Goal: Contribute content: Contribute content

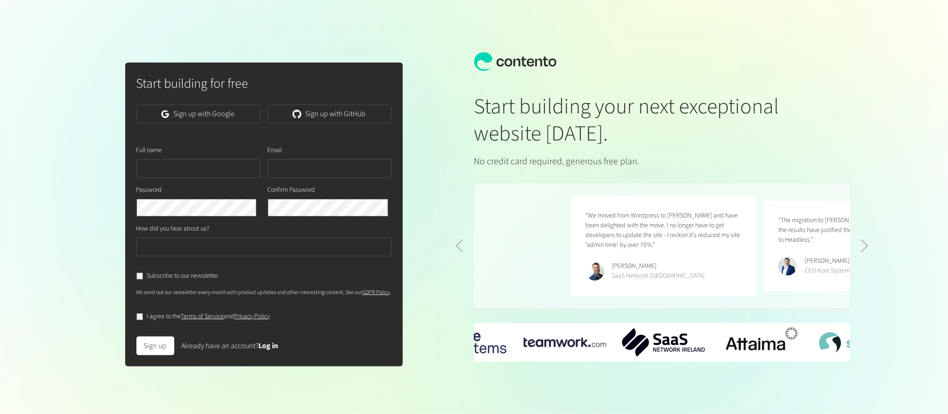
scroll to position [0, 386]
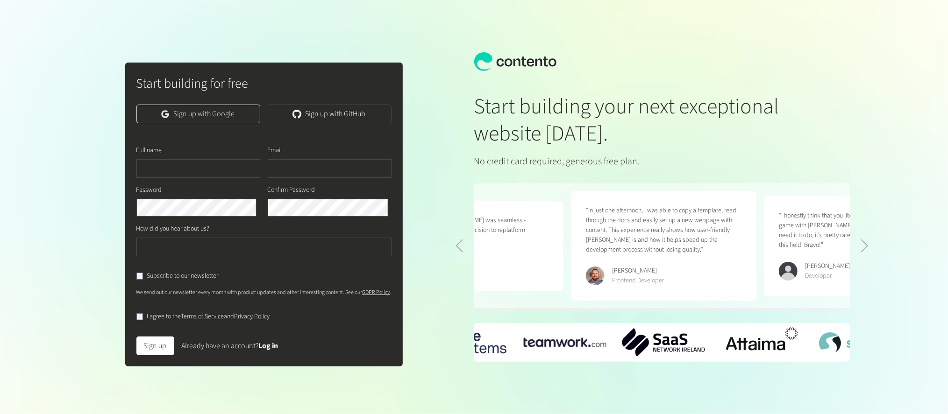
click at [238, 123] on link "Sign up with Google" at bounding box center [198, 114] width 124 height 19
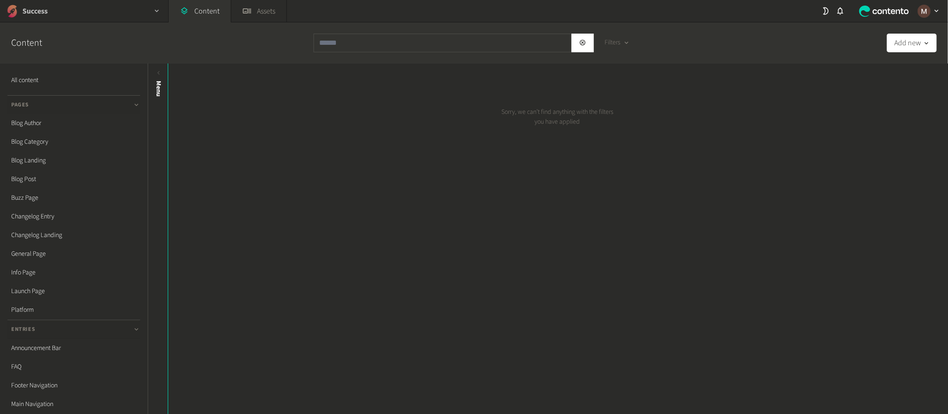
click at [49, 12] on div "Success" at bounding box center [84, 11] width 168 height 22
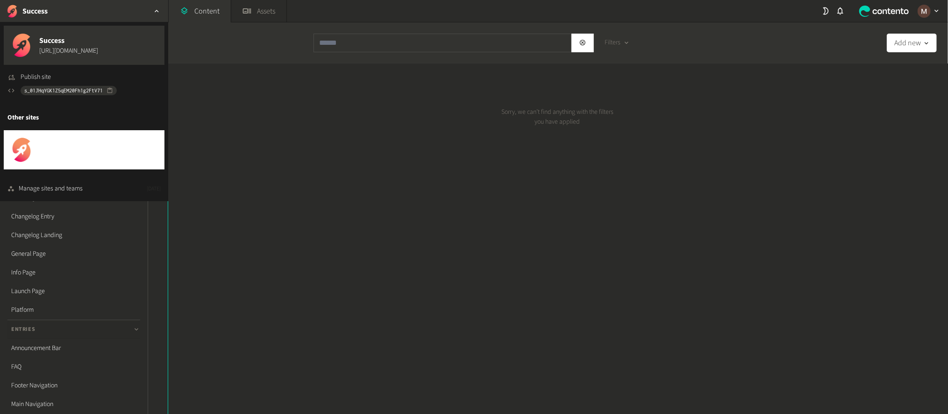
click at [59, 142] on span "Success Docs" at bounding box center [68, 145] width 59 height 11
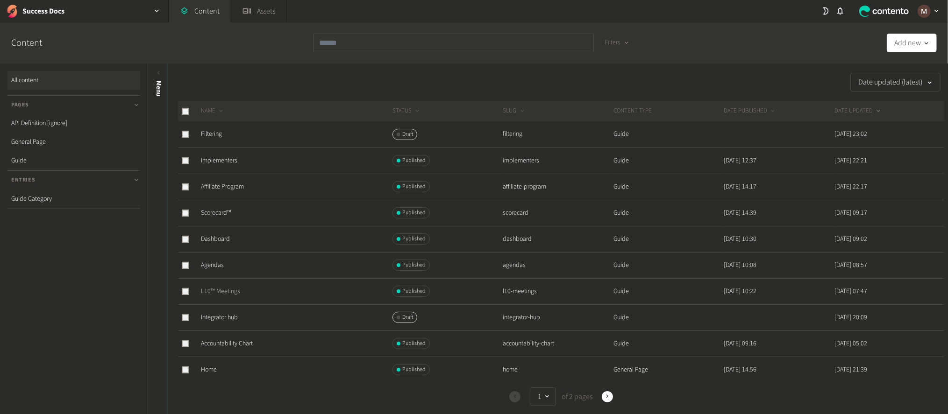
click at [229, 287] on link "L10™ Meetings" at bounding box center [220, 291] width 39 height 9
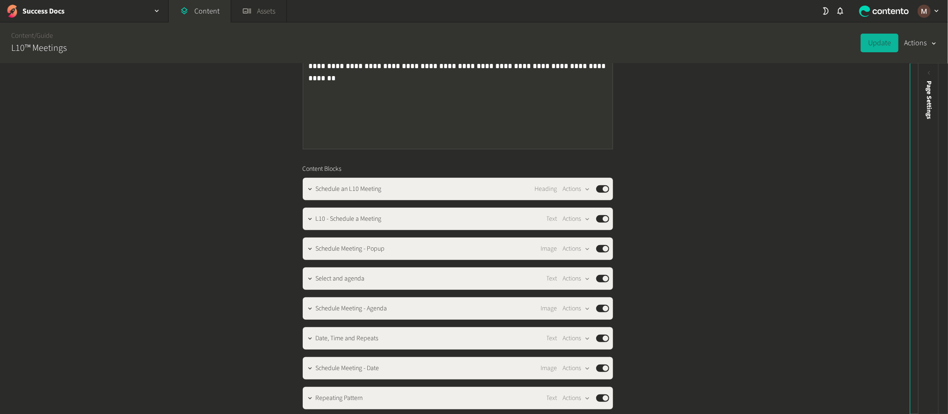
scroll to position [473, 0]
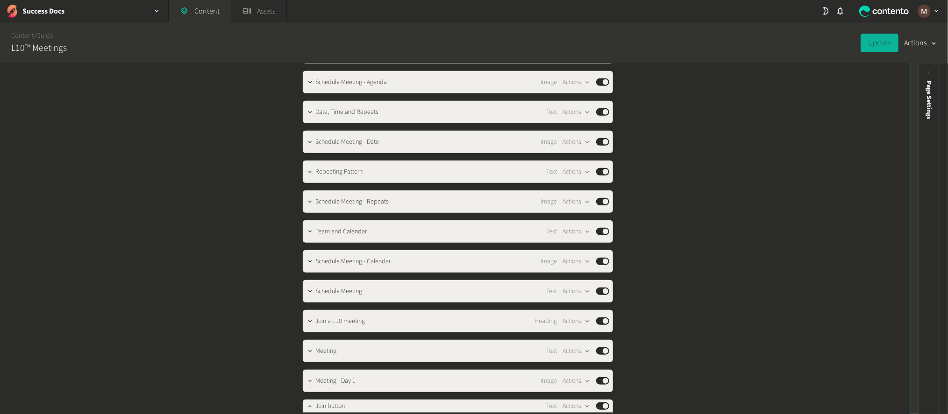
click at [920, 70] on icon at bounding box center [921, 73] width 8 height 8
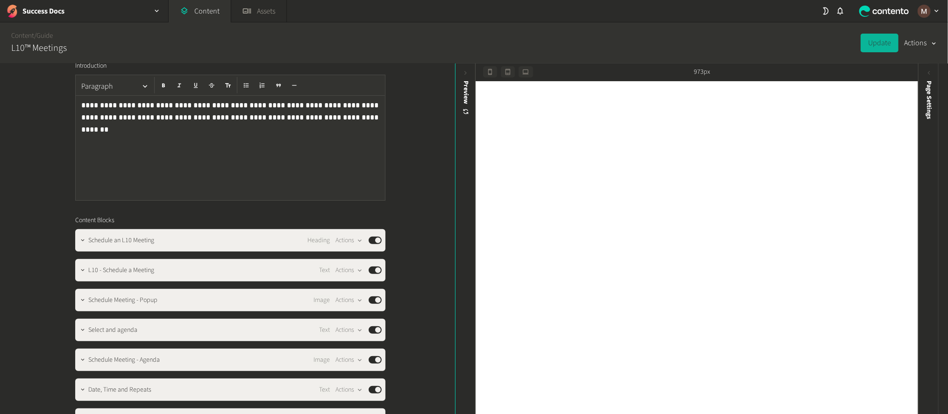
scroll to position [210, 0]
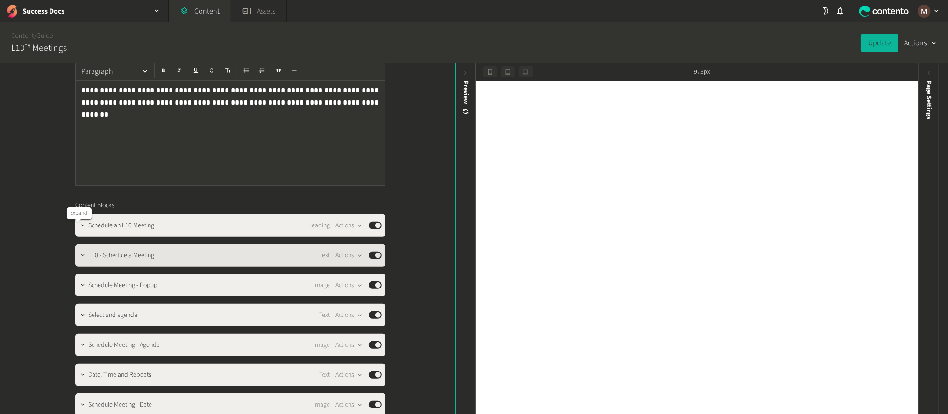
click at [79, 252] on icon "button" at bounding box center [82, 255] width 7 height 7
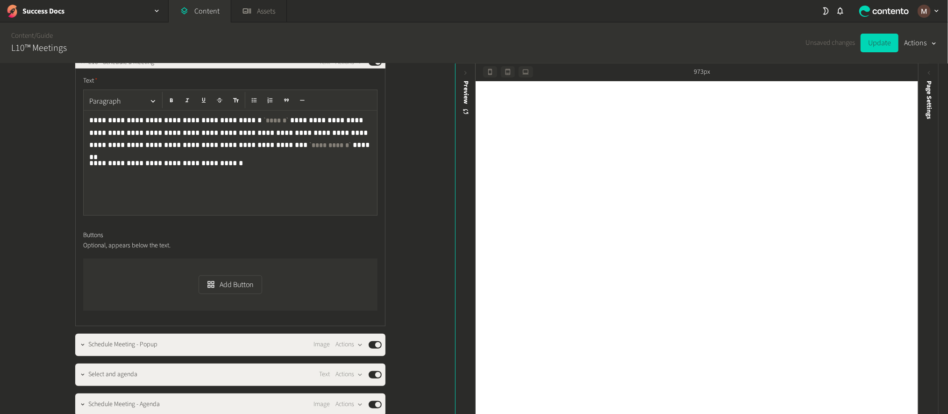
scroll to position [420, 0]
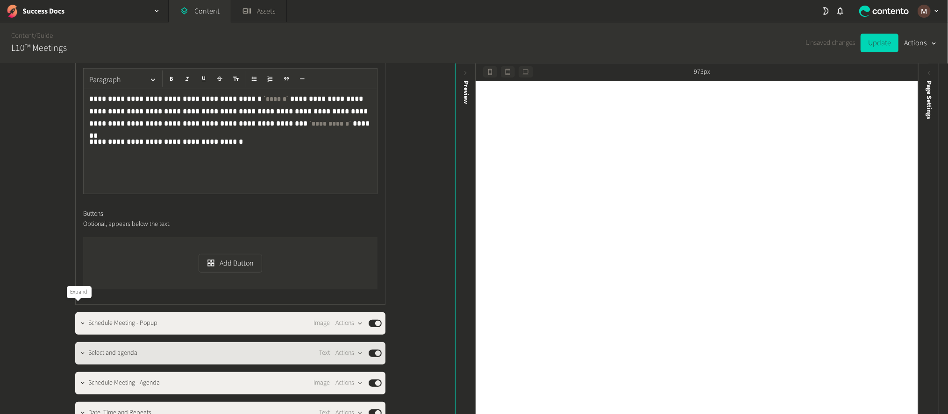
click at [82, 347] on button "button" at bounding box center [82, 352] width 11 height 11
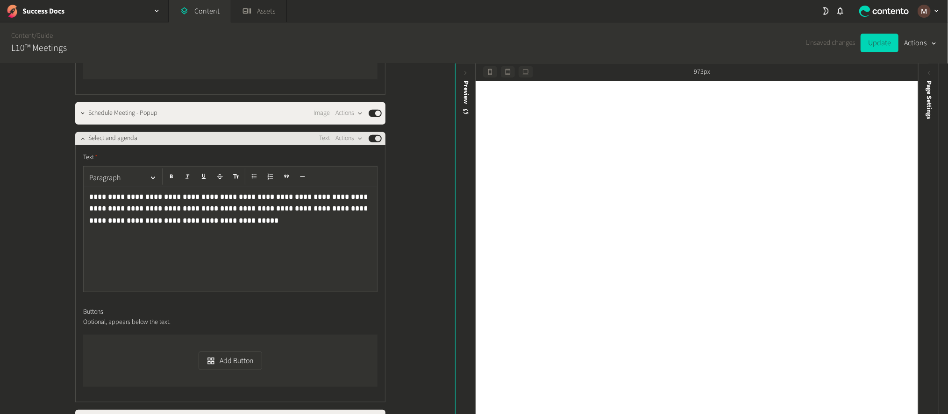
scroll to position [841, 0]
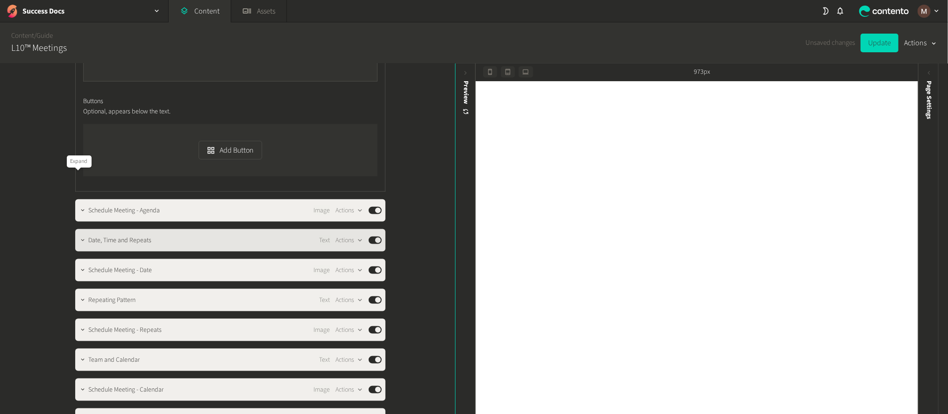
click at [78, 234] on button "button" at bounding box center [82, 239] width 11 height 11
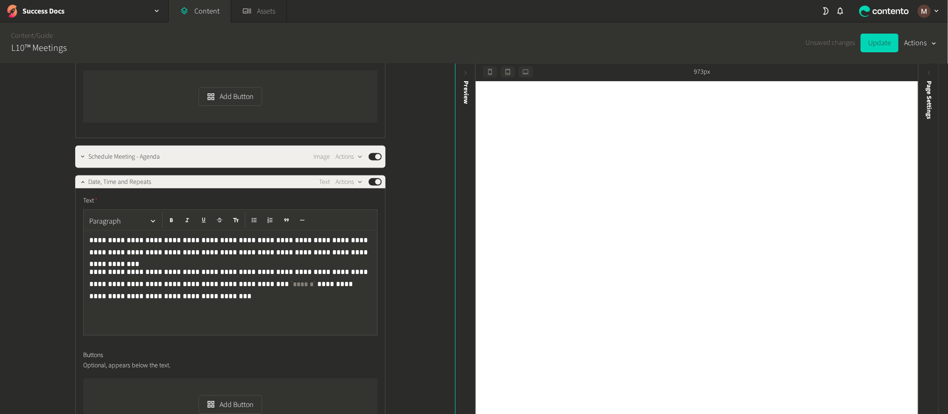
scroll to position [1051, 0]
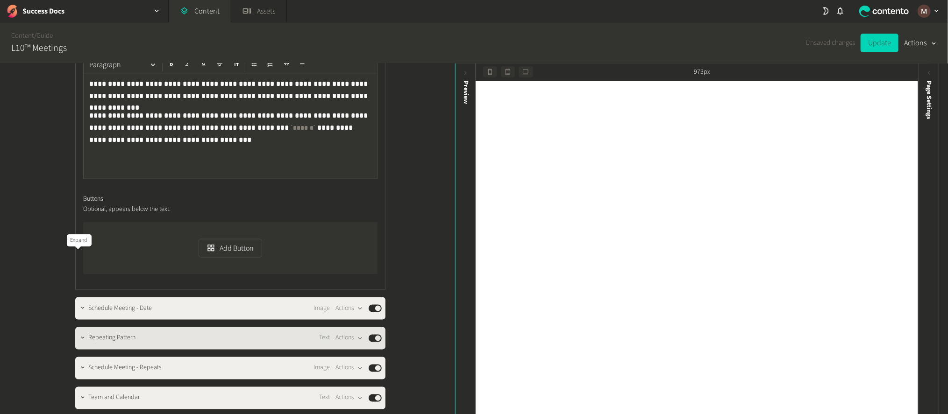
click at [82, 332] on button "button" at bounding box center [82, 337] width 11 height 11
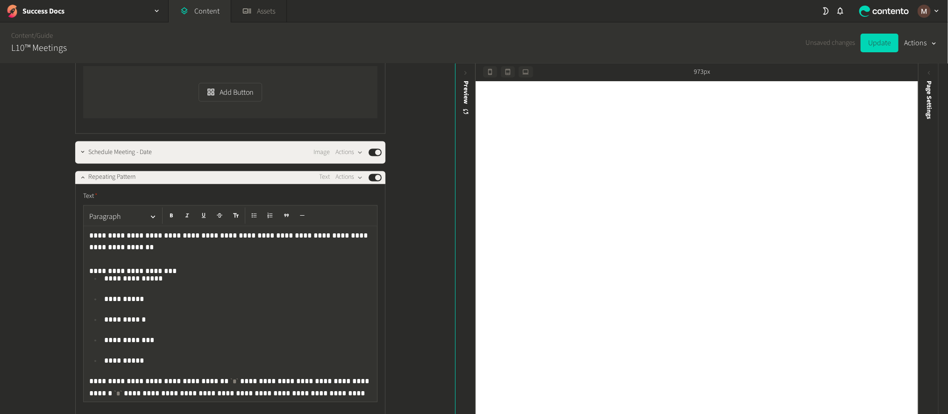
scroll to position [1262, 0]
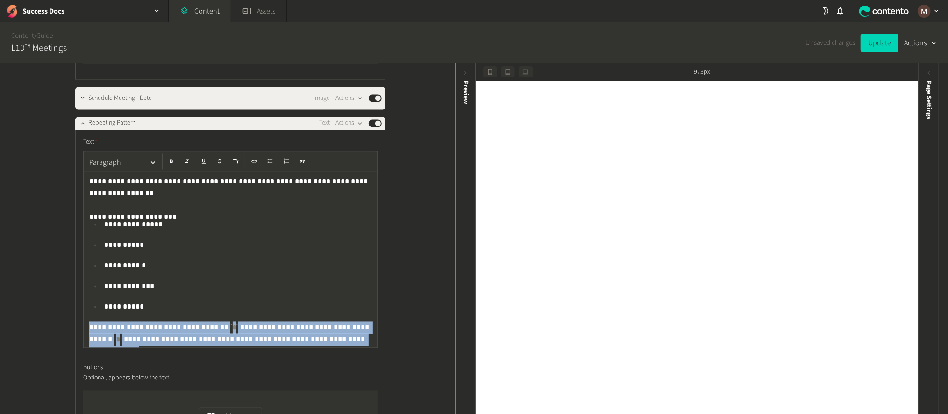
drag, startPoint x: 274, startPoint y: 250, endPoint x: 78, endPoint y: 238, distance: 196.6
click at [78, 238] on div "**********" at bounding box center [230, 294] width 310 height 329
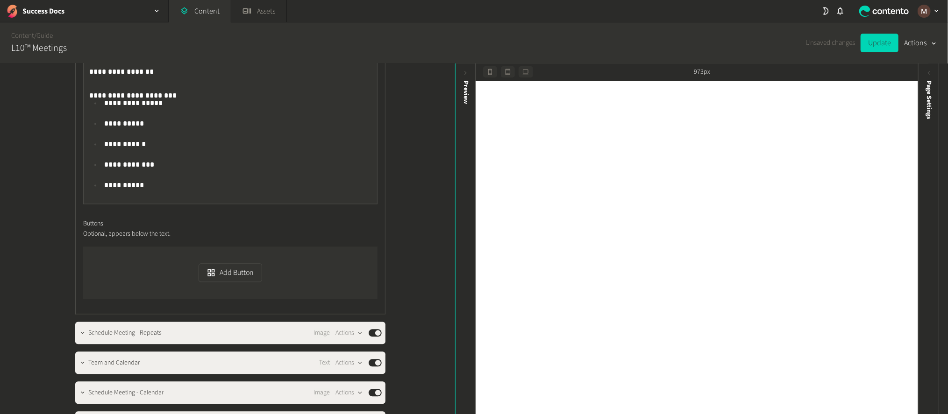
scroll to position [1402, 0]
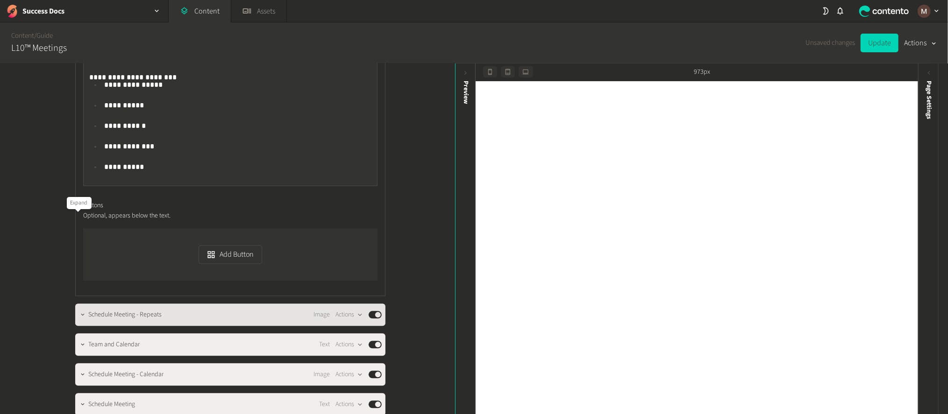
click at [80, 312] on icon "button" at bounding box center [82, 315] width 7 height 7
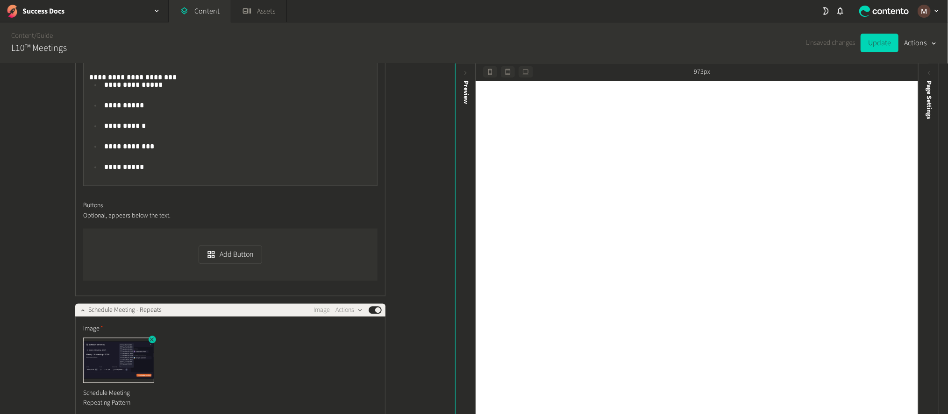
click at [150, 338] on icon "button" at bounding box center [152, 340] width 4 height 4
click at [125, 338] on div "Add an asset" at bounding box center [230, 347] width 294 height 19
click at [118, 338] on button "Add an asset" at bounding box center [115, 347] width 64 height 19
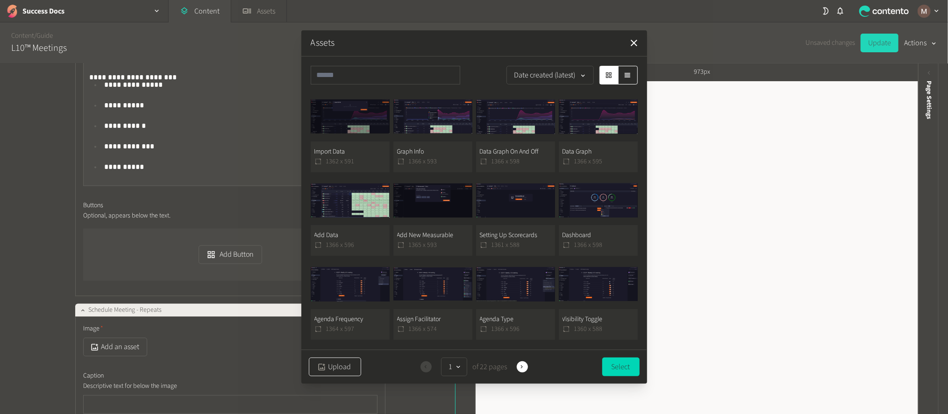
click at [342, 363] on button "Upload" at bounding box center [335, 367] width 52 height 19
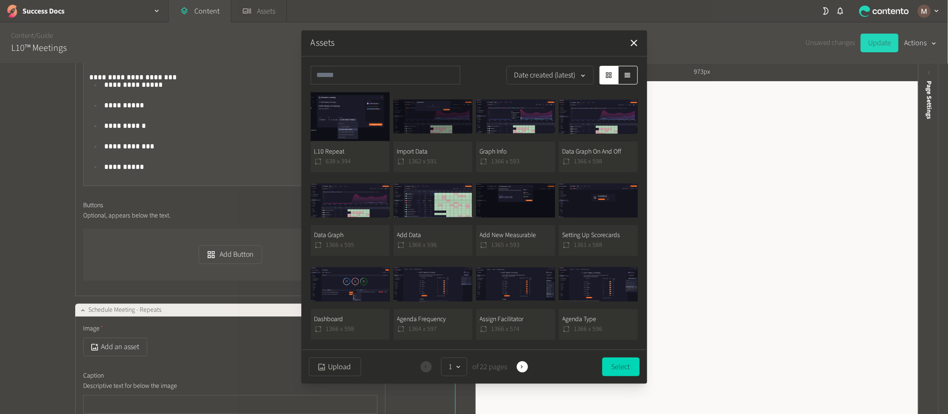
click at [357, 157] on button "L10 Repeat 638 x 394" at bounding box center [350, 132] width 79 height 80
click at [615, 366] on button "Select" at bounding box center [620, 366] width 37 height 19
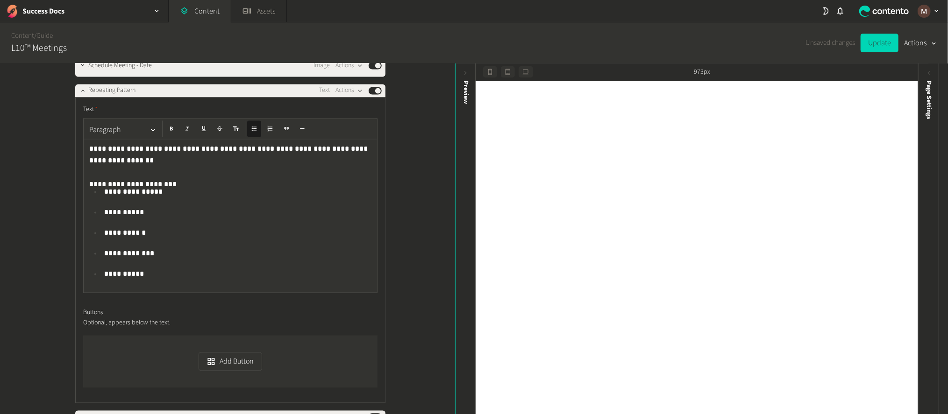
scroll to position [1262, 0]
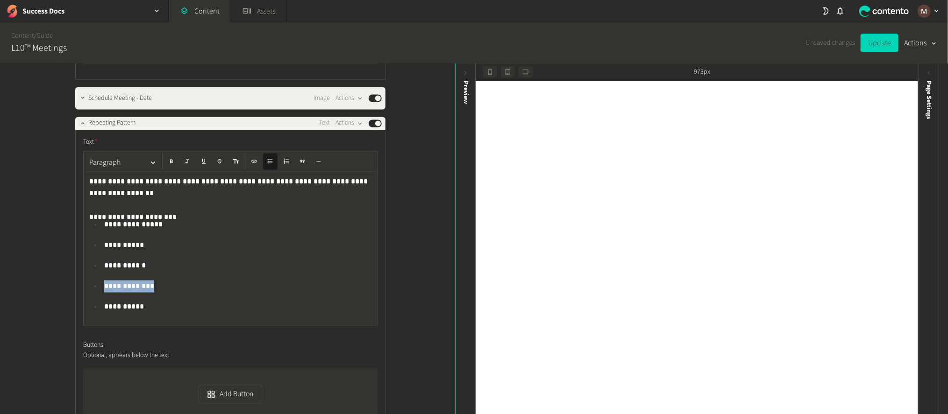
drag, startPoint x: 114, startPoint y: 198, endPoint x: 86, endPoint y: 199, distance: 28.0
click at [101, 281] on li "**********" at bounding box center [236, 286] width 270 height 11
click at [143, 281] on p "**********" at bounding box center [239, 286] width 270 height 11
click at [408, 203] on div "**********" at bounding box center [227, 240] width 455 height 352
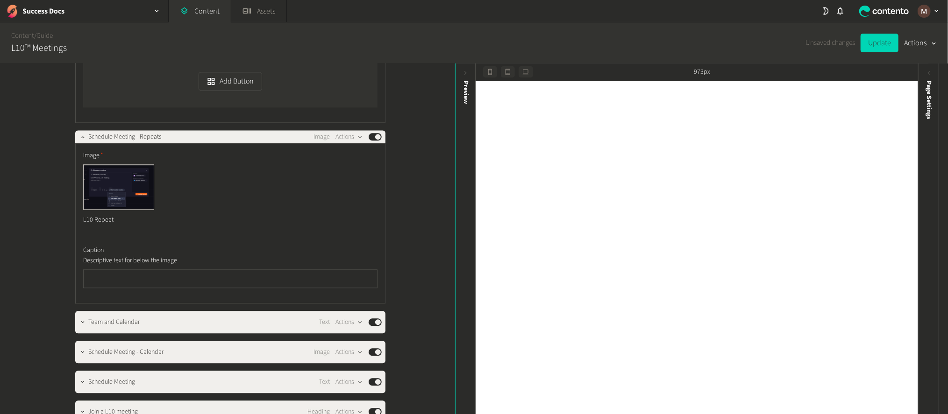
scroll to position [1612, 0]
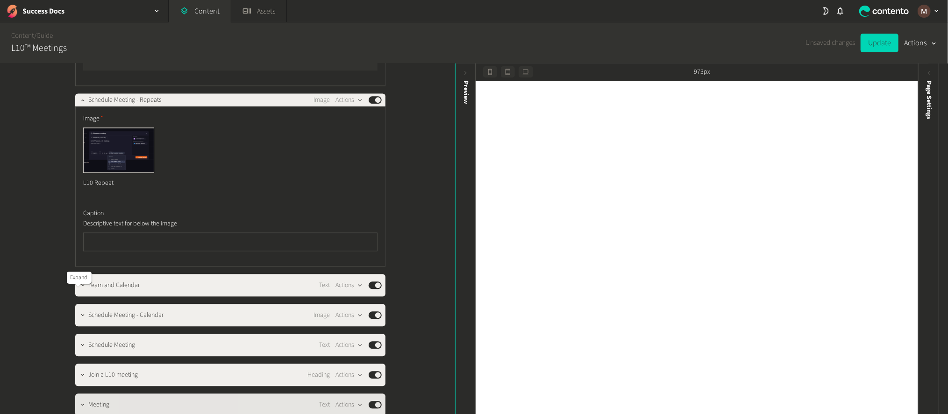
click at [79, 402] on icon "button" at bounding box center [82, 405] width 7 height 7
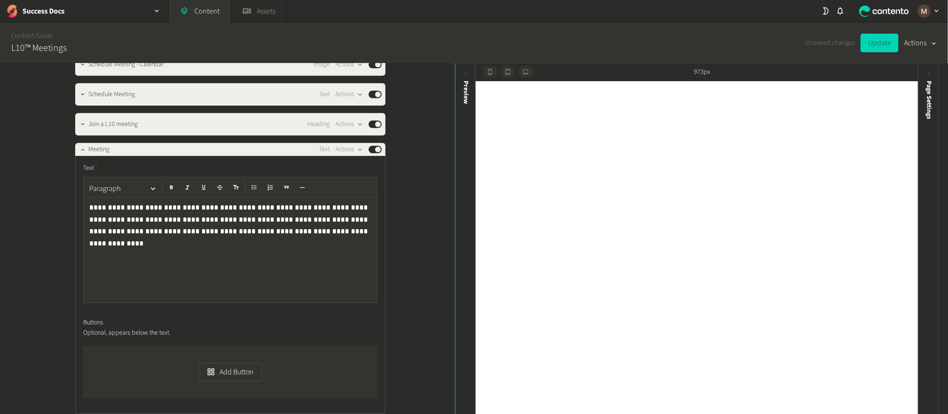
scroll to position [1892, 0]
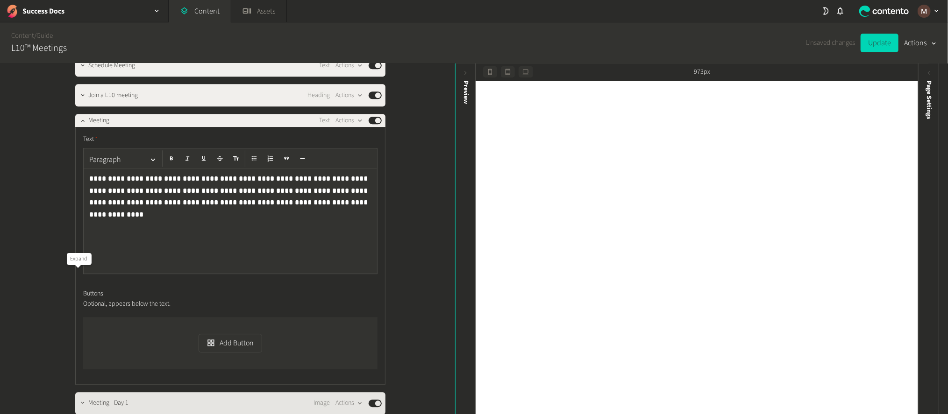
click at [79, 400] on icon "button" at bounding box center [82, 403] width 7 height 7
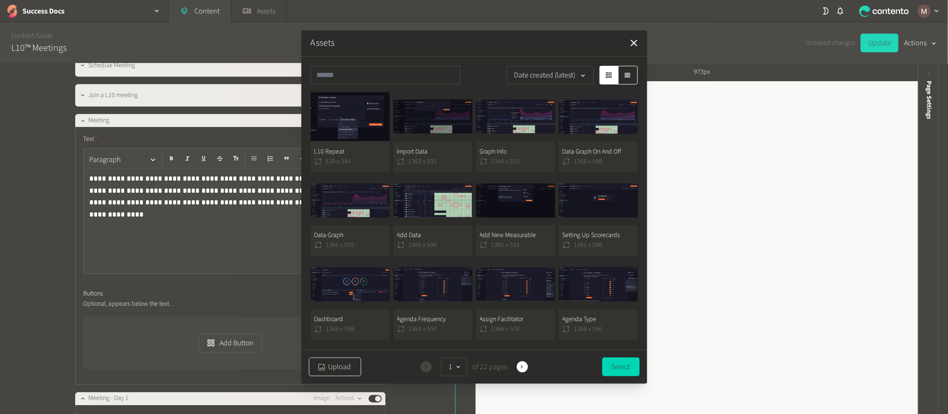
click at [336, 358] on button "Upload" at bounding box center [335, 367] width 52 height 19
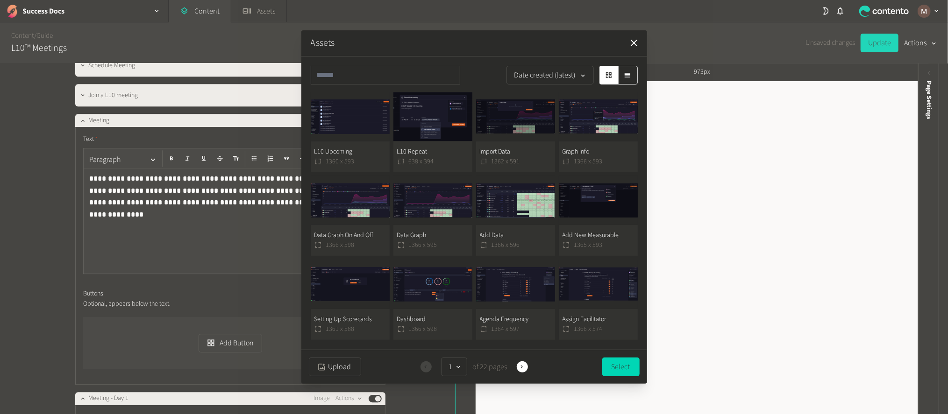
click at [360, 122] on button "L10 Upcoming 1360 x 593" at bounding box center [350, 132] width 79 height 80
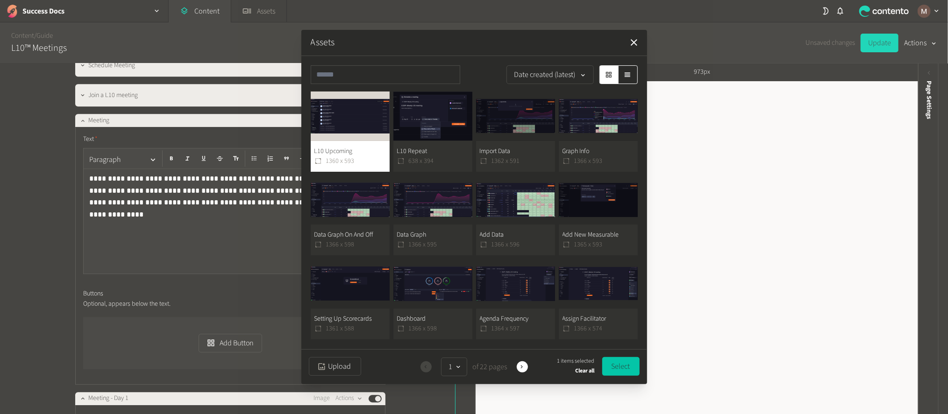
click at [607, 364] on button "Select" at bounding box center [620, 366] width 37 height 19
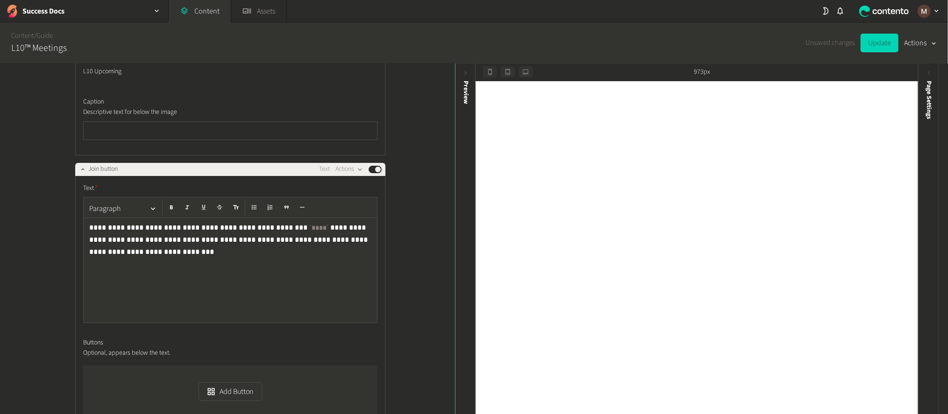
scroll to position [2383, 0]
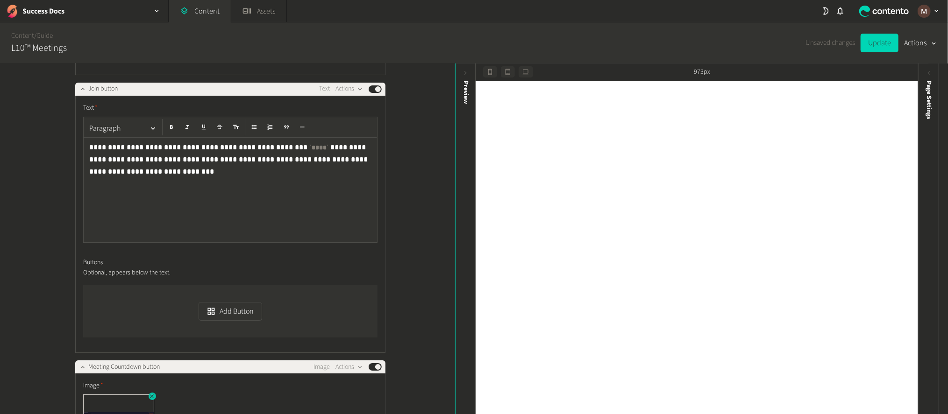
click at [149, 393] on icon "button" at bounding box center [152, 396] width 7 height 7
click at [114, 395] on button "Add an asset" at bounding box center [115, 404] width 64 height 19
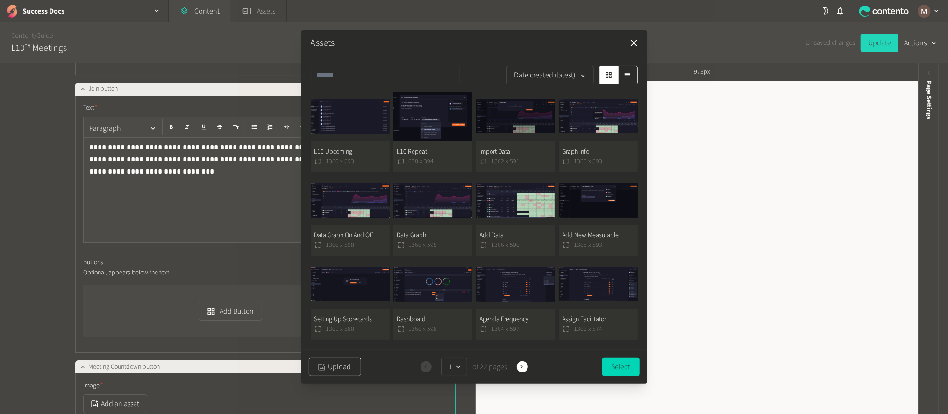
click at [338, 366] on button "Upload" at bounding box center [335, 367] width 52 height 19
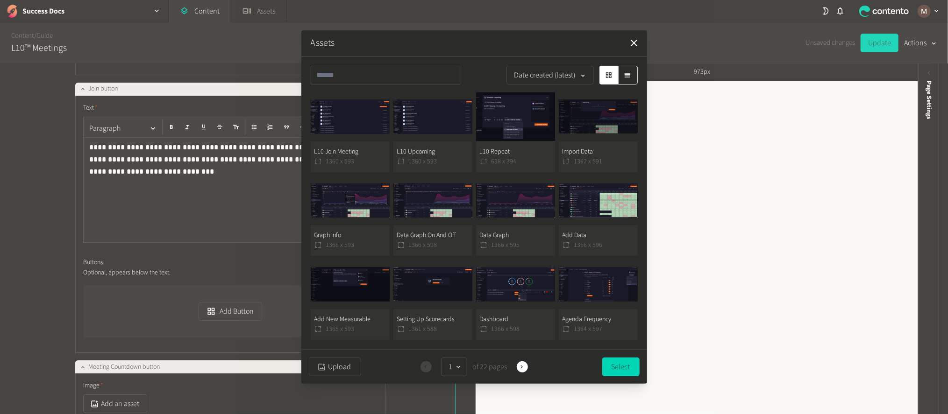
click at [373, 142] on button "L10 Join Meeting 1360 x 593" at bounding box center [350, 132] width 79 height 80
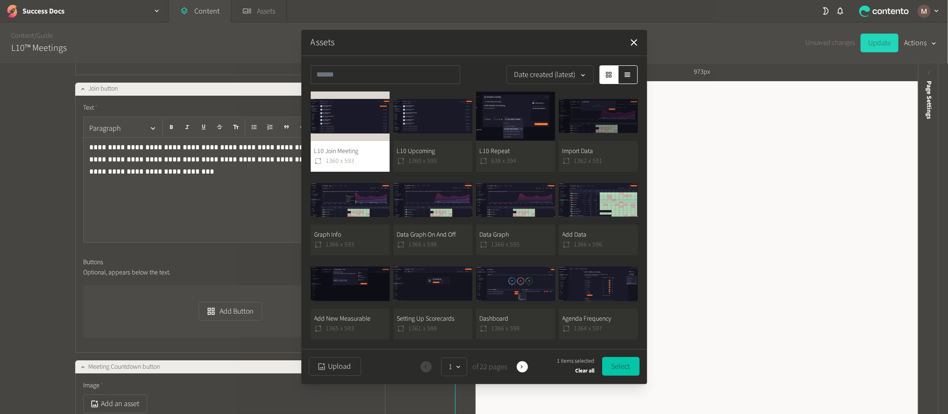
click at [617, 366] on button "Select" at bounding box center [620, 366] width 37 height 19
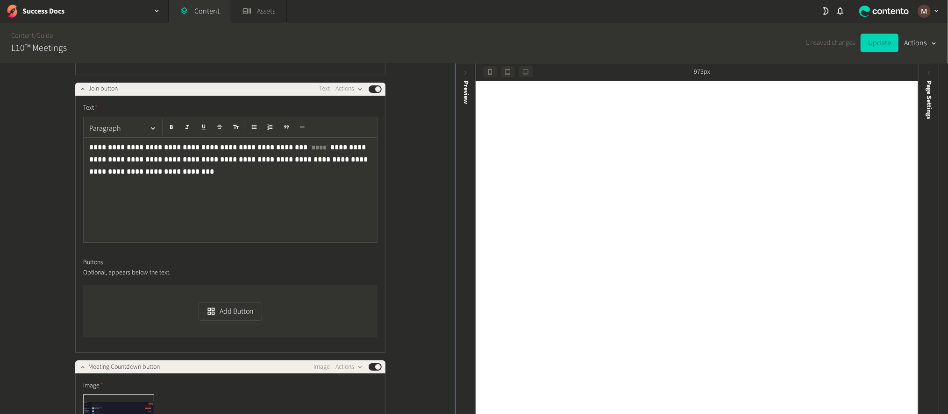
click at [424, 283] on div "**********" at bounding box center [227, 240] width 455 height 352
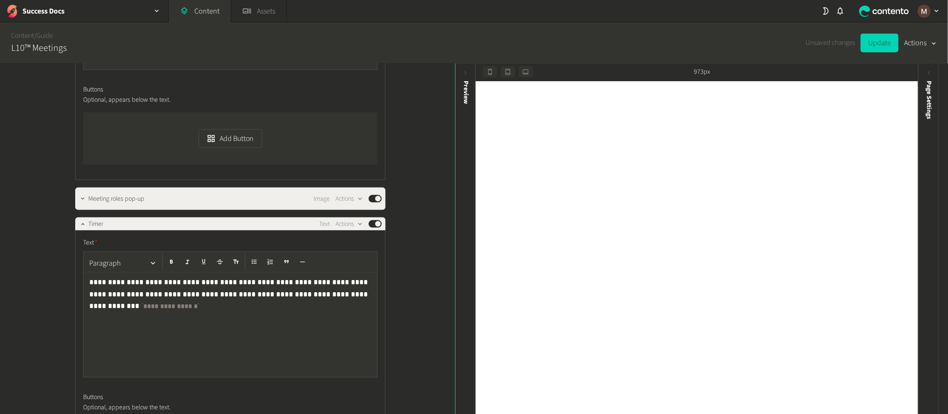
scroll to position [3504, 0]
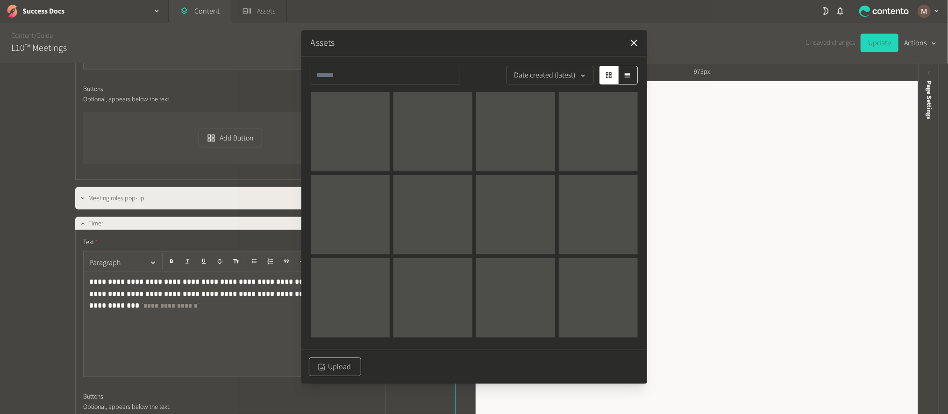
click at [322, 364] on icon "button" at bounding box center [321, 367] width 9 height 9
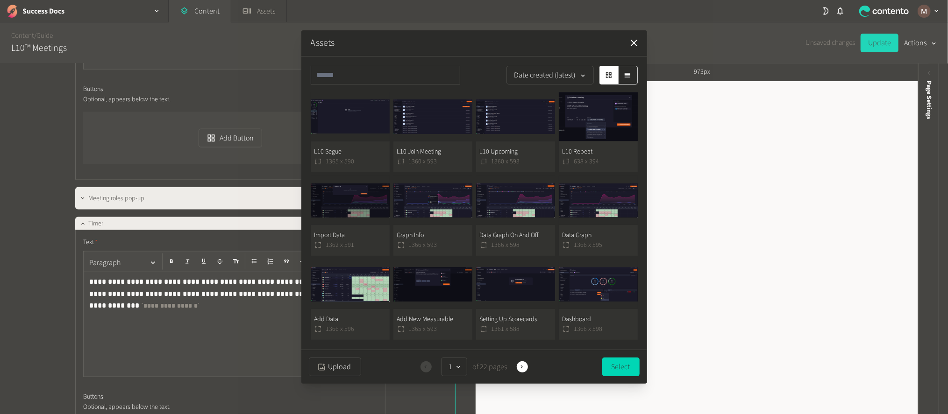
click at [346, 148] on button "L10 Segue 1365 x 590" at bounding box center [350, 132] width 79 height 80
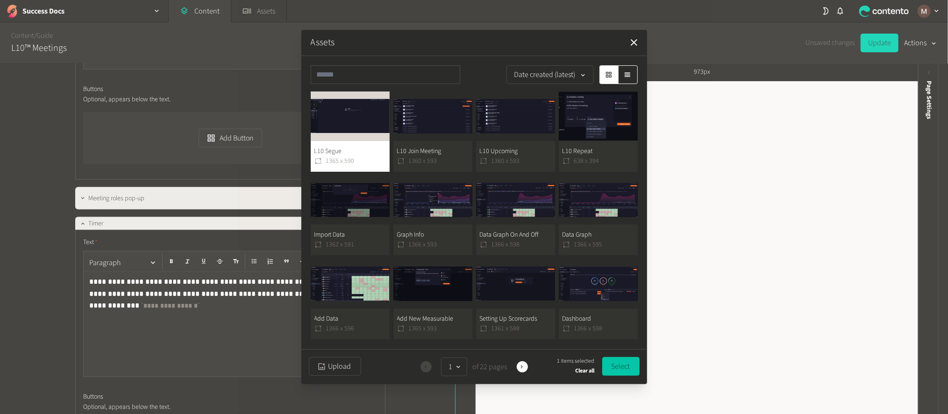
click at [619, 360] on button "Select" at bounding box center [620, 366] width 37 height 19
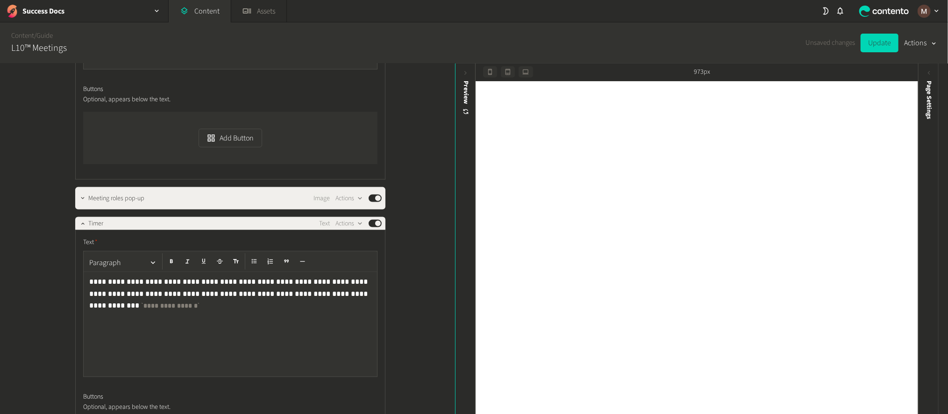
scroll to position [3434, 0]
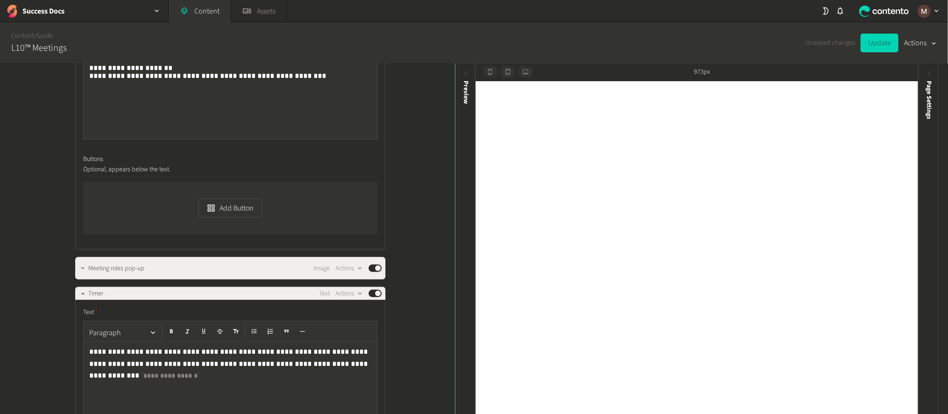
click at [200, 373] on code "**********" at bounding box center [170, 376] width 58 height 7
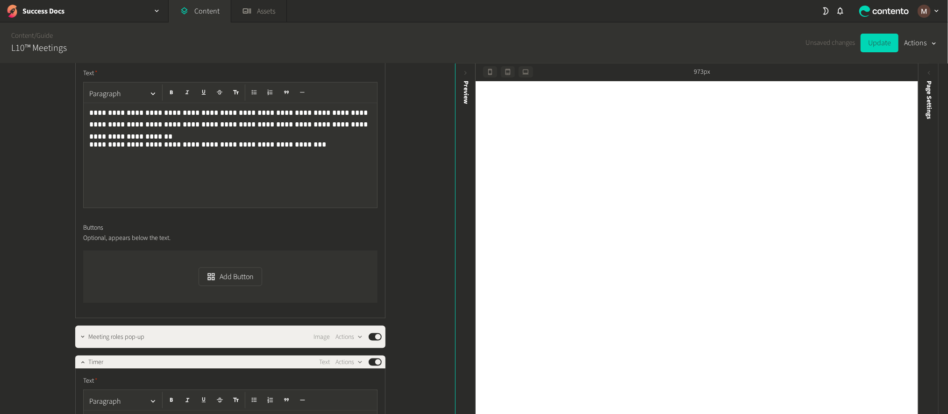
scroll to position [3364, 0]
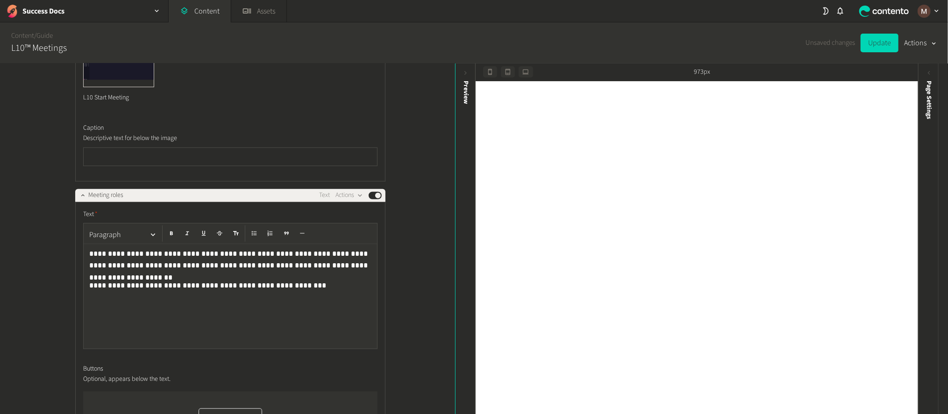
scroll to position [3084, 0]
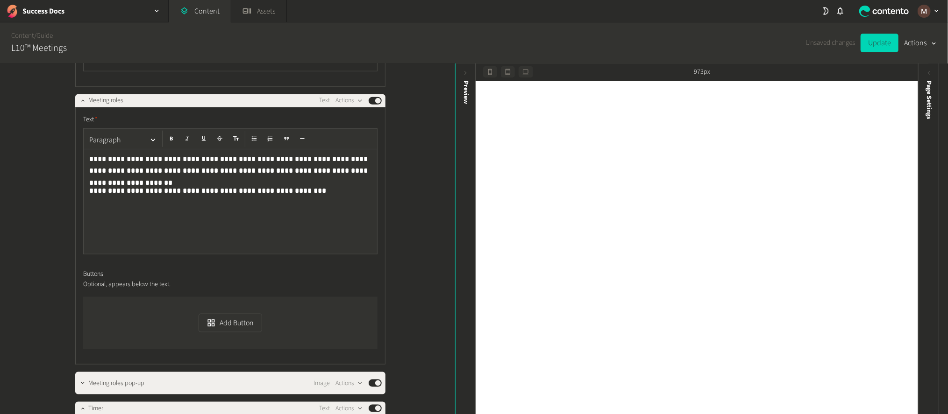
scroll to position [3364, 0]
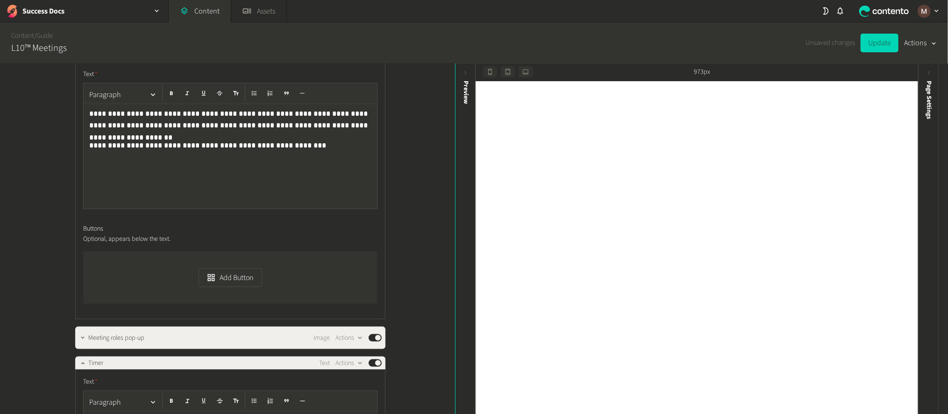
drag, startPoint x: 329, startPoint y: 257, endPoint x: 334, endPoint y: 268, distance: 11.5
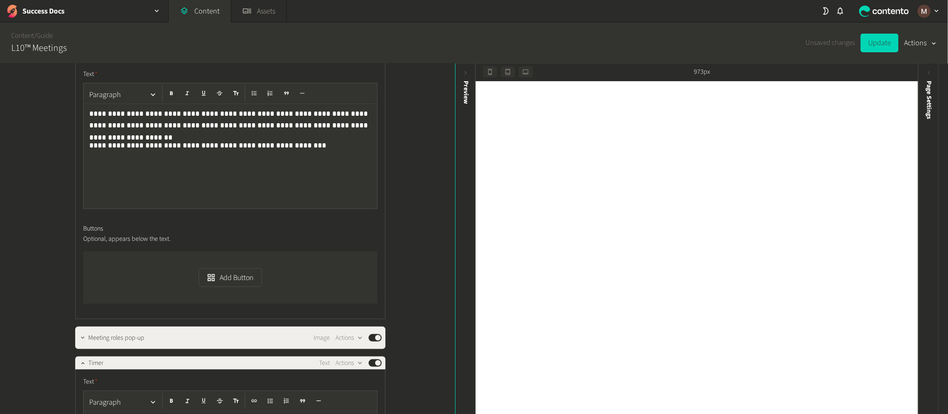
drag, startPoint x: 275, startPoint y: 269, endPoint x: 78, endPoint y: 251, distance: 198.0
copy p "**********"
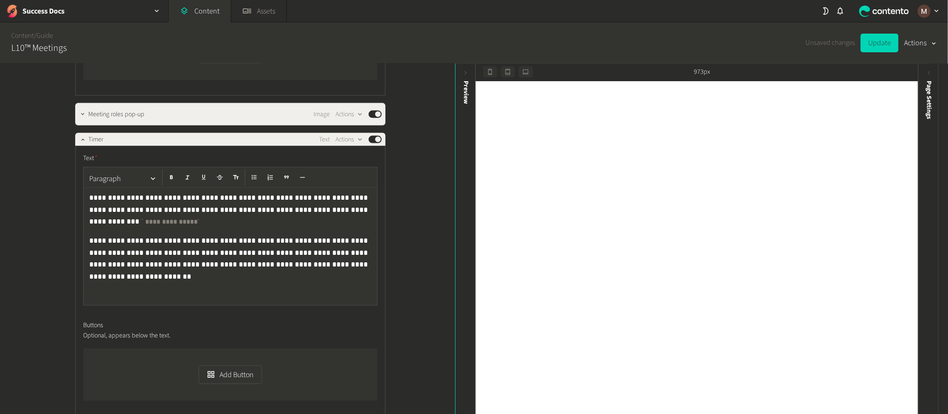
scroll to position [3714, 0]
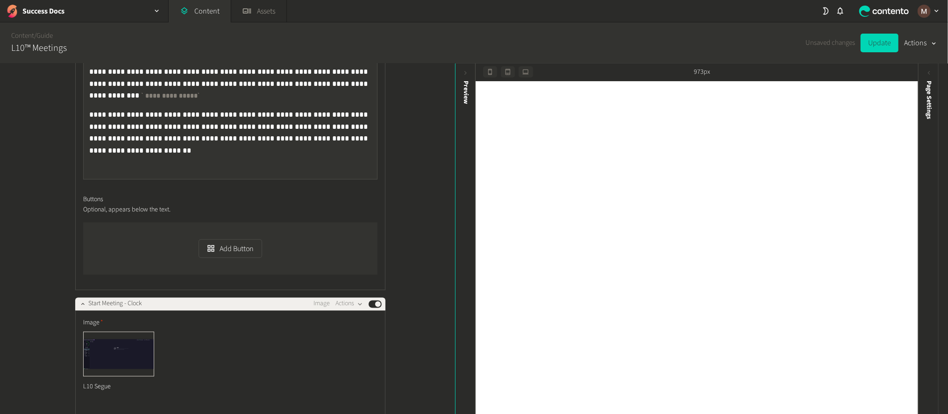
copy p "**********"
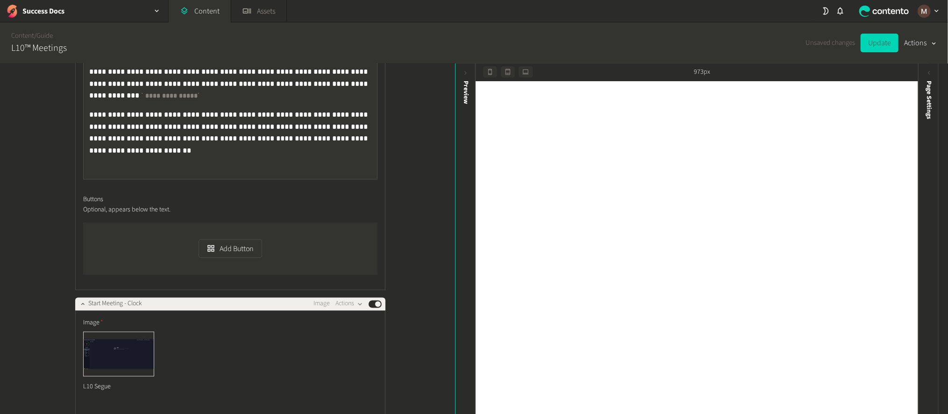
drag, startPoint x: 316, startPoint y: 349, endPoint x: 322, endPoint y: 356, distance: 9.9
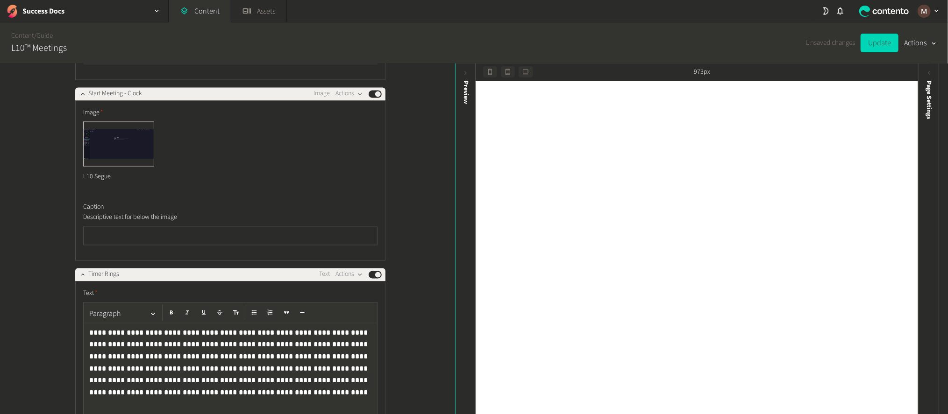
scroll to position [3995, 0]
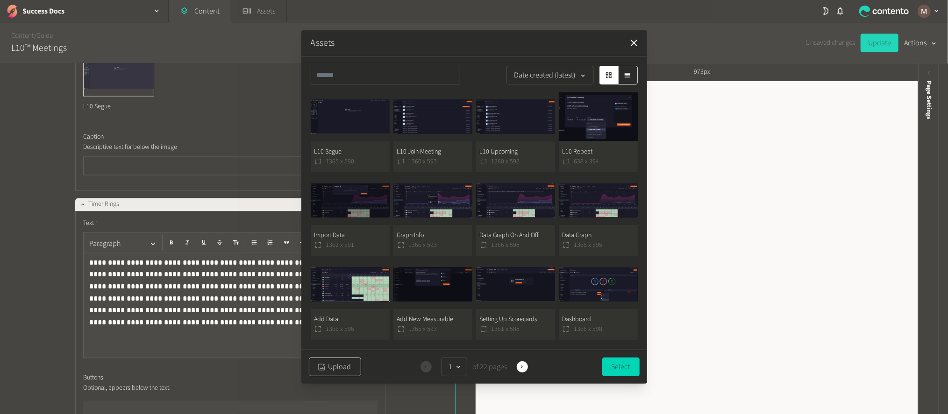
click at [329, 360] on button "Upload" at bounding box center [335, 367] width 52 height 19
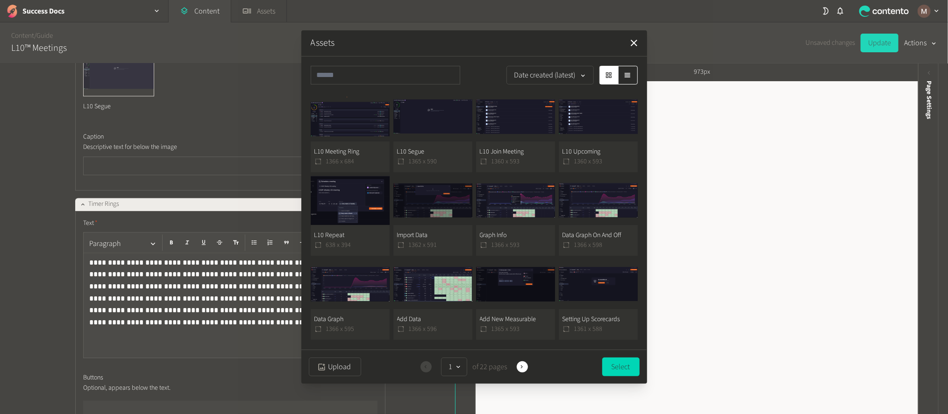
click at [350, 138] on button "L10 Meeting Ring 1366 x 684" at bounding box center [350, 132] width 79 height 80
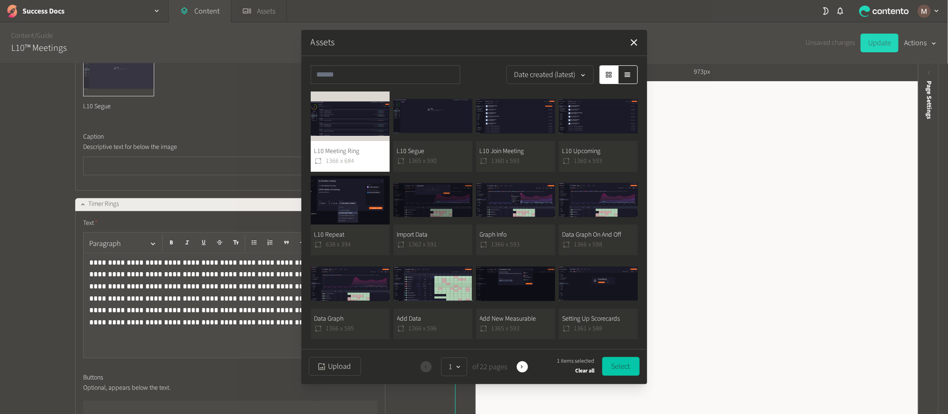
click at [613, 364] on button "Select" at bounding box center [620, 366] width 37 height 19
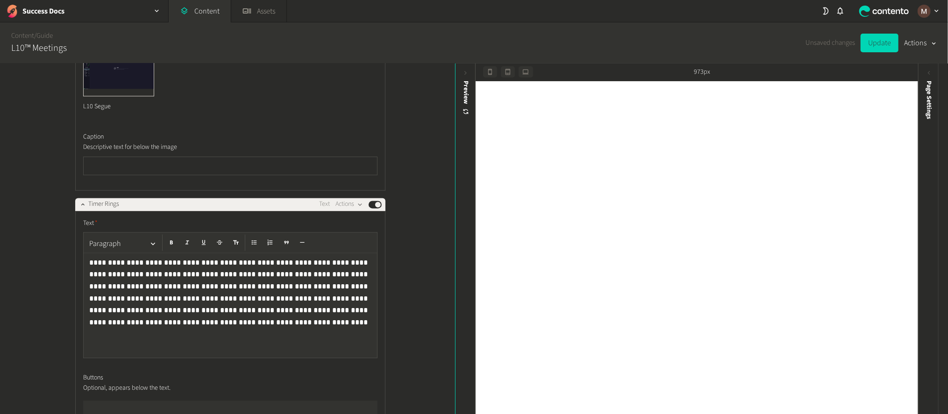
click at [426, 275] on div "**********" at bounding box center [227, 240] width 455 height 352
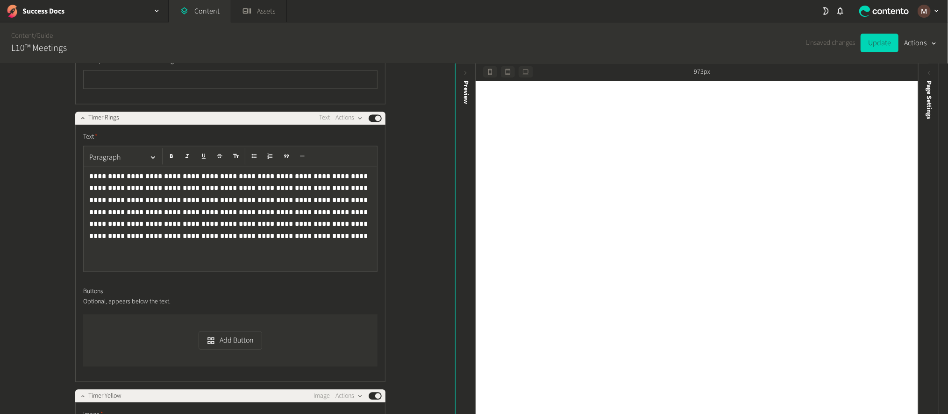
scroll to position [4135, 0]
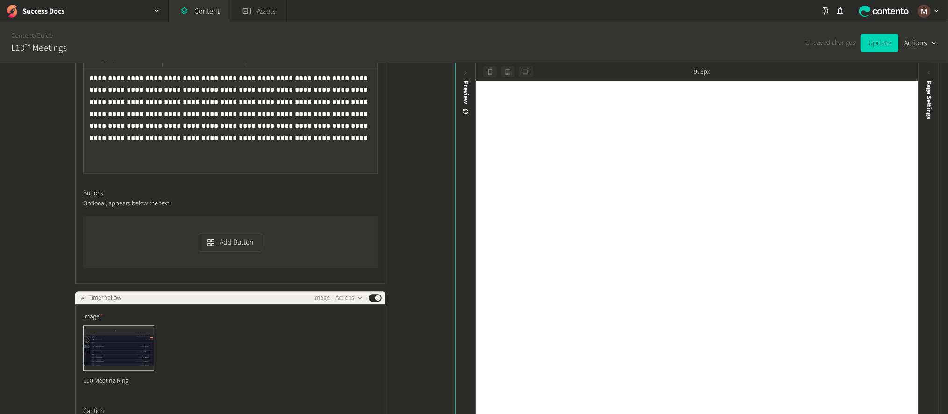
scroll to position [4205, 0]
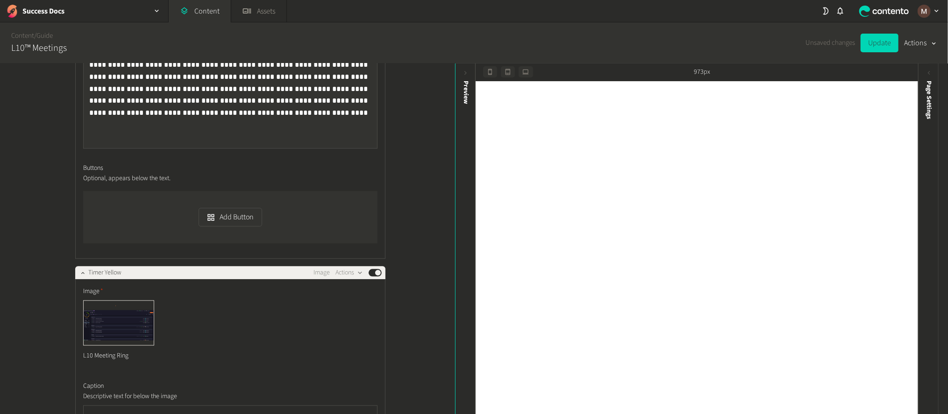
drag, startPoint x: 299, startPoint y: 290, endPoint x: 274, endPoint y: 304, distance: 28.1
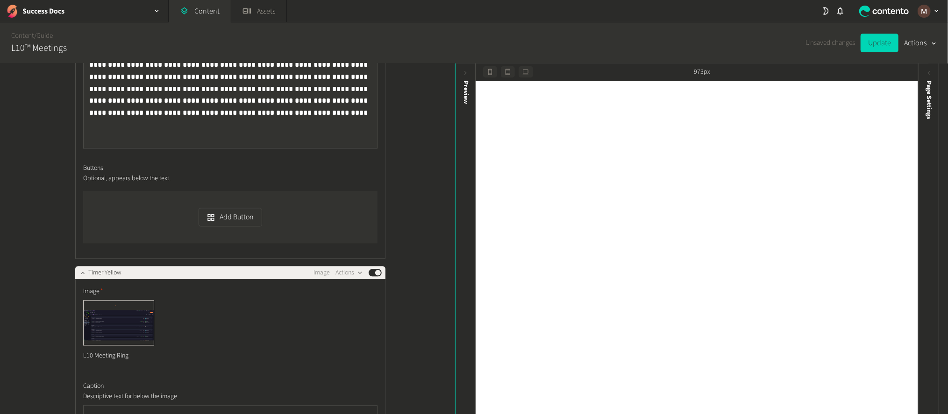
click at [421, 242] on div "**********" at bounding box center [227, 240] width 455 height 352
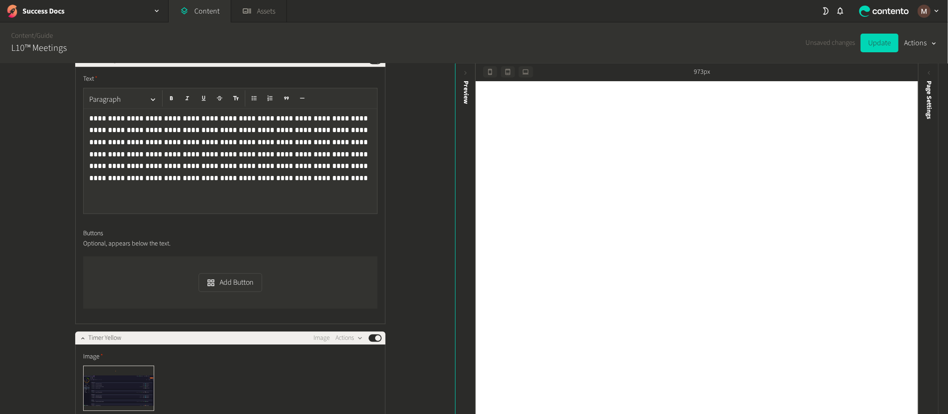
scroll to position [4135, 0]
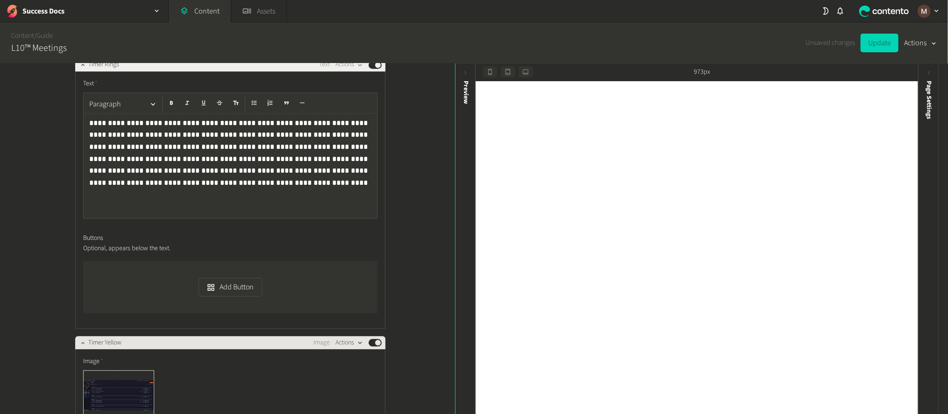
click at [348, 337] on button "Actions" at bounding box center [350, 342] width 28 height 11
click at [359, 138] on button "Duplicate in place" at bounding box center [366, 139] width 62 height 17
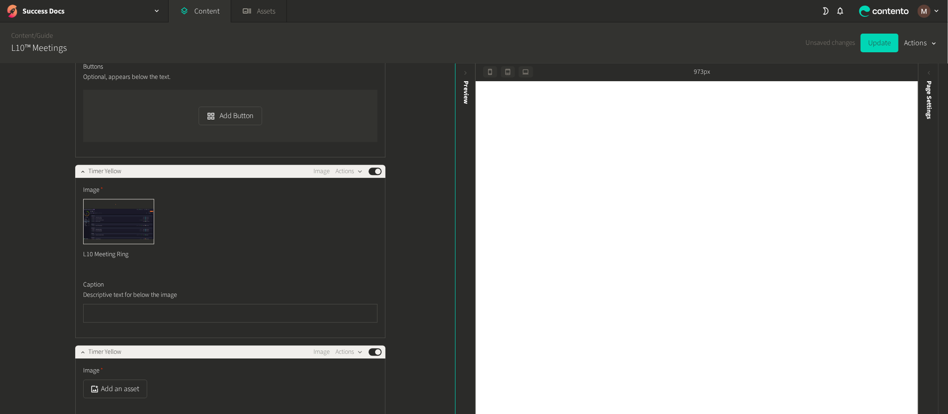
scroll to position [4282, 0]
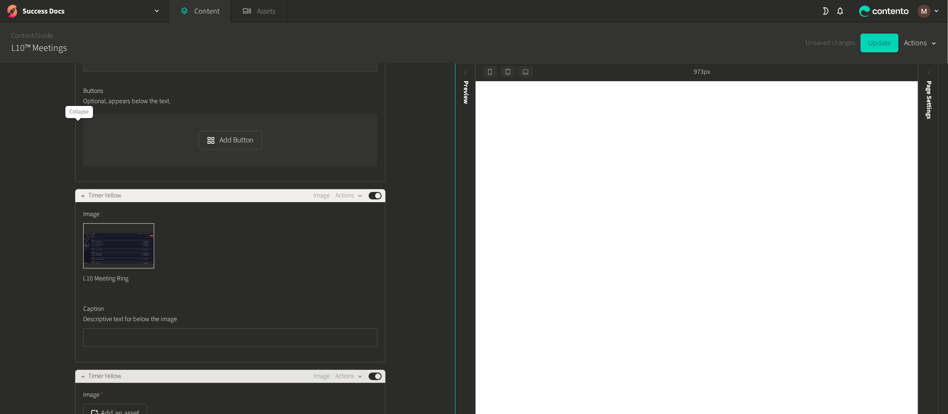
click at [79, 373] on icon "button" at bounding box center [82, 376] width 7 height 7
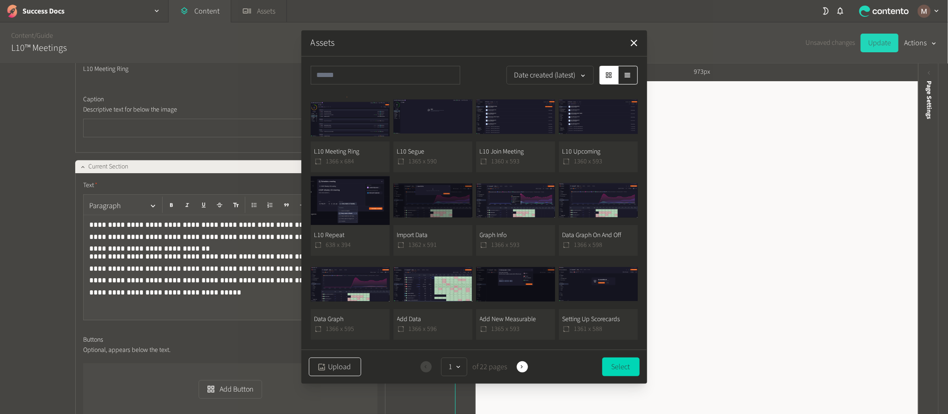
click at [337, 369] on button "Upload" at bounding box center [335, 367] width 52 height 19
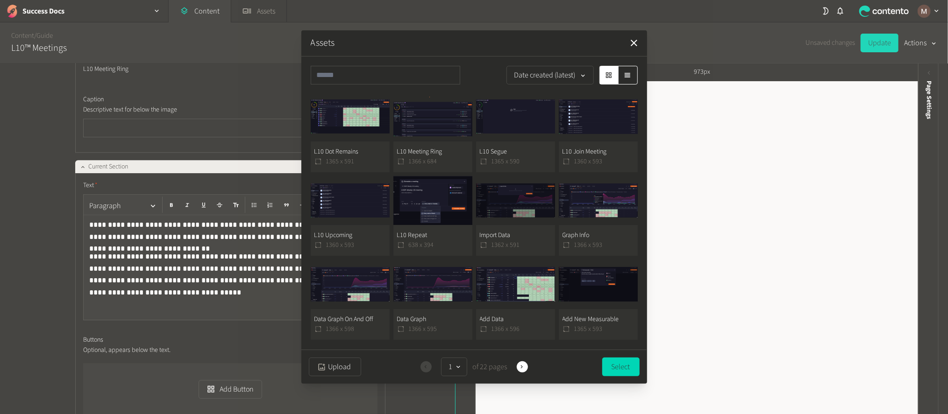
click at [352, 143] on button "L10 Dot Remains 1365 x 591" at bounding box center [350, 132] width 79 height 80
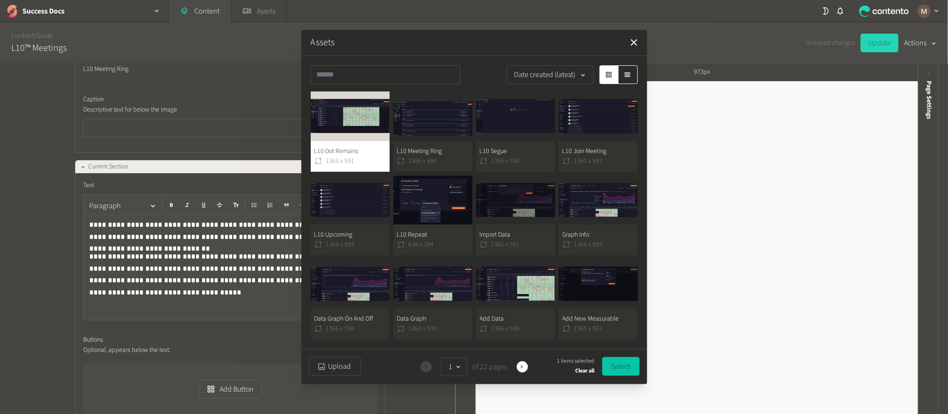
click at [612, 362] on button "Select" at bounding box center [620, 366] width 37 height 19
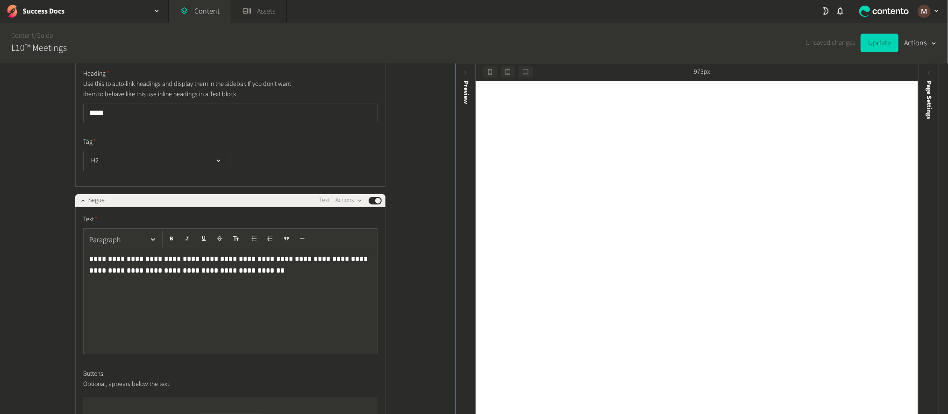
scroll to position [5193, 0]
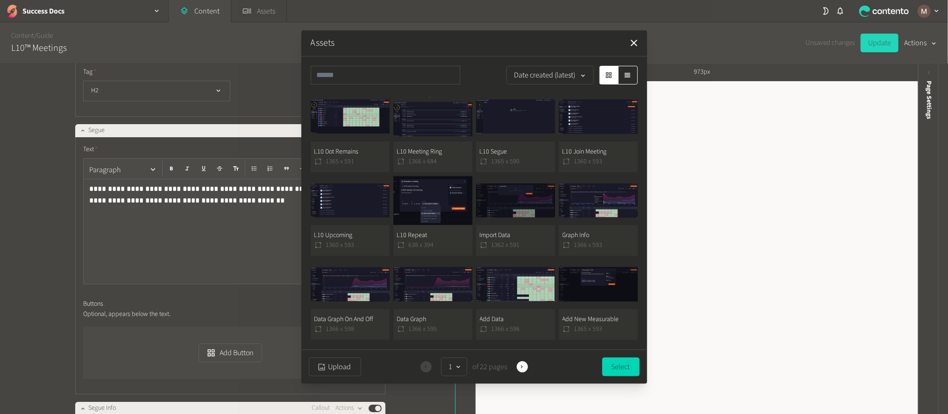
click at [507, 154] on button "L10 Segue 1365 x 590" at bounding box center [515, 132] width 79 height 80
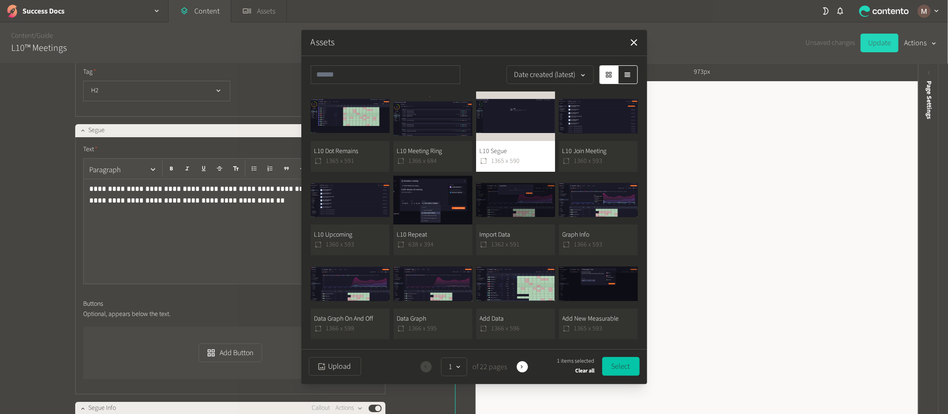
click at [625, 365] on button "Select" at bounding box center [620, 366] width 37 height 19
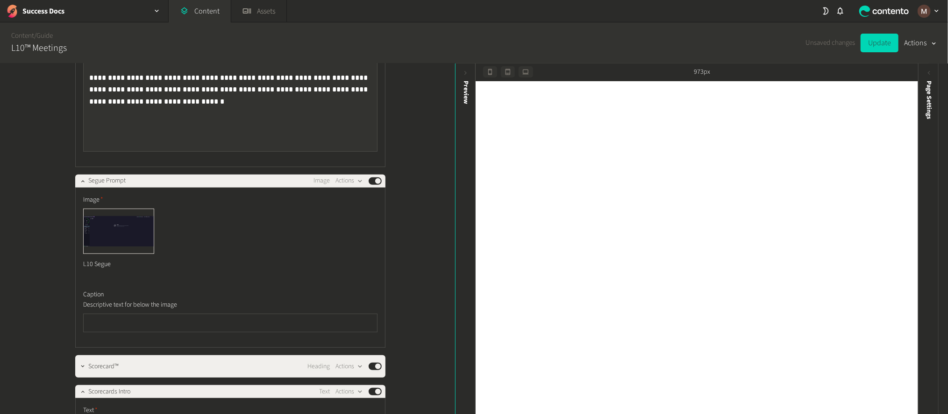
scroll to position [5683, 0]
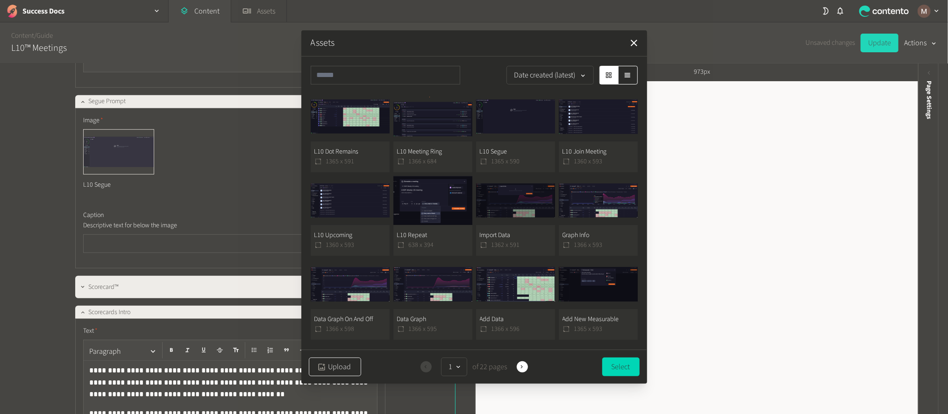
click at [330, 363] on button "Upload" at bounding box center [335, 367] width 52 height 19
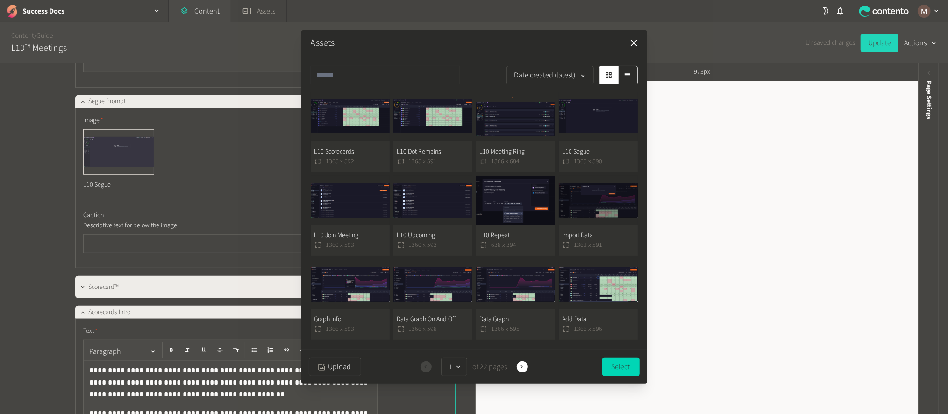
click at [356, 149] on button "L10 Scorecards 1365 x 592" at bounding box center [350, 132] width 79 height 80
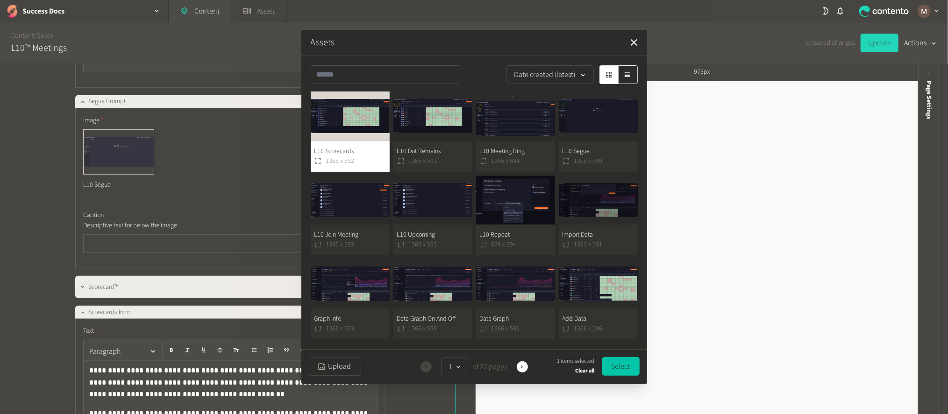
click at [636, 364] on button "Select" at bounding box center [620, 366] width 37 height 19
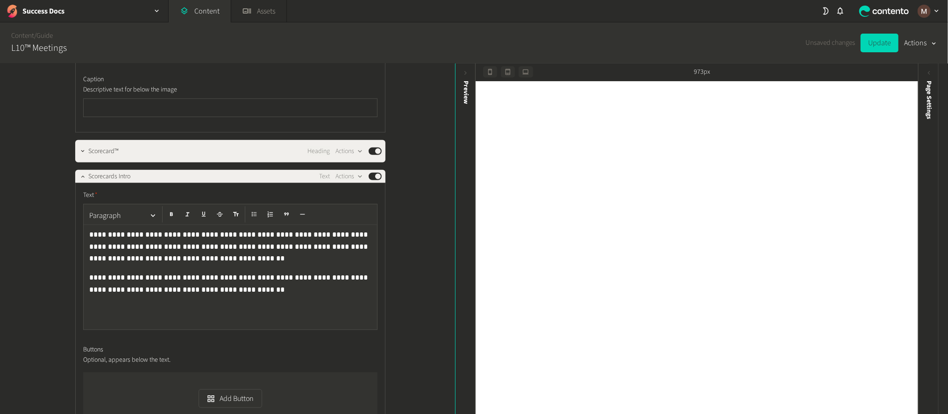
scroll to position [5823, 0]
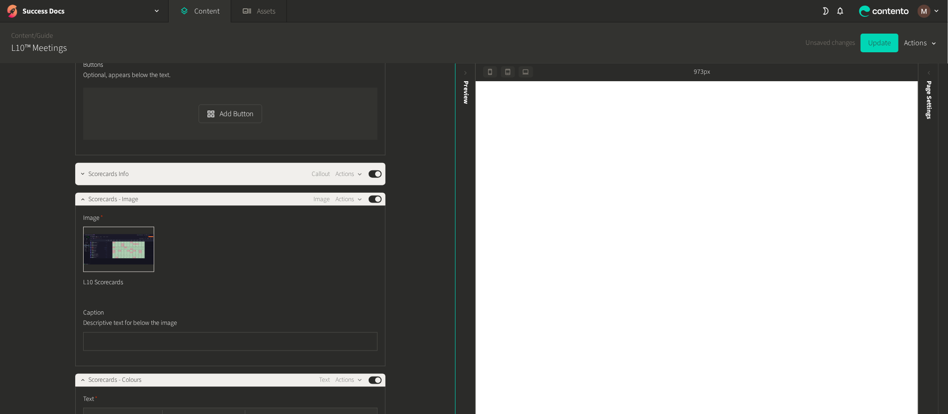
scroll to position [6174, 0]
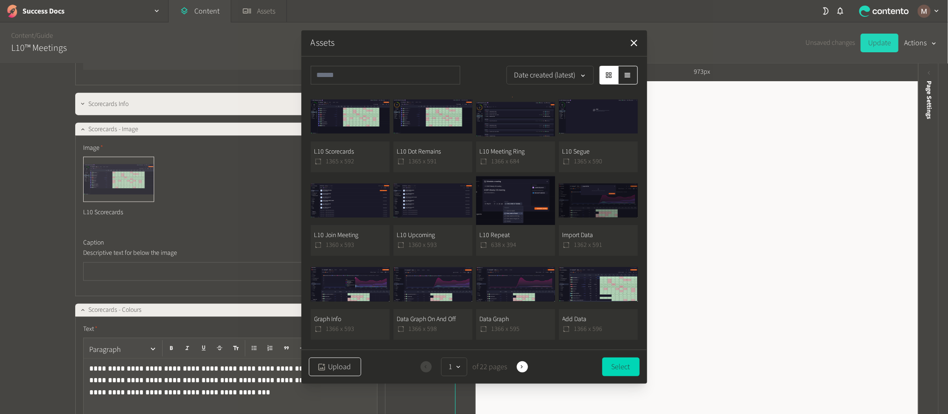
click at [349, 363] on button "Upload" at bounding box center [335, 367] width 52 height 19
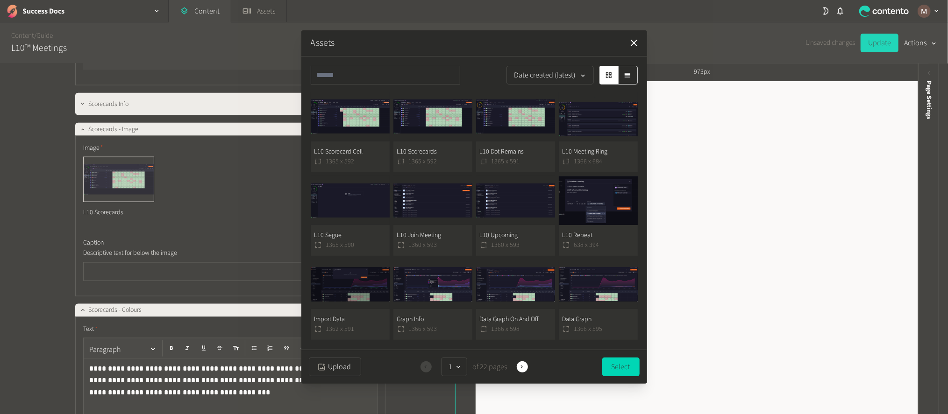
click at [358, 147] on button "L10 Scorecard Cell 1365 x 592" at bounding box center [350, 132] width 79 height 80
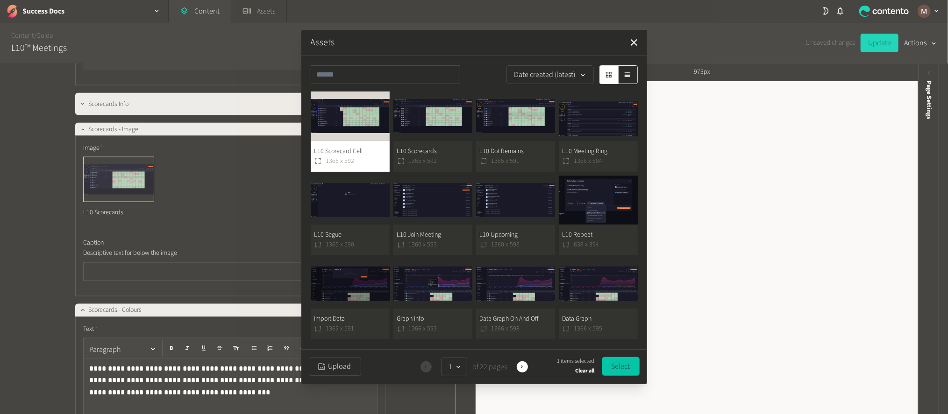
click at [625, 367] on button "Select" at bounding box center [620, 366] width 37 height 19
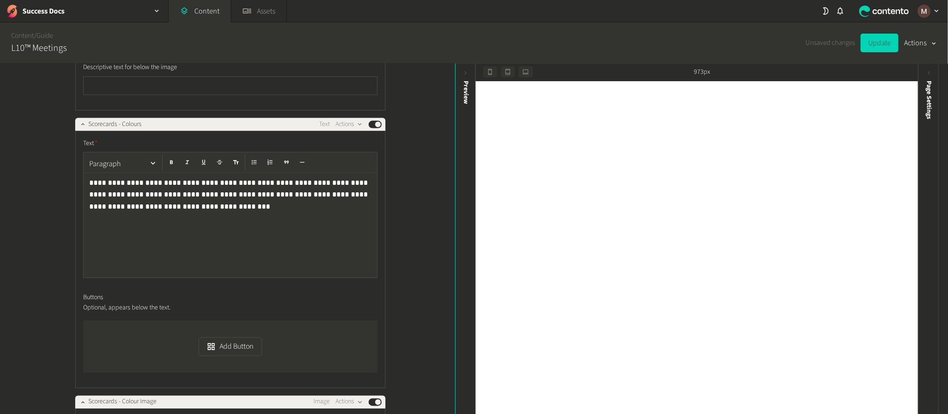
scroll to position [6385, 0]
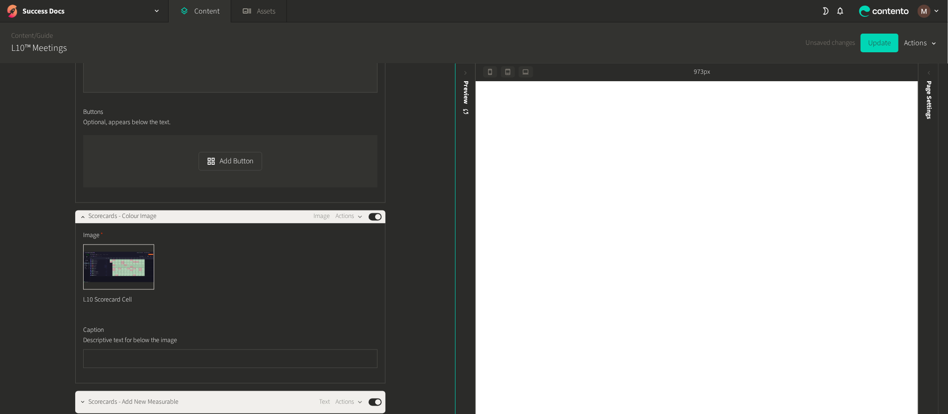
scroll to position [6595, 0]
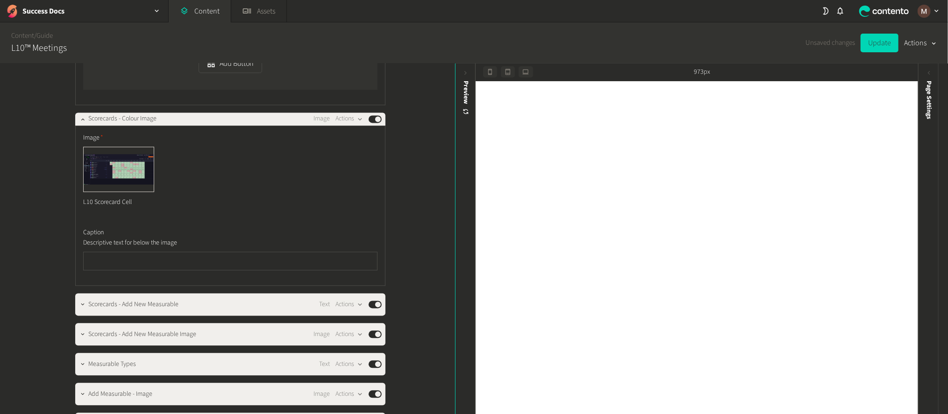
scroll to position [6735, 0]
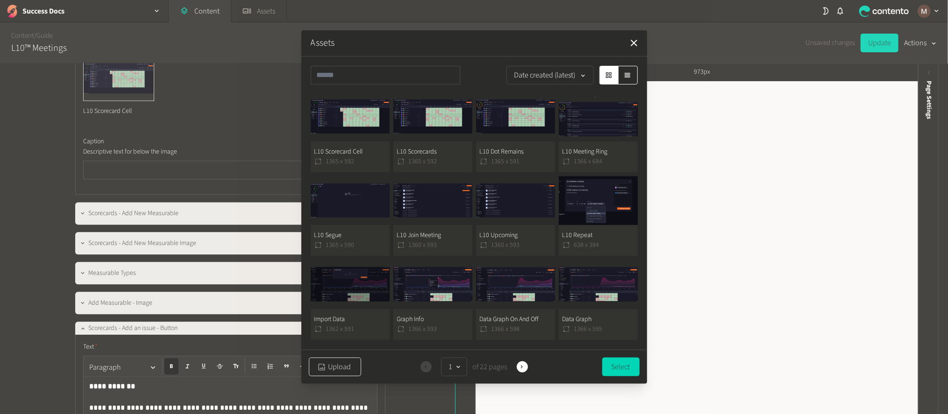
click at [340, 364] on button "Upload" at bounding box center [335, 367] width 52 height 19
click at [350, 151] on button "L10 Scorecard Cell 1365 x 592" at bounding box center [350, 132] width 79 height 80
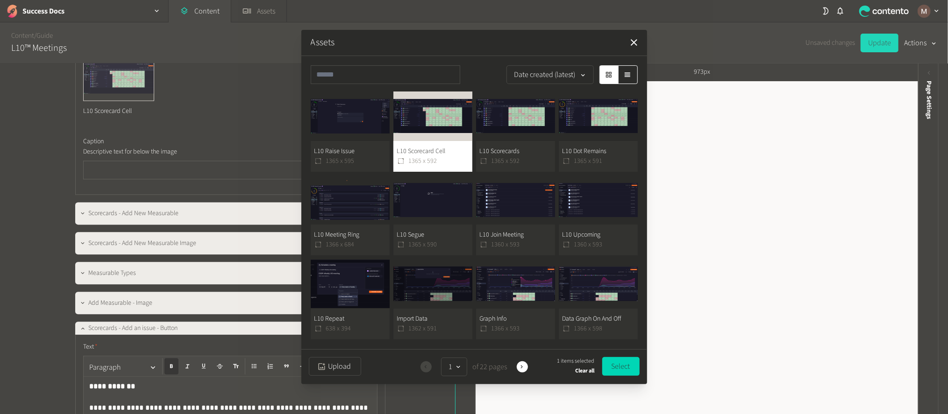
click at [448, 151] on button "L10 Scorecard Cell 1365 x 592" at bounding box center [432, 132] width 79 height 80
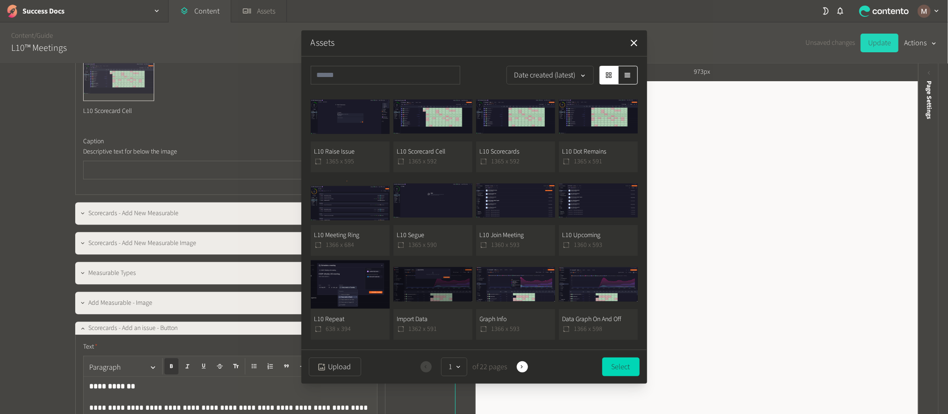
click at [364, 147] on button "L10 Raise Issue 1365 x 595" at bounding box center [350, 132] width 79 height 80
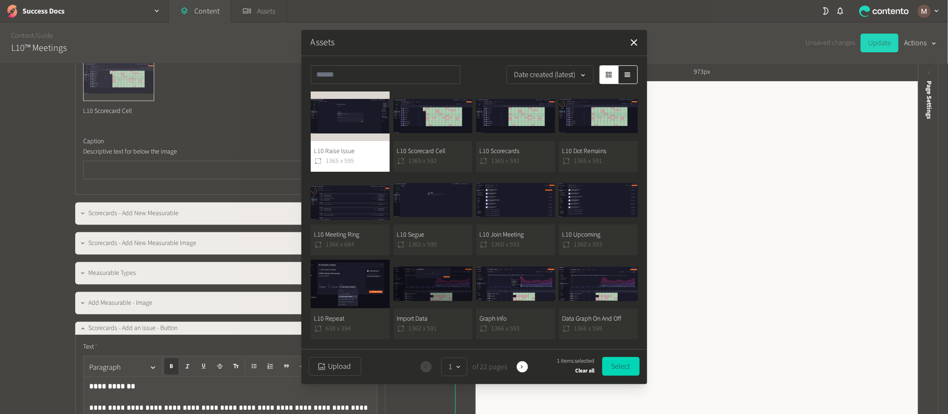
click at [628, 357] on div "1 items selected Clear all Select" at bounding box center [598, 367] width 82 height 20
click at [623, 363] on button "Select" at bounding box center [620, 366] width 37 height 19
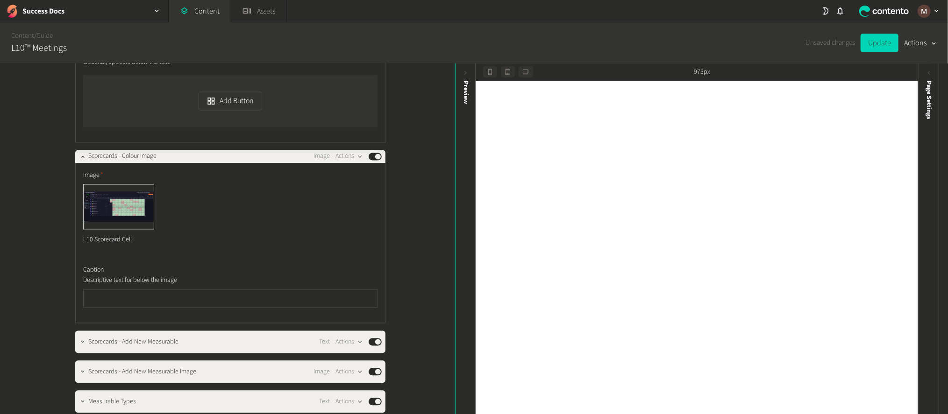
scroll to position [6595, 0]
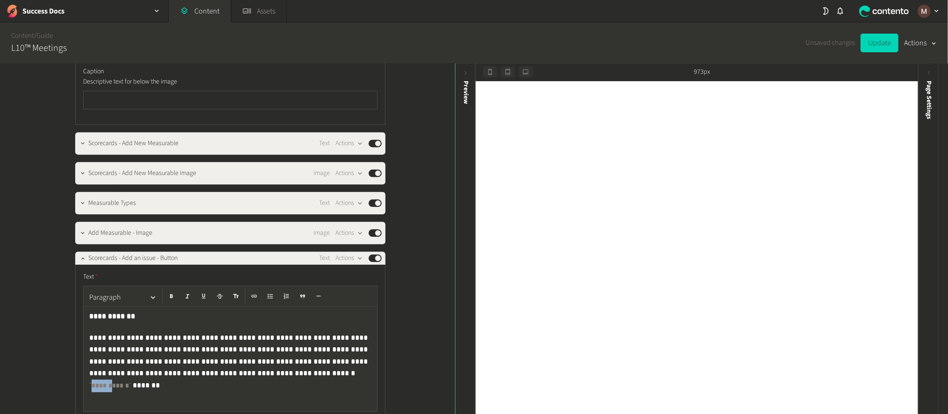
scroll to position [6875, 0]
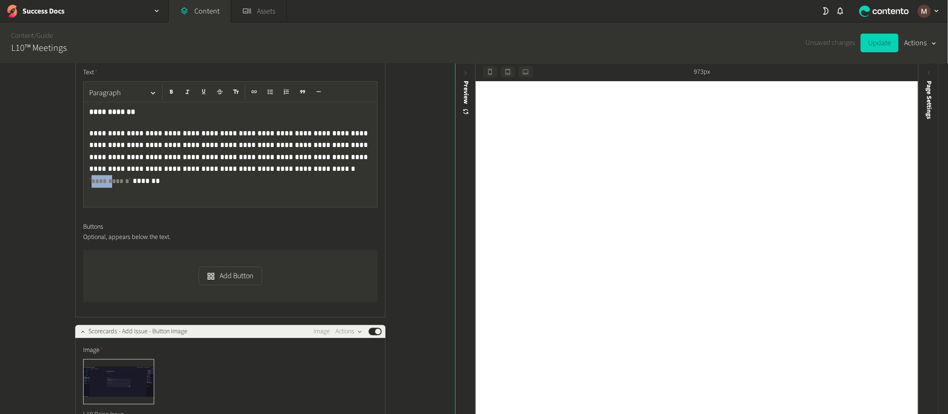
scroll to position [7015, 0]
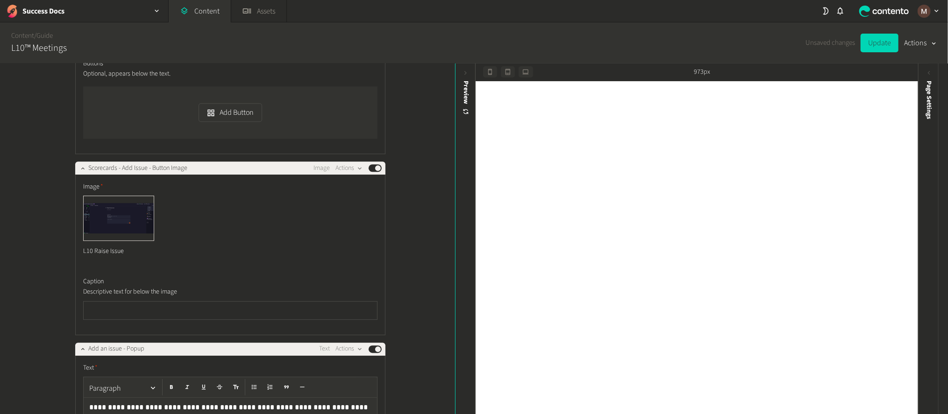
scroll to position [7225, 0]
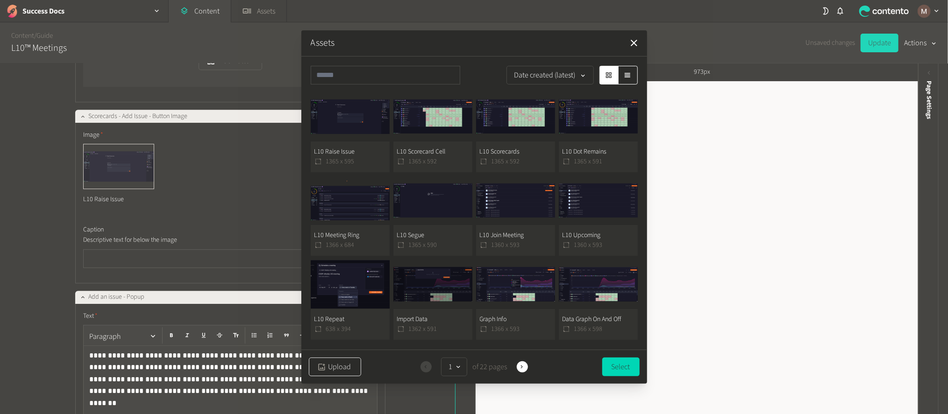
click at [344, 358] on button "Upload" at bounding box center [335, 367] width 52 height 19
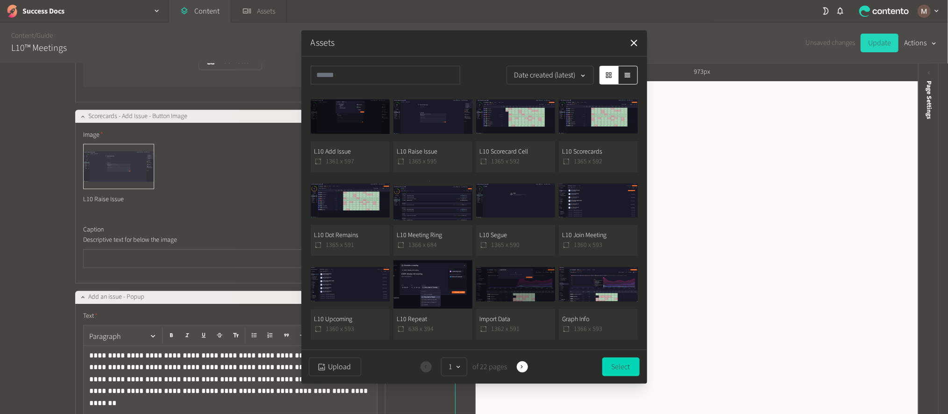
click at [363, 138] on button "L10 Add Issue 1361 x 597" at bounding box center [350, 132] width 79 height 80
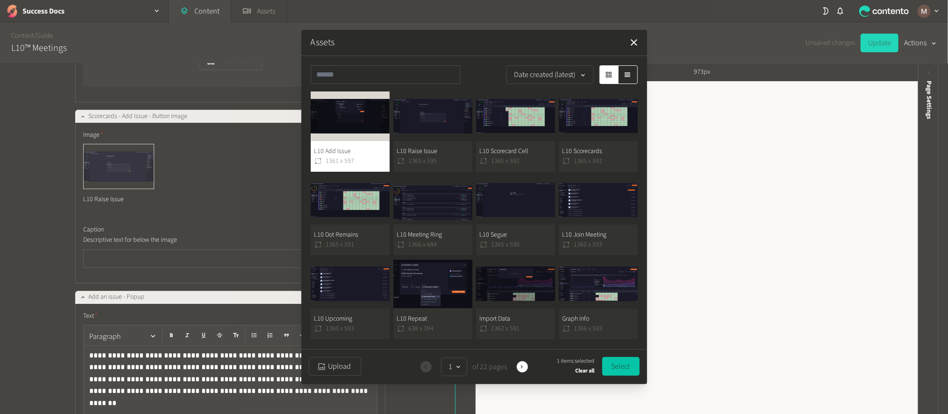
click at [621, 363] on button "Select" at bounding box center [620, 366] width 37 height 19
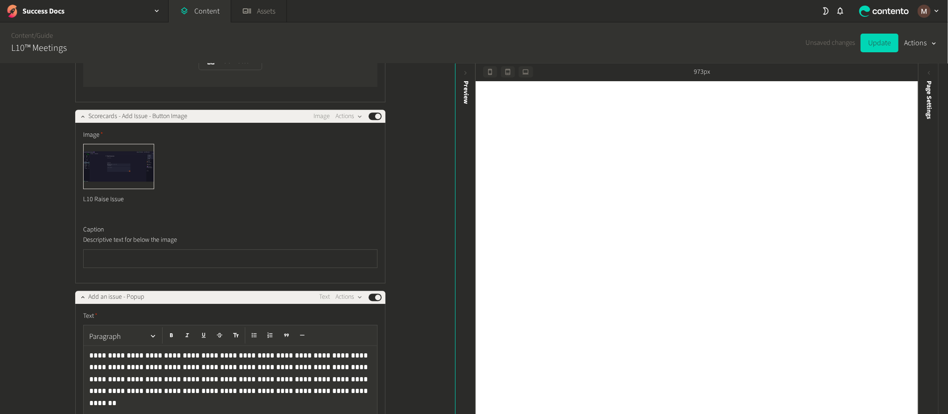
click at [421, 260] on div "**********" at bounding box center [227, 240] width 455 height 352
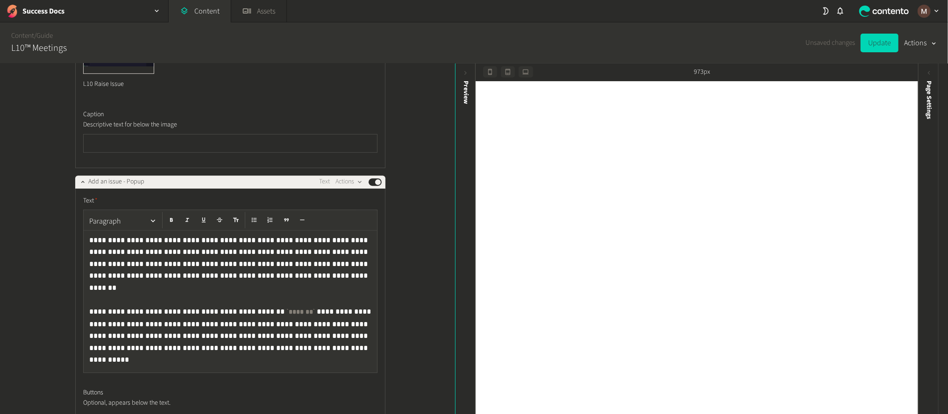
scroll to position [7365, 0]
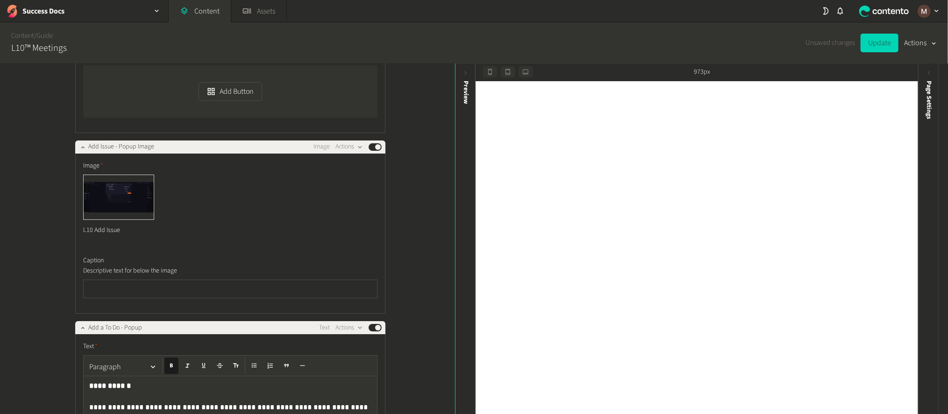
scroll to position [7716, 0]
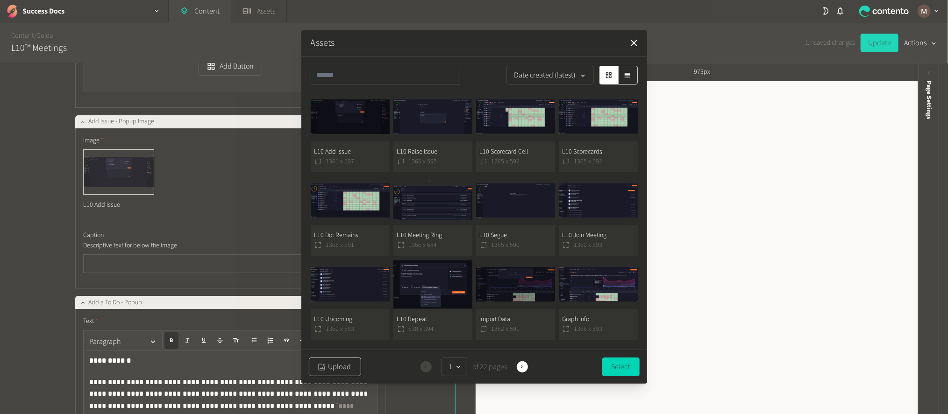
click at [339, 362] on button "Upload" at bounding box center [335, 367] width 52 height 19
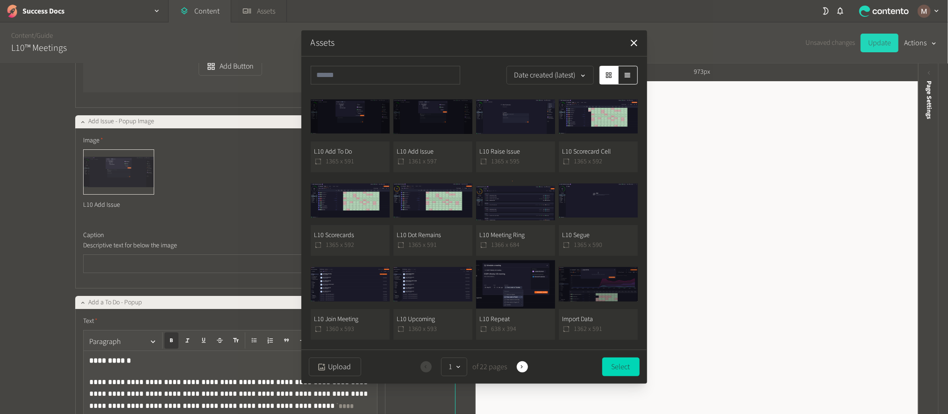
click at [370, 147] on button "L10 Add To Do 1365 x 591" at bounding box center [350, 132] width 79 height 80
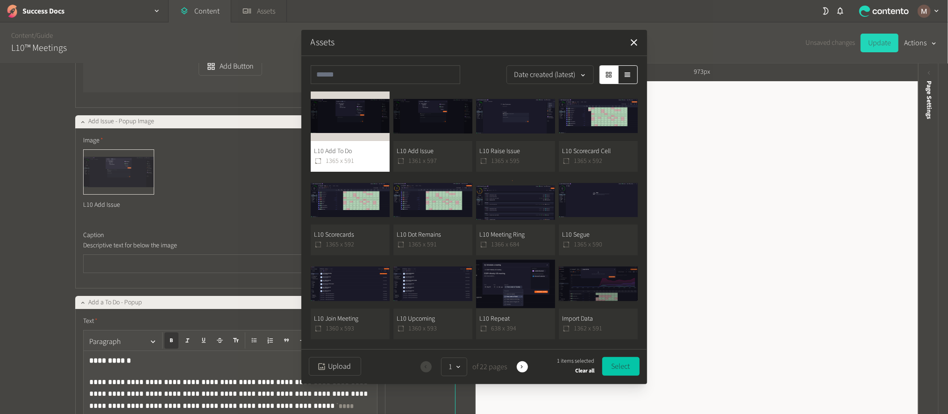
click at [613, 362] on button "Select" at bounding box center [620, 366] width 37 height 19
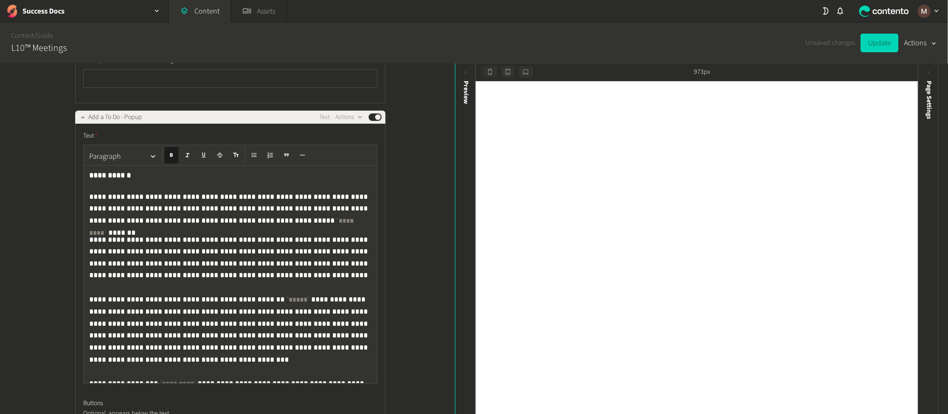
scroll to position [7927, 0]
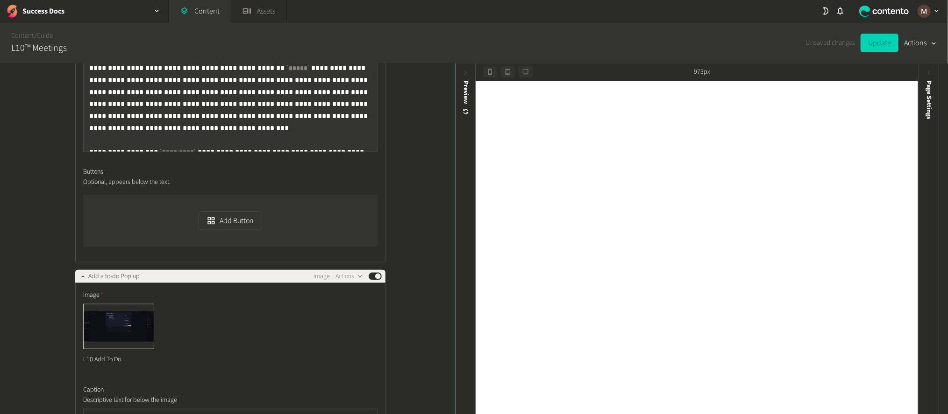
scroll to position [8137, 0]
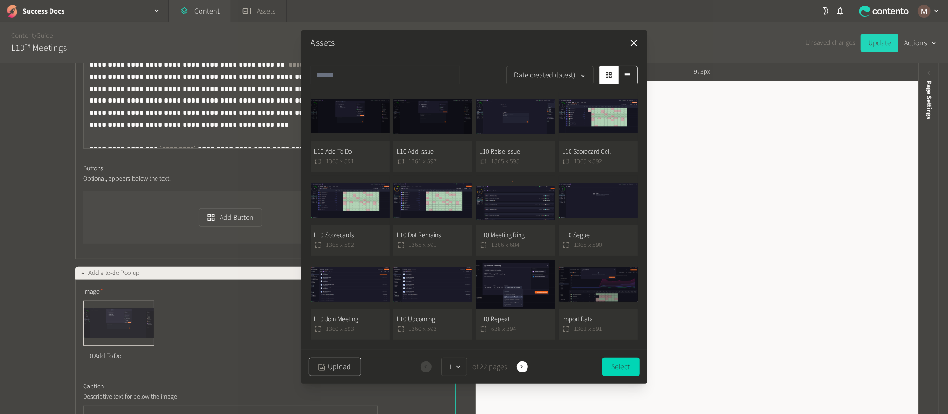
click at [328, 364] on button "Upload" at bounding box center [335, 367] width 52 height 19
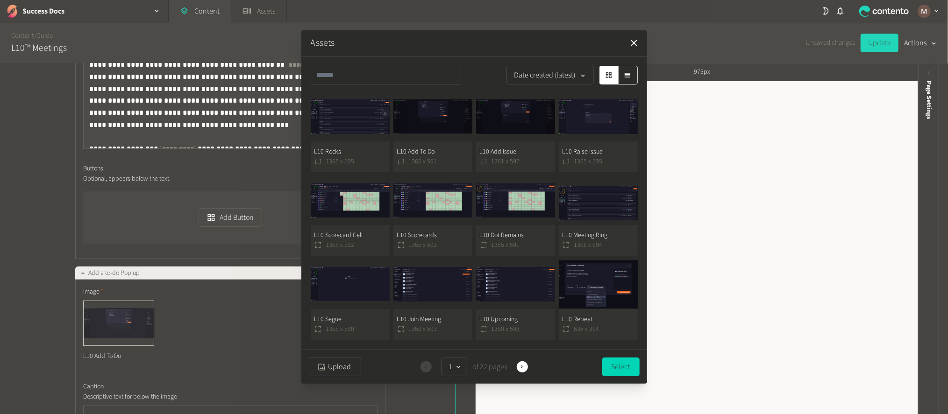
click at [358, 138] on button "L10 Rocks 1365 x 595" at bounding box center [350, 132] width 79 height 80
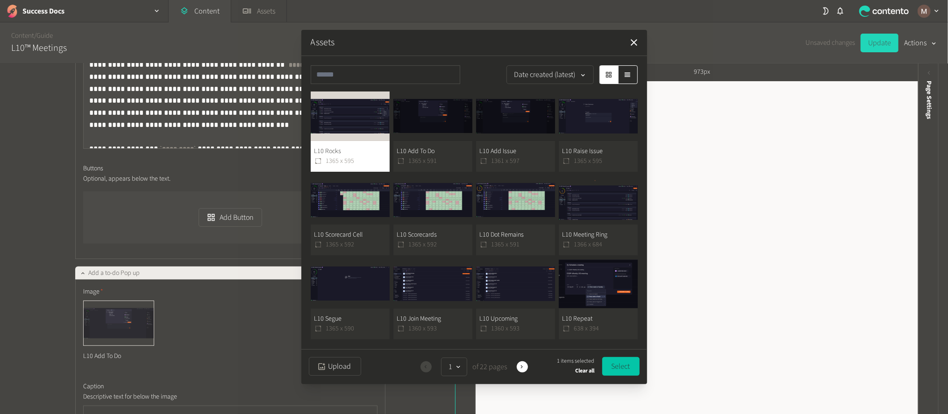
click at [619, 364] on button "Select" at bounding box center [620, 366] width 37 height 19
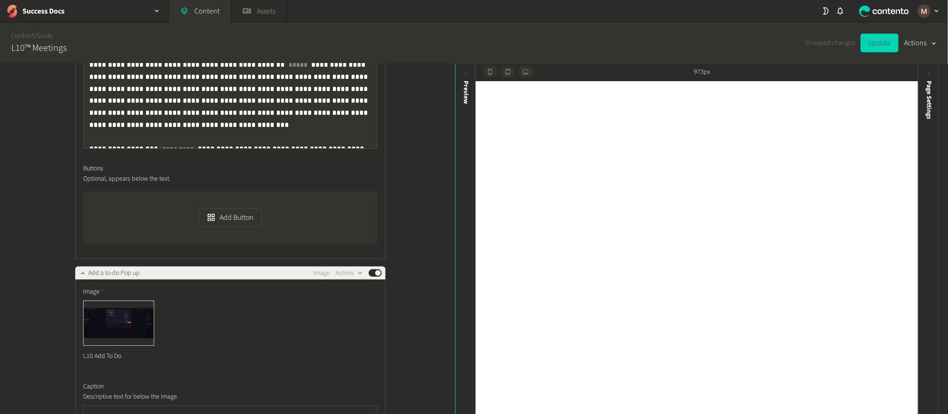
click at [433, 295] on div "**********" at bounding box center [227, 240] width 455 height 352
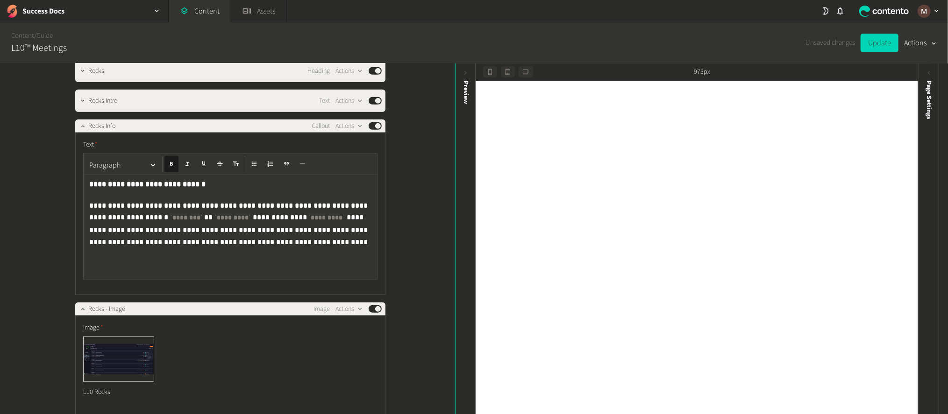
scroll to position [8557, 0]
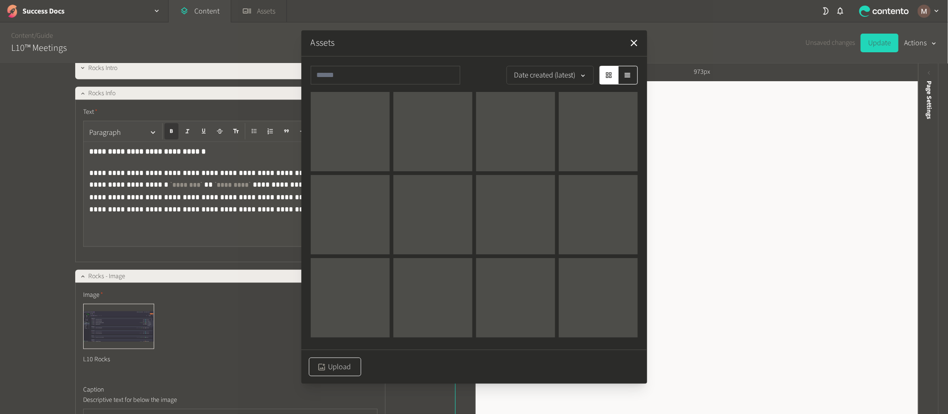
click at [323, 366] on icon "button" at bounding box center [321, 367] width 9 height 9
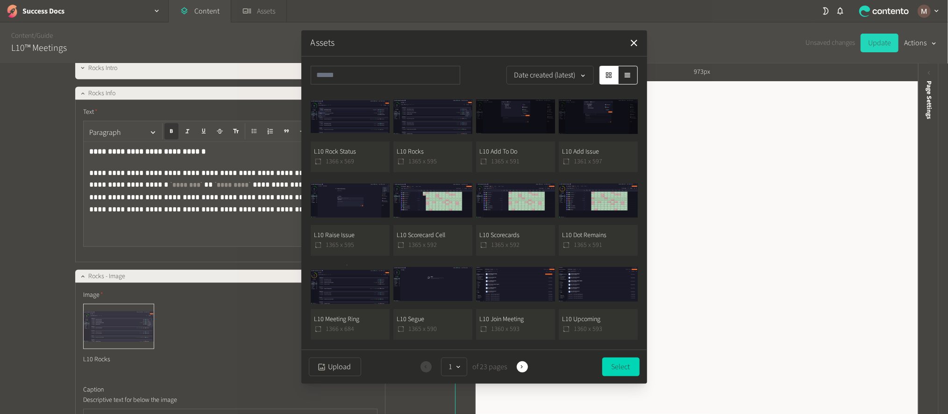
click at [358, 156] on button "L10 Rock Status 1366 x 569" at bounding box center [350, 132] width 79 height 80
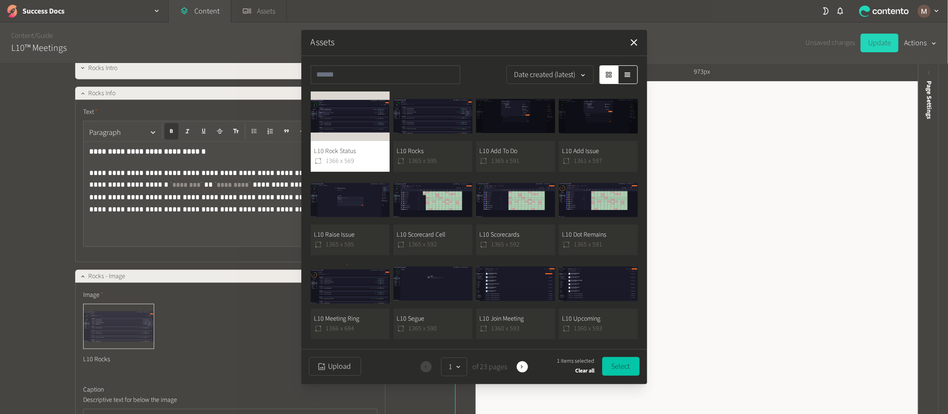
click at [612, 362] on button "Select" at bounding box center [620, 366] width 37 height 19
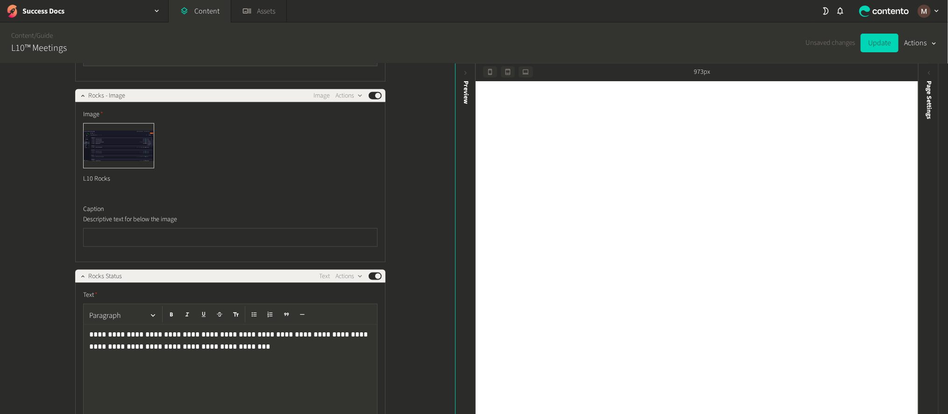
scroll to position [8768, 0]
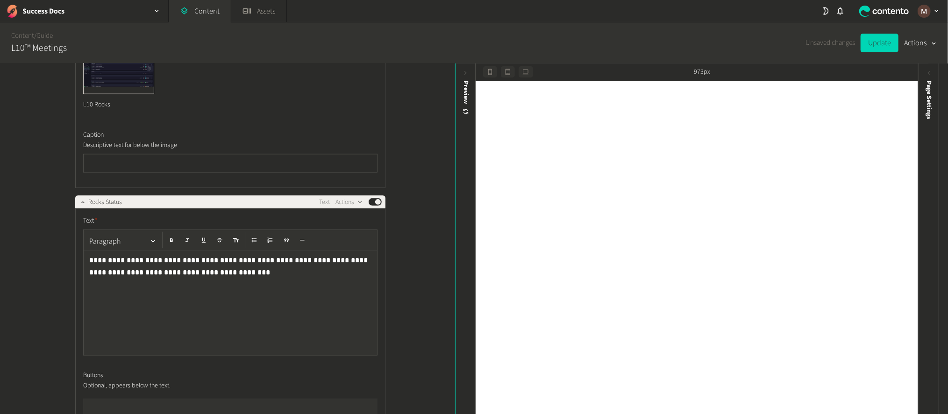
scroll to position [8837, 0]
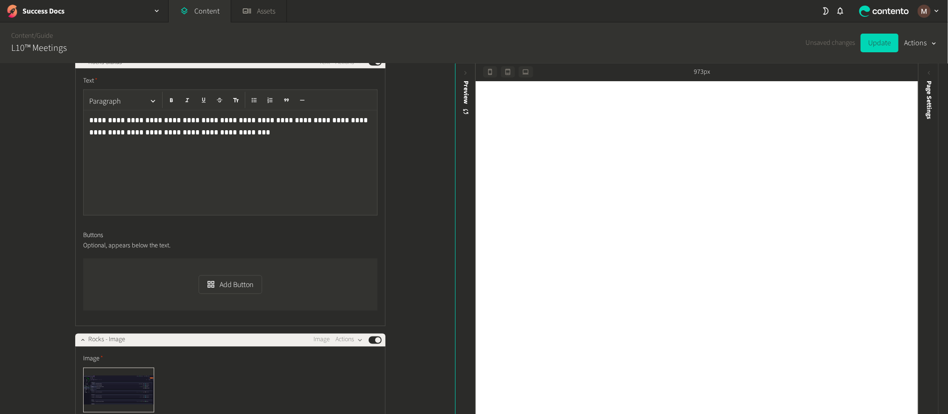
scroll to position [8978, 0]
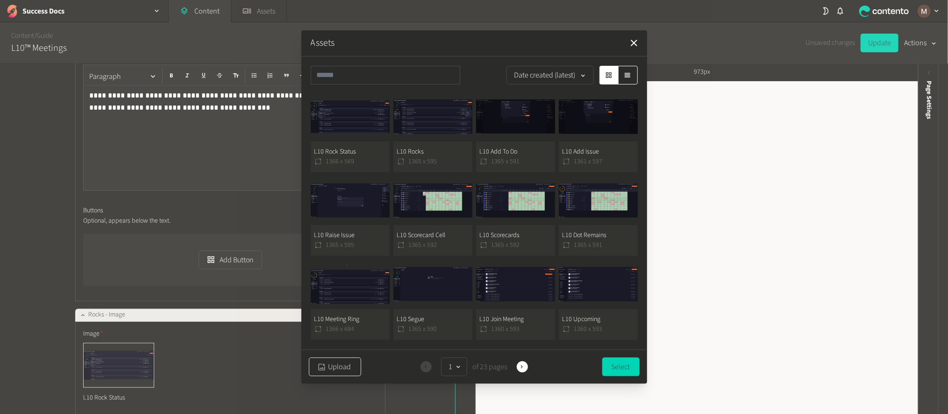
click at [339, 364] on button "Upload" at bounding box center [335, 367] width 52 height 19
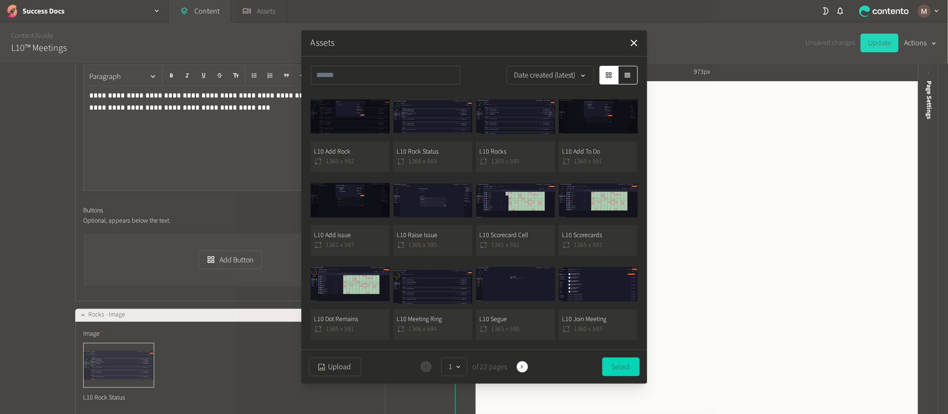
click at [350, 154] on button "L10 Add Rock 1365 x 592" at bounding box center [350, 132] width 79 height 80
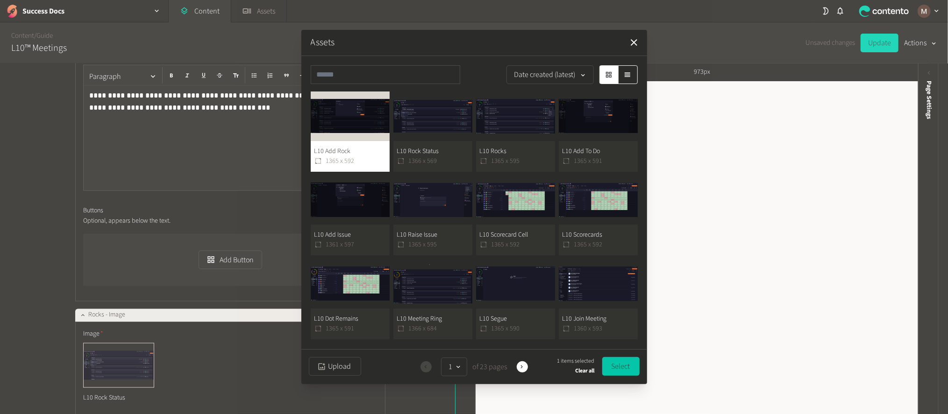
click at [616, 364] on button "Select" at bounding box center [620, 366] width 37 height 19
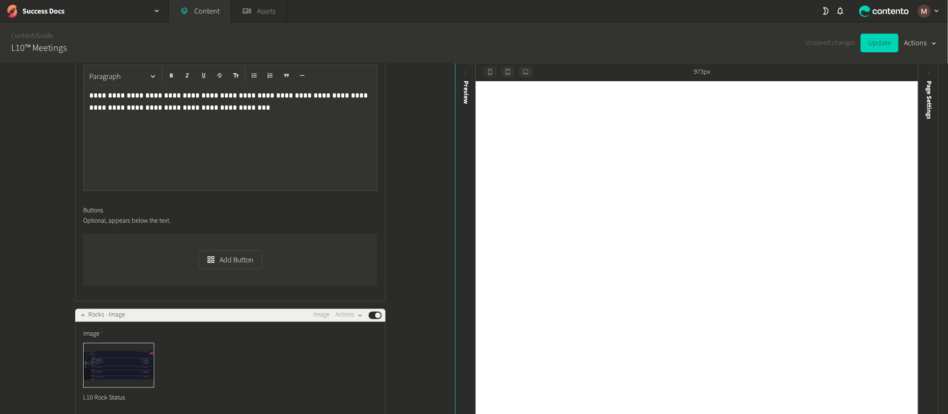
scroll to position [9188, 0]
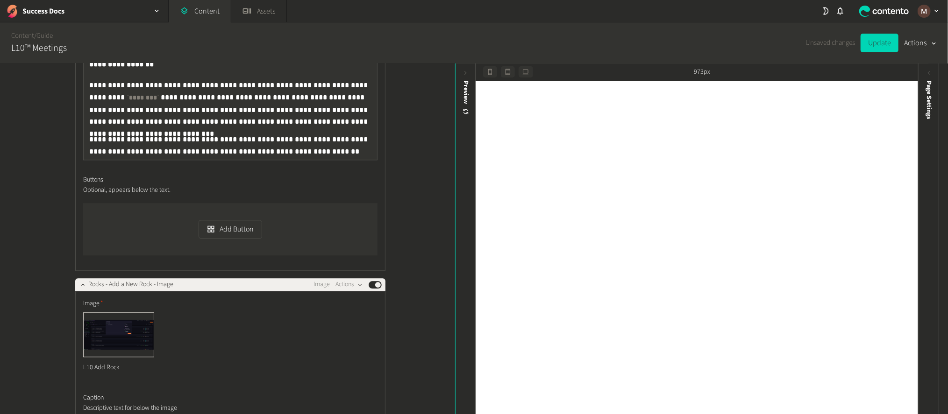
scroll to position [9469, 0]
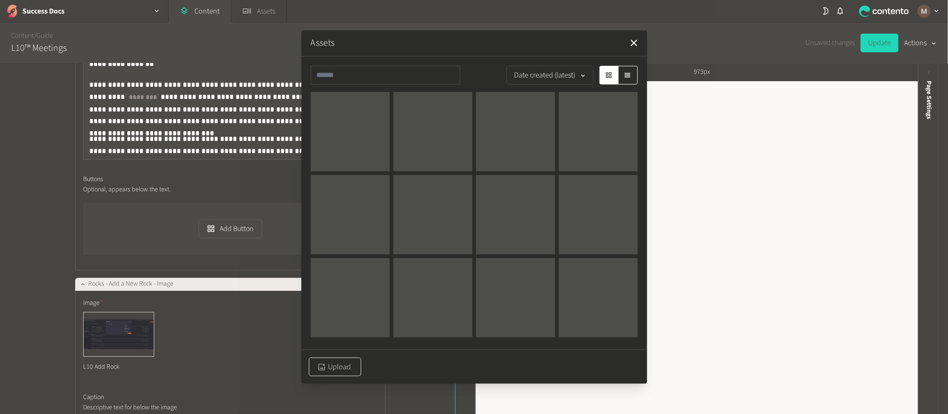
click at [326, 363] on div "button" at bounding box center [321, 367] width 13 height 9
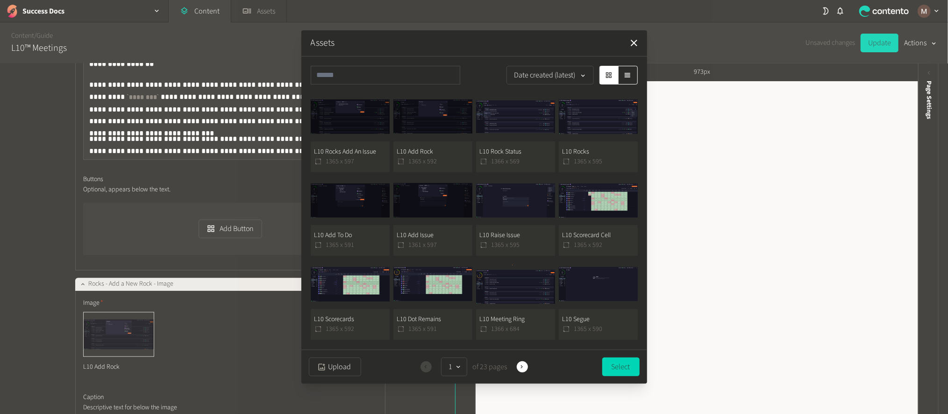
click at [360, 160] on button "L10 Rocks Add An Issue 1365 x 597" at bounding box center [350, 132] width 79 height 80
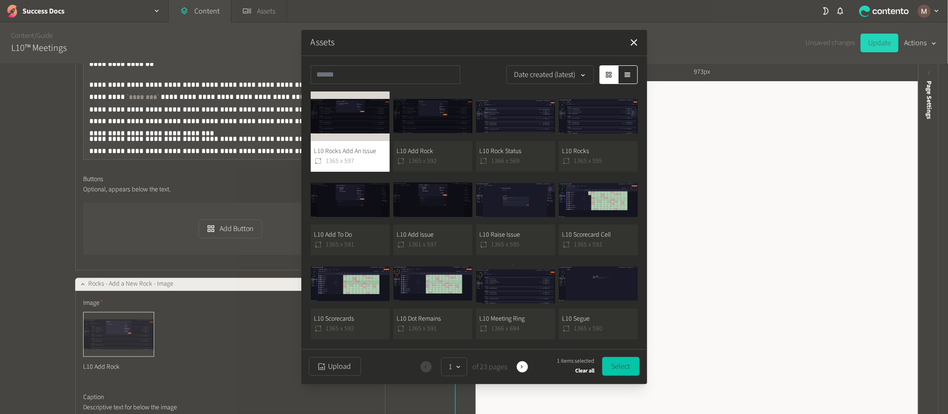
click at [622, 360] on button "Select" at bounding box center [620, 366] width 37 height 19
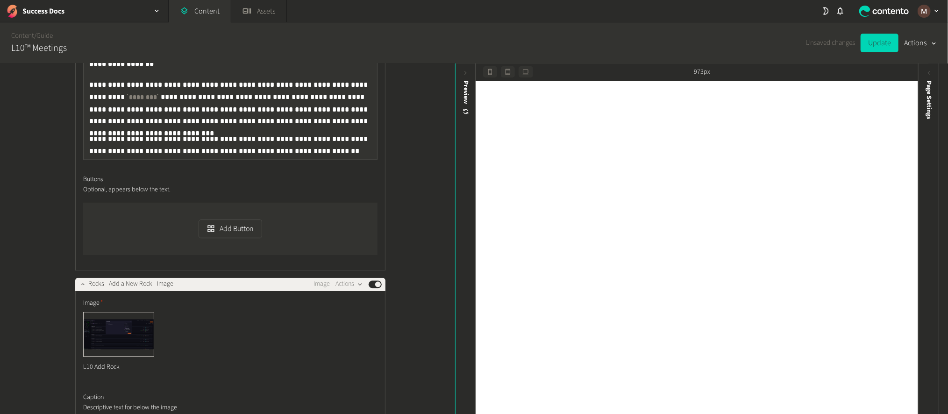
click at [423, 287] on div "**********" at bounding box center [227, 240] width 455 height 352
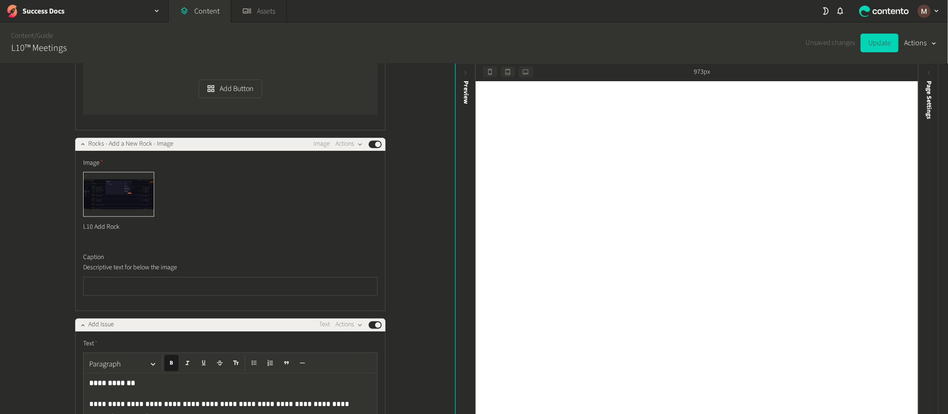
scroll to position [9679, 0]
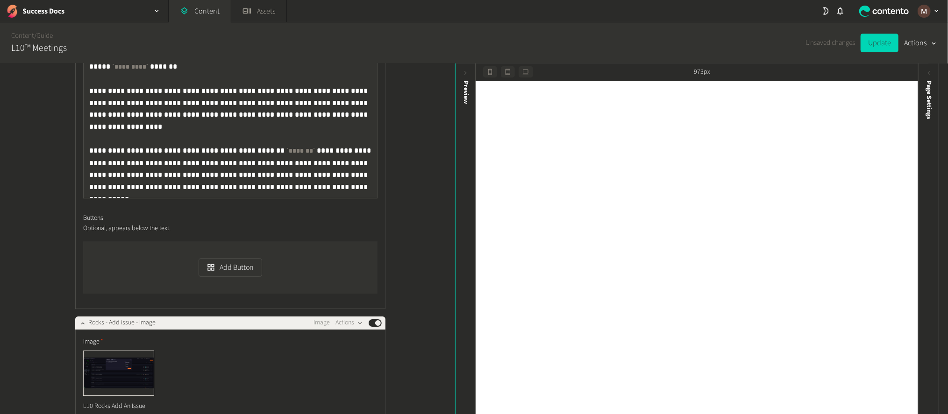
scroll to position [9959, 0]
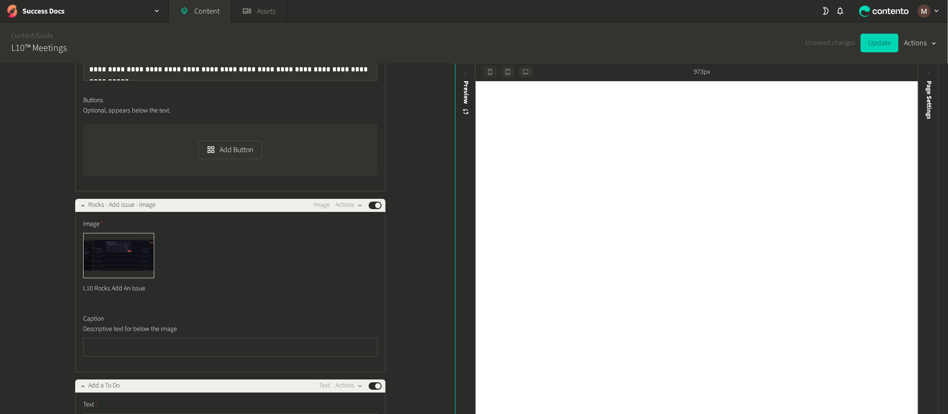
scroll to position [10099, 0]
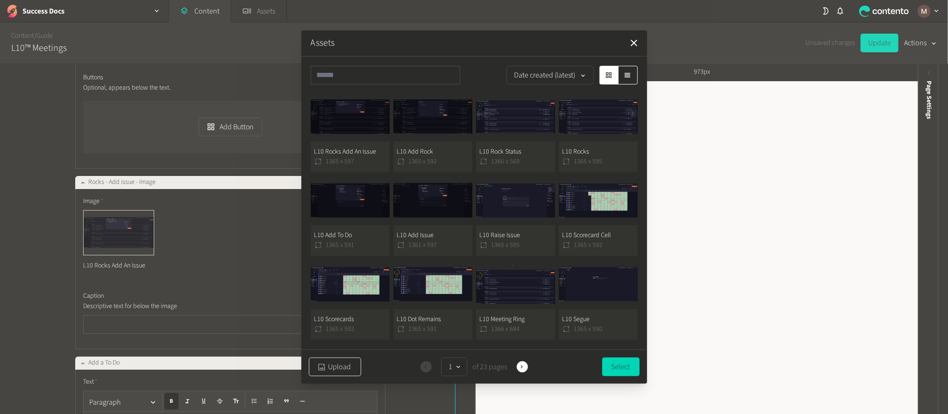
click at [345, 361] on button "Upload" at bounding box center [335, 367] width 52 height 19
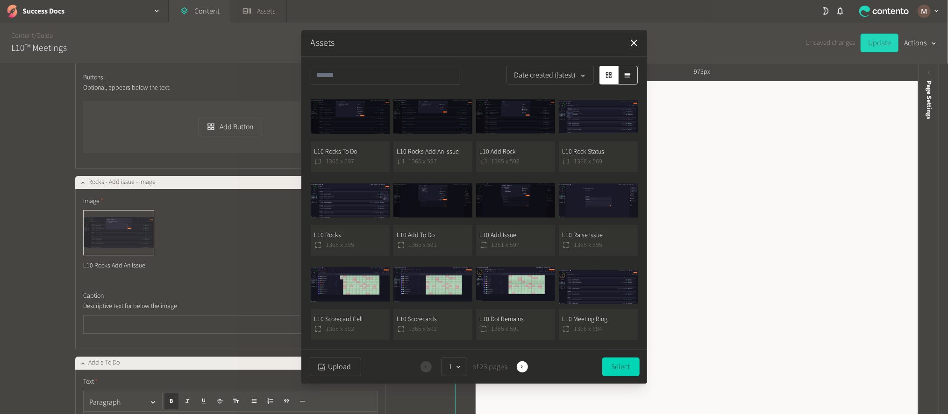
click at [359, 146] on button "L10 Rocks To Do 1365 x 597" at bounding box center [350, 132] width 79 height 80
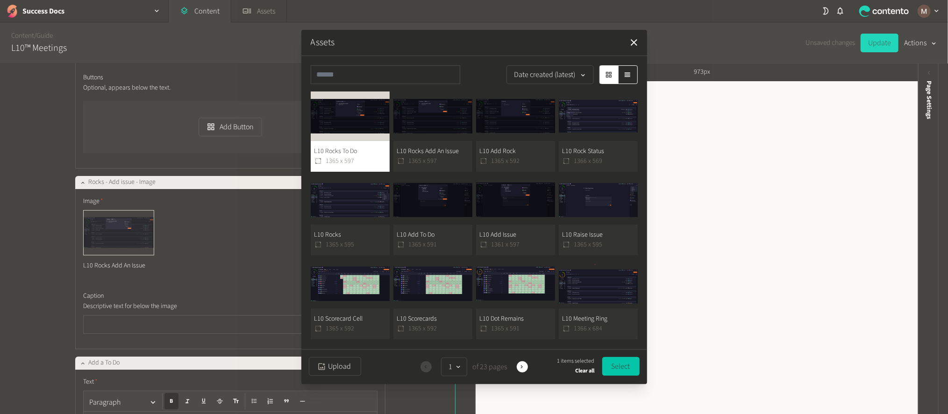
click at [615, 364] on button "Select" at bounding box center [620, 366] width 37 height 19
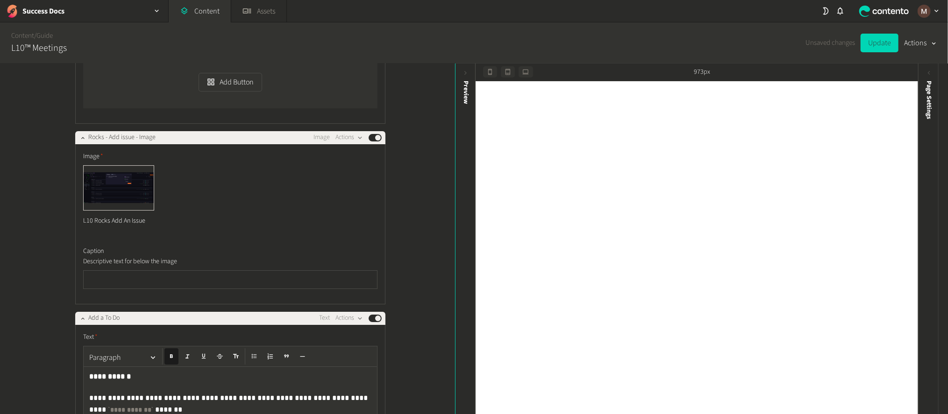
scroll to position [10170, 0]
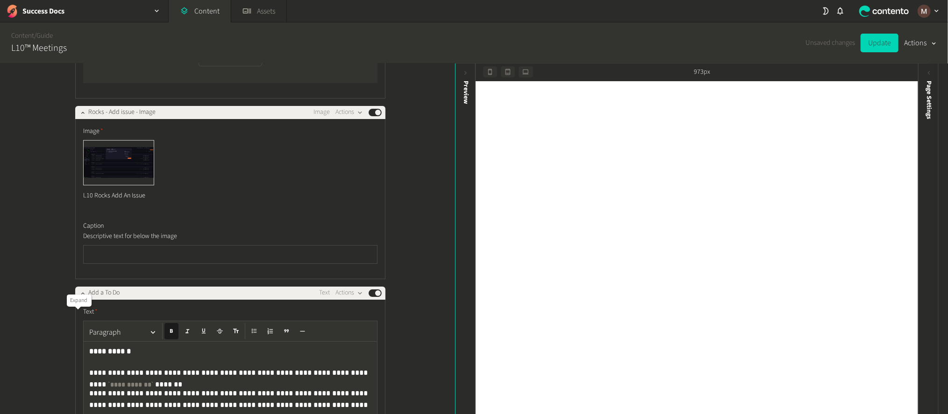
drag, startPoint x: 75, startPoint y: 318, endPoint x: 72, endPoint y: 298, distance: 20.8
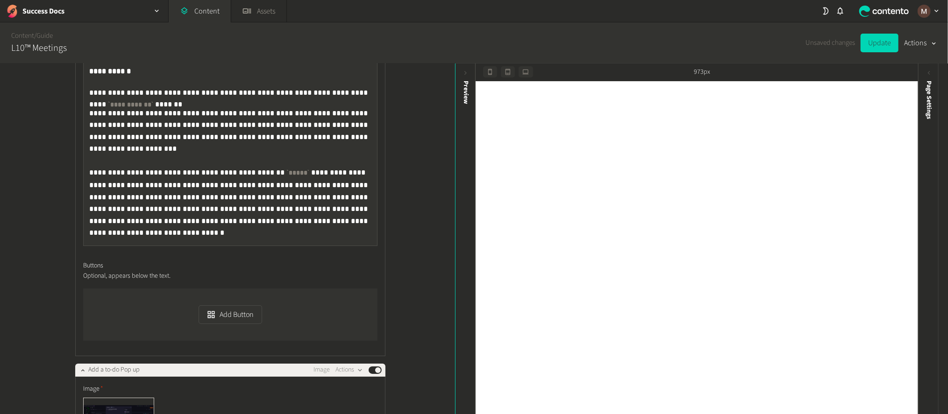
scroll to position [10520, 0]
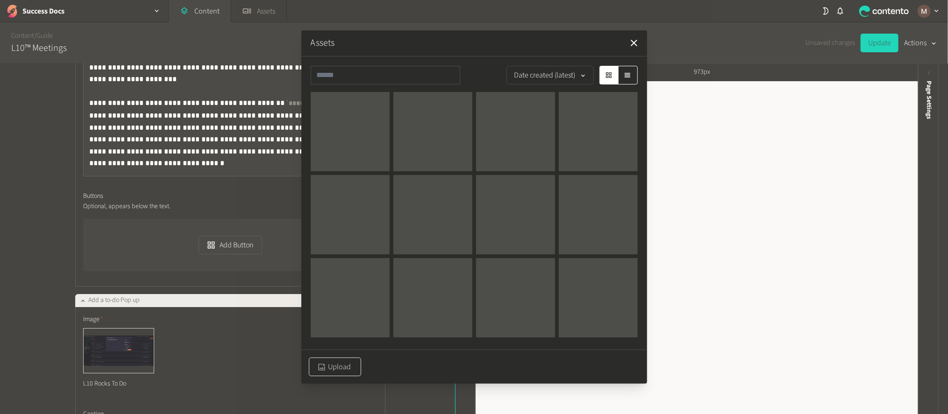
click at [351, 368] on button "Upload" at bounding box center [335, 367] width 52 height 19
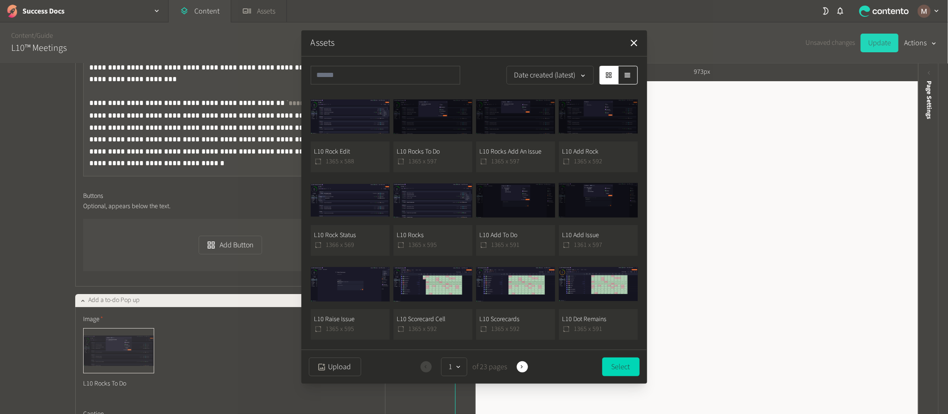
click at [369, 157] on button "L10 Rock Edit 1365 x 588" at bounding box center [350, 132] width 79 height 80
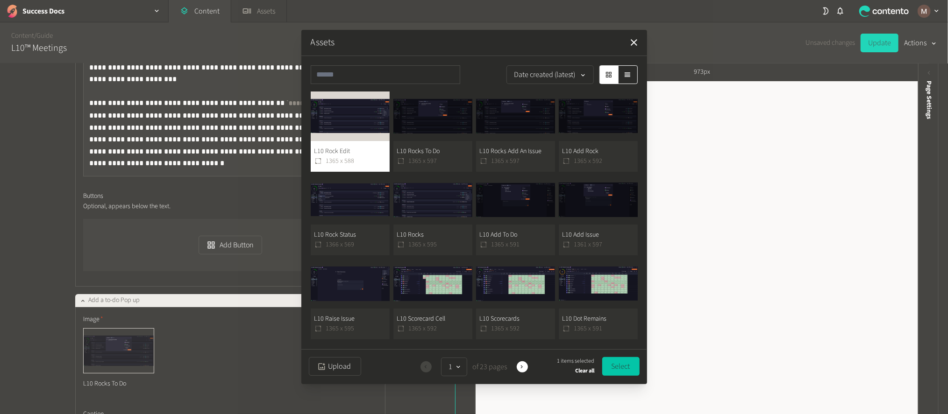
click at [617, 364] on button "Select" at bounding box center [620, 366] width 37 height 19
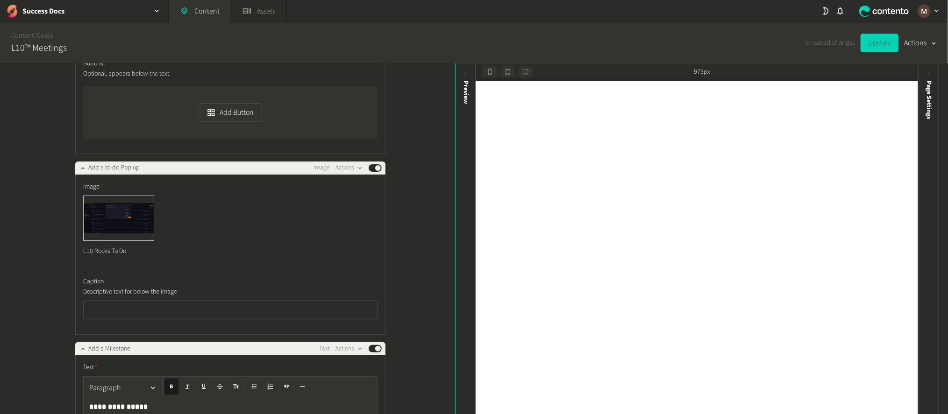
scroll to position [10660, 0]
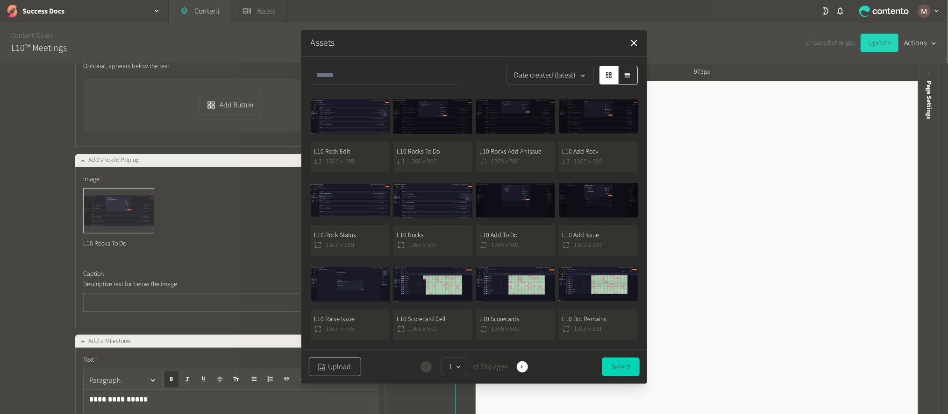
click at [329, 367] on button "Upload" at bounding box center [335, 367] width 52 height 19
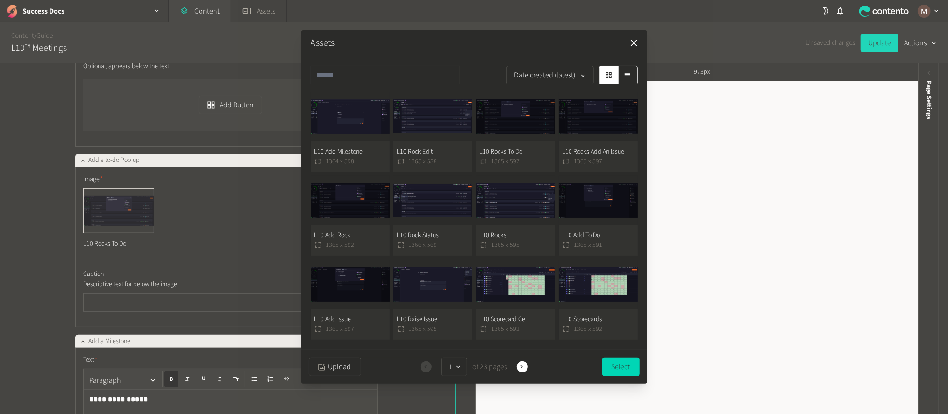
click at [364, 147] on button "L10 Add Milestone 1364 x 598" at bounding box center [350, 132] width 79 height 80
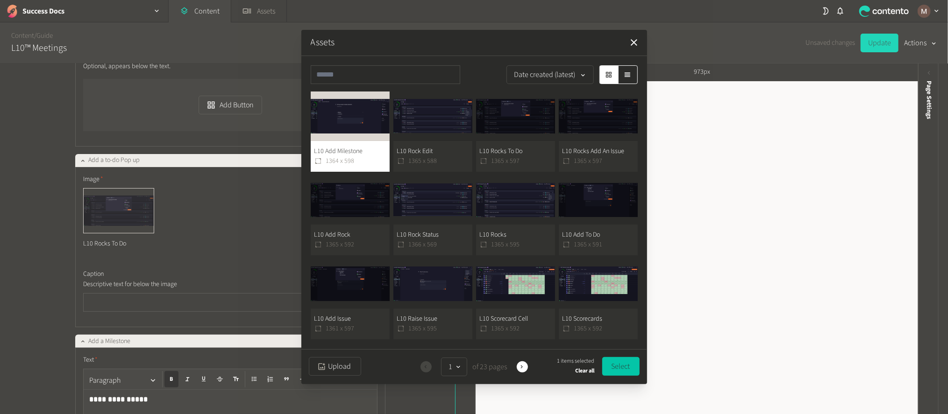
click at [618, 362] on button "Select" at bounding box center [620, 366] width 37 height 19
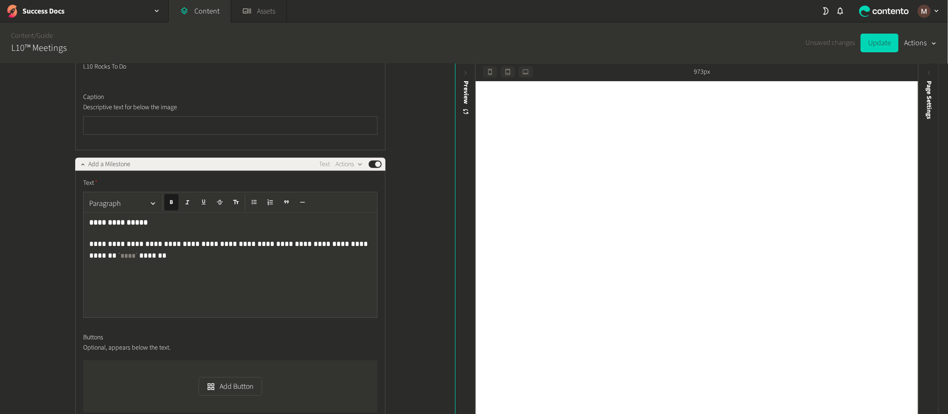
scroll to position [10870, 0]
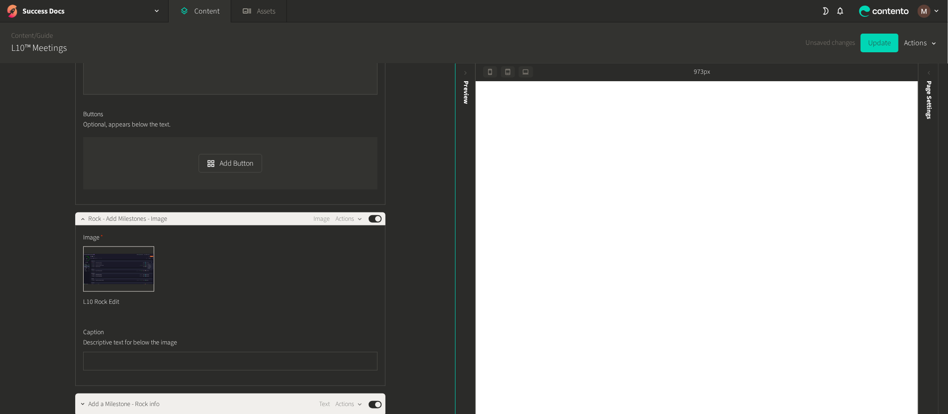
scroll to position [11081, 0]
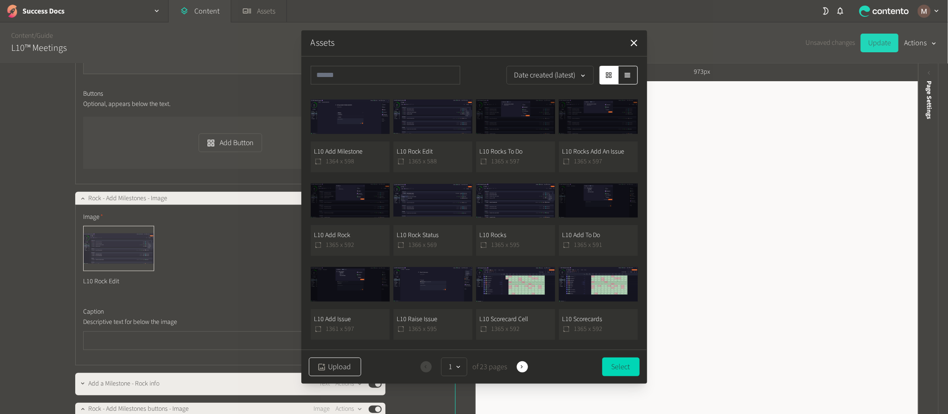
click at [331, 359] on button "Upload" at bounding box center [335, 367] width 52 height 19
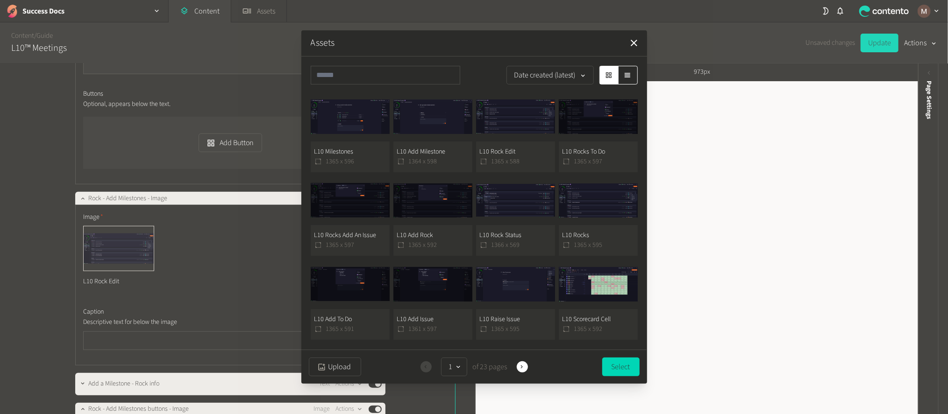
click at [358, 160] on button "L10 Milestones 1365 x 596" at bounding box center [350, 132] width 79 height 80
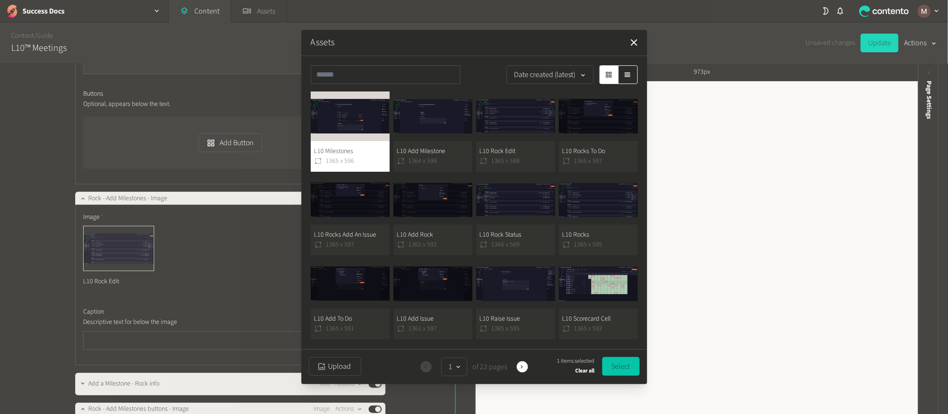
click at [619, 368] on button "Select" at bounding box center [620, 366] width 37 height 19
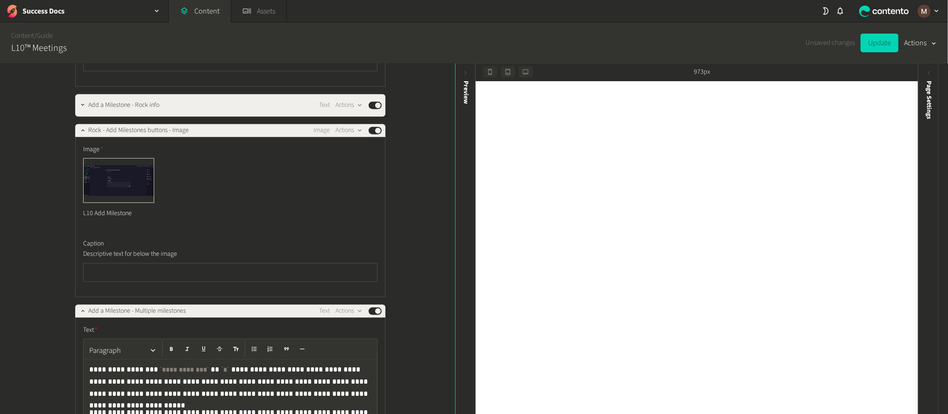
scroll to position [11361, 0]
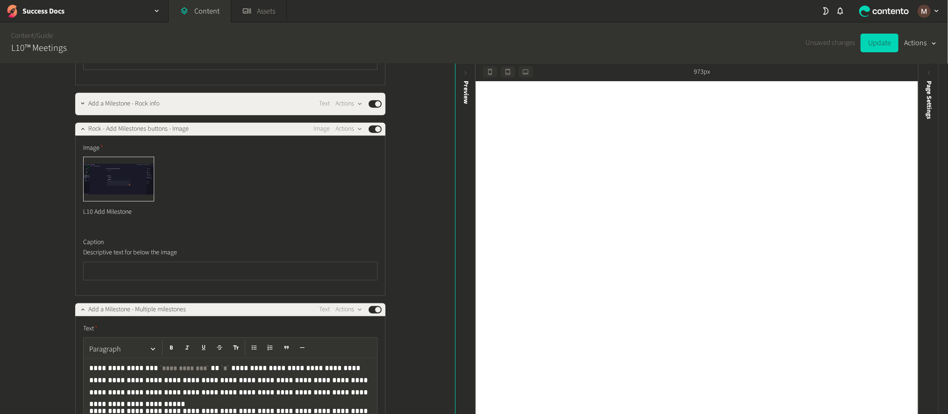
click at [356, 331] on button "Duplicate in place" at bounding box center [366, 334] width 62 height 17
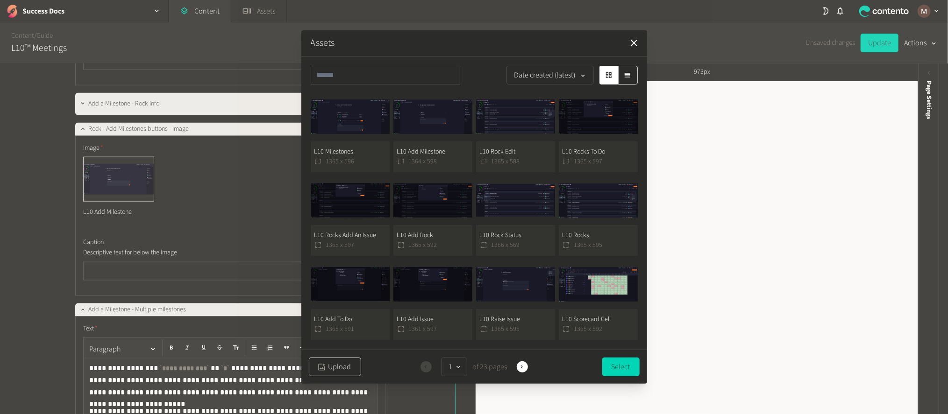
click at [340, 358] on button "Upload" at bounding box center [335, 367] width 52 height 19
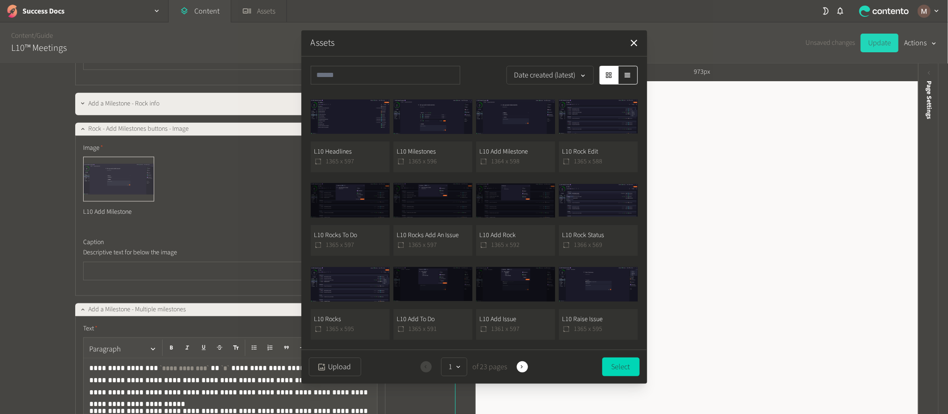
click at [354, 153] on button "L10 Headlines 1365 x 597" at bounding box center [350, 132] width 79 height 80
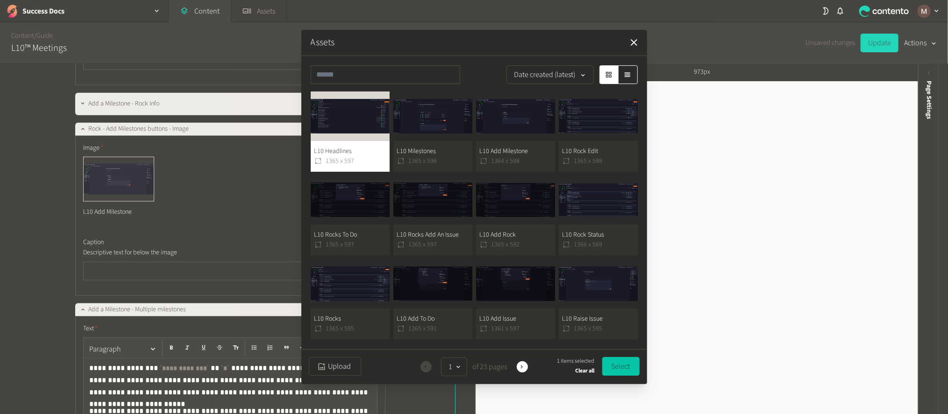
click at [614, 360] on button "Select" at bounding box center [620, 366] width 37 height 19
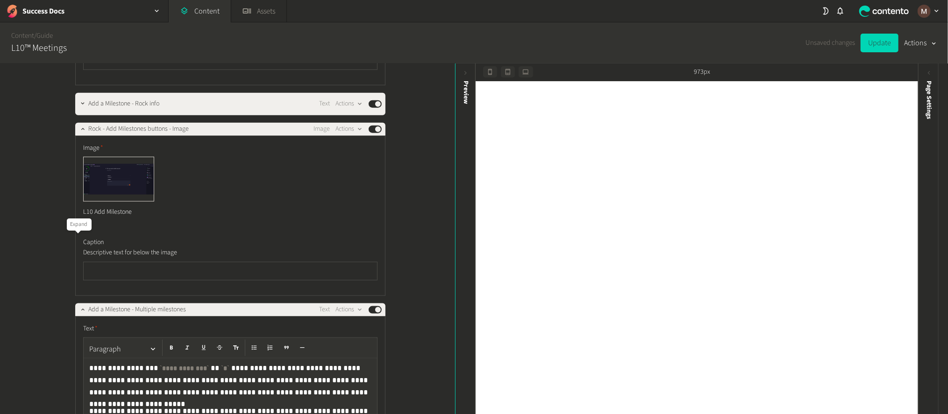
drag, startPoint x: 286, startPoint y: 265, endPoint x: 112, endPoint y: 277, distance: 174.7
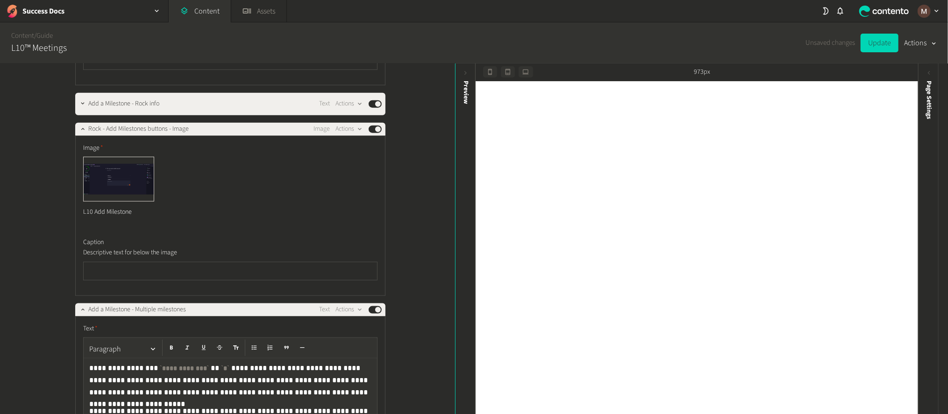
drag, startPoint x: 287, startPoint y: 262, endPoint x: 113, endPoint y: 275, distance: 174.8
drag, startPoint x: 312, startPoint y: 264, endPoint x: 286, endPoint y: 264, distance: 25.7
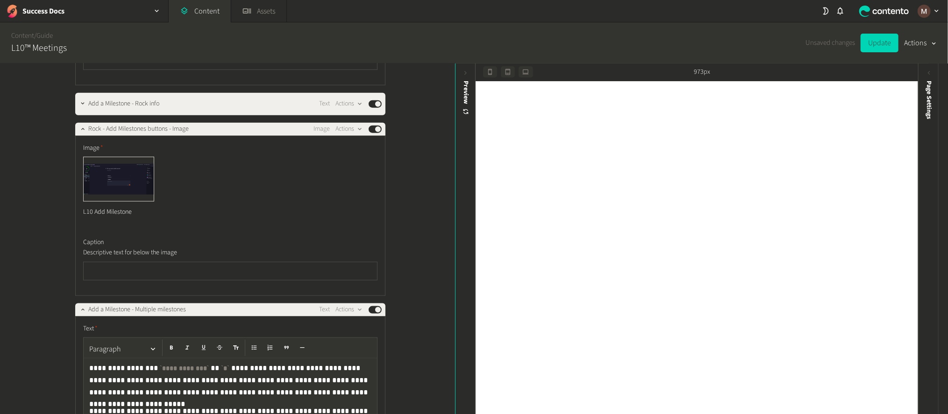
drag, startPoint x: 350, startPoint y: 265, endPoint x: 343, endPoint y: 286, distance: 21.6
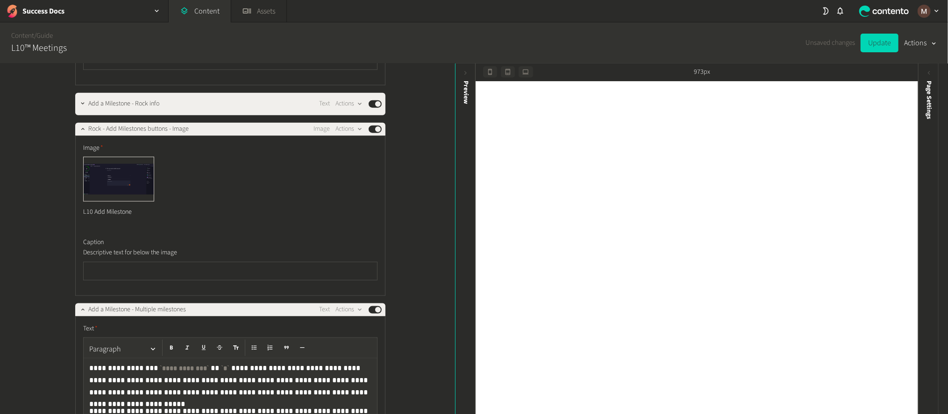
drag, startPoint x: 150, startPoint y: 295, endPoint x: 74, endPoint y: 263, distance: 82.5
copy p "**********"
click at [397, 314] on div "**********" at bounding box center [227, 240] width 455 height 352
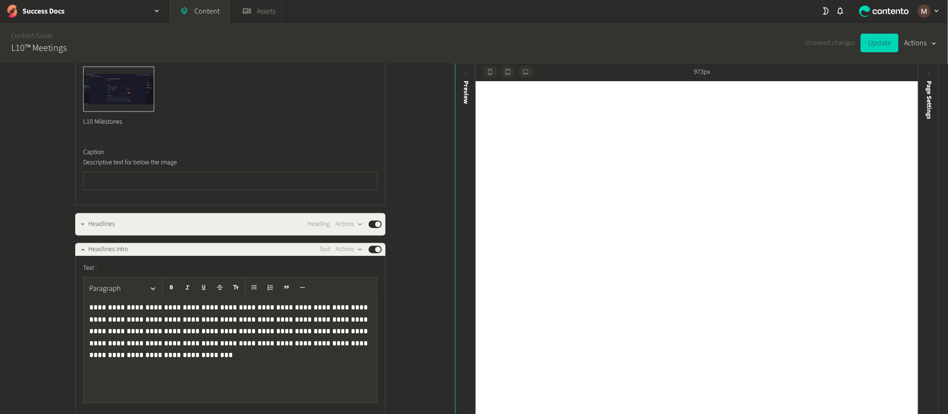
scroll to position [11992, 0]
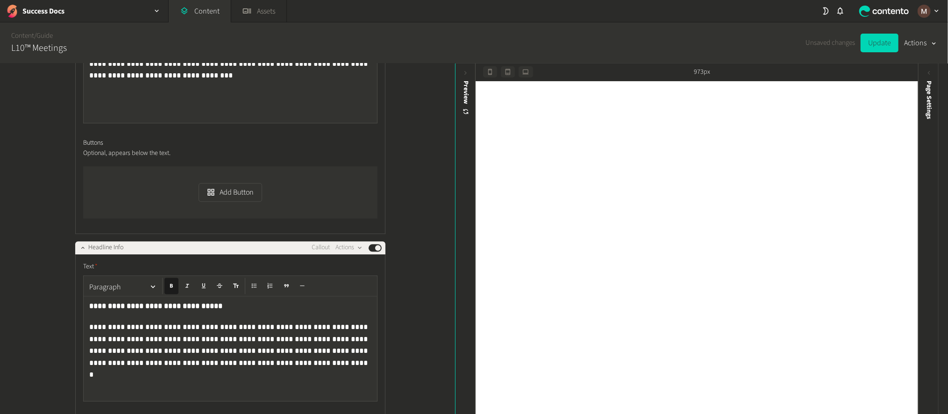
scroll to position [12272, 0]
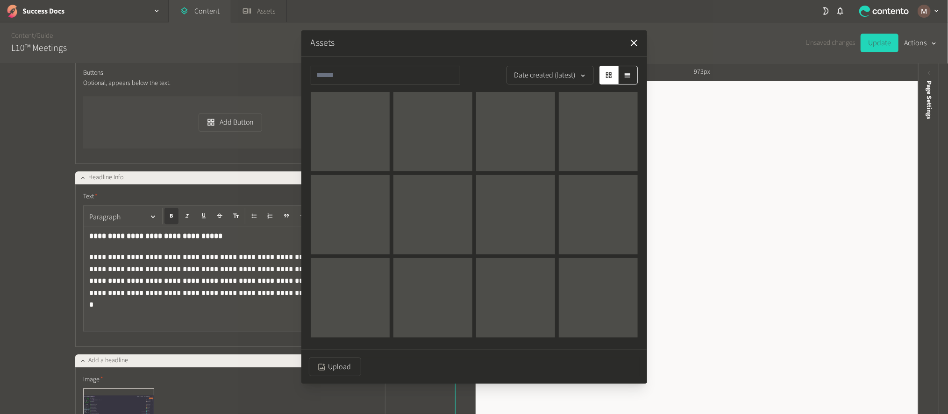
click at [341, 356] on div "Upload" at bounding box center [474, 367] width 346 height 34
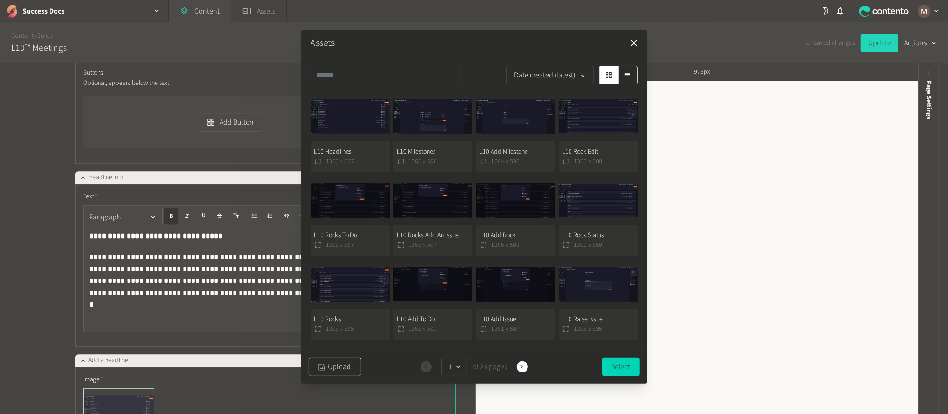
click at [337, 361] on button "Upload" at bounding box center [335, 367] width 52 height 19
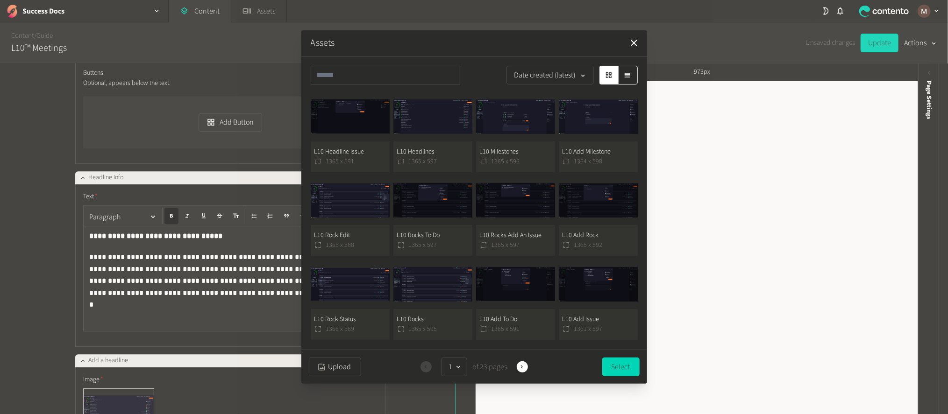
click at [360, 151] on button "L10 Headline Issue 1365 x 591" at bounding box center [350, 132] width 79 height 80
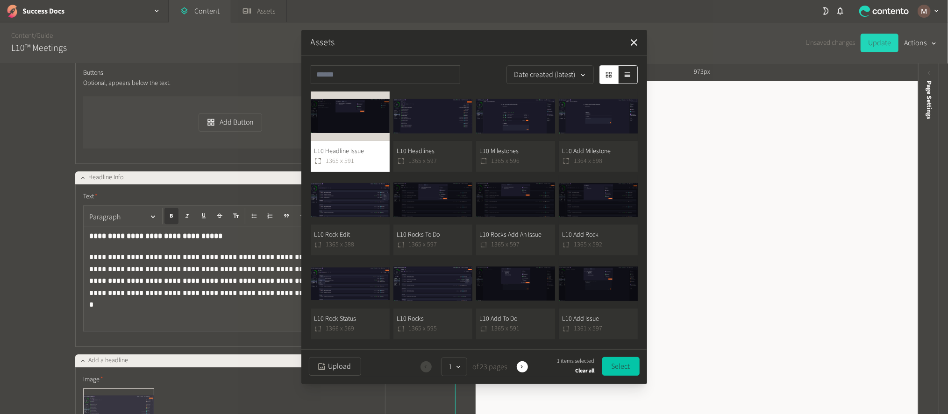
click at [613, 364] on button "Select" at bounding box center [620, 366] width 37 height 19
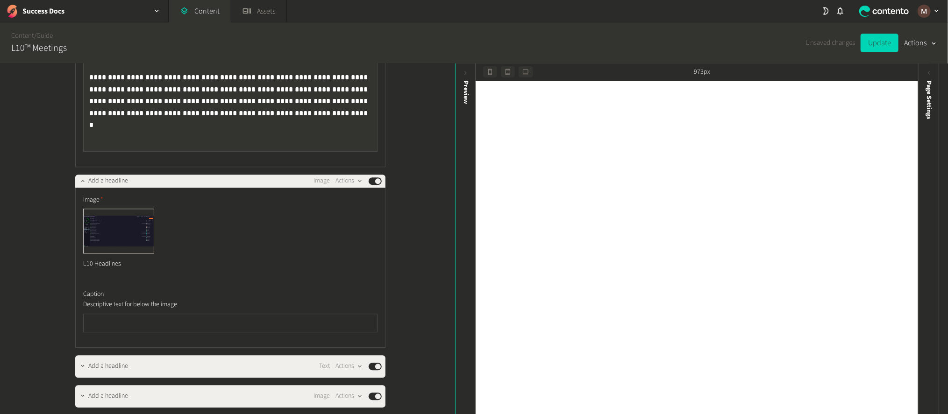
scroll to position [12552, 0]
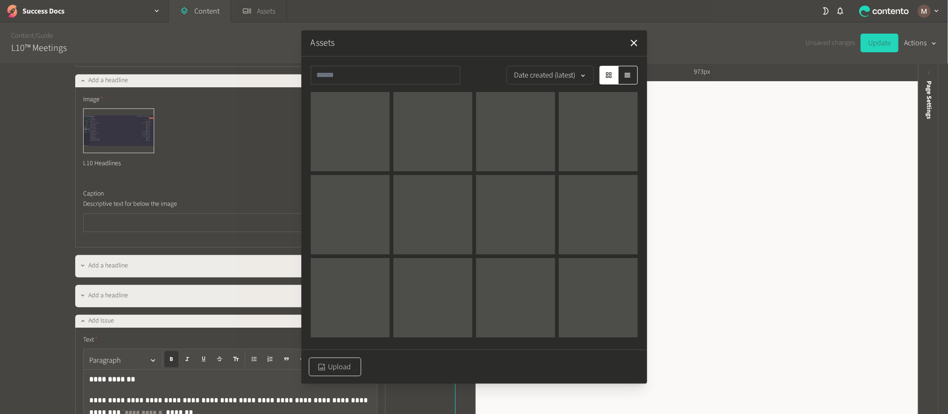
click at [344, 368] on button "Upload" at bounding box center [335, 367] width 52 height 19
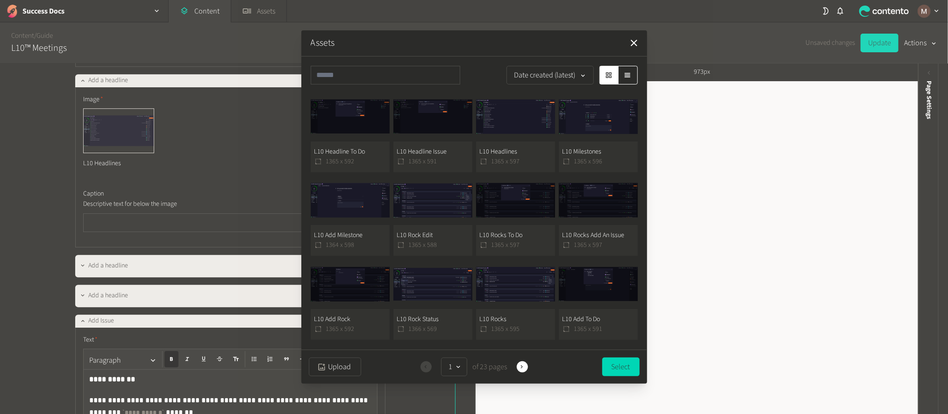
click at [358, 158] on button "L10 Headline To Do 1365 x 592" at bounding box center [350, 132] width 79 height 80
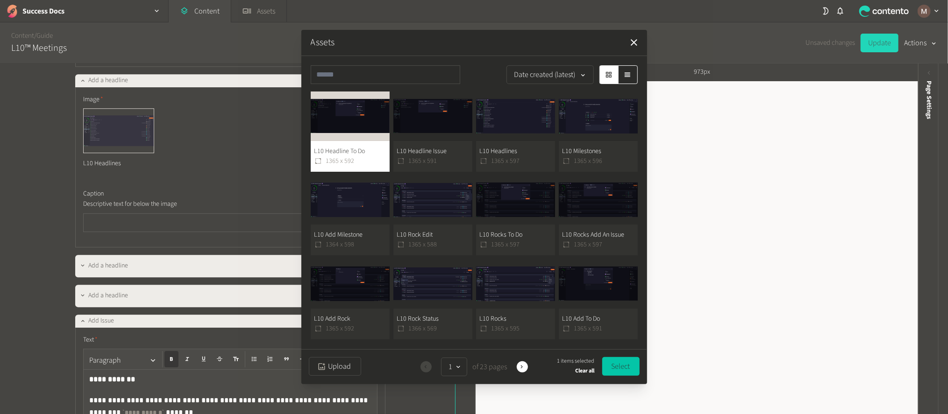
click at [620, 363] on button "Select" at bounding box center [620, 366] width 37 height 19
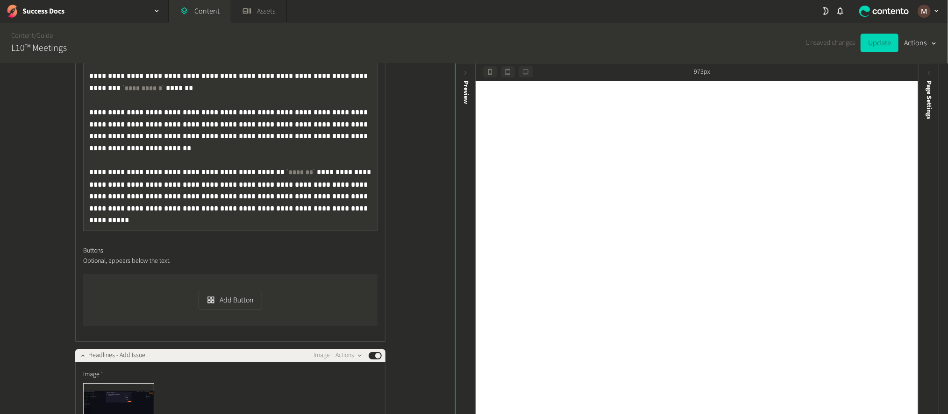
scroll to position [13043, 0]
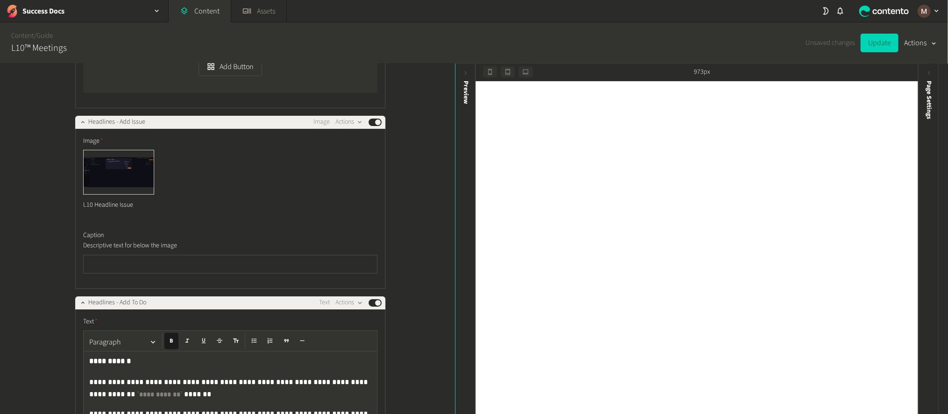
scroll to position [13113, 0]
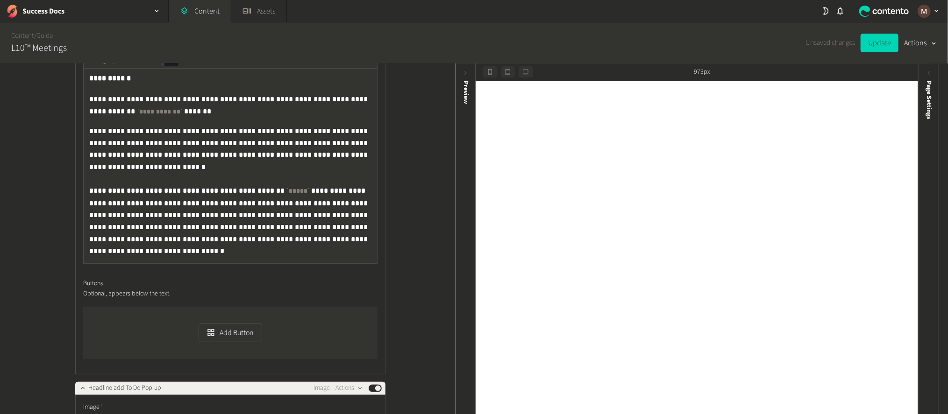
scroll to position [13464, 0]
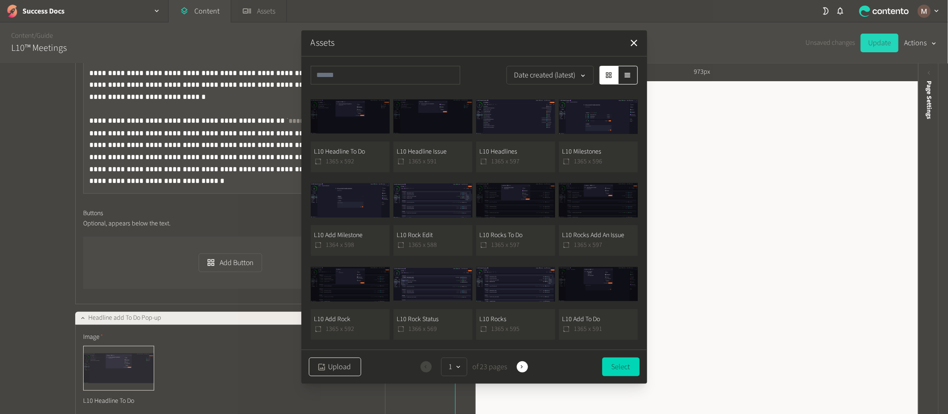
click at [334, 358] on button "Upload" at bounding box center [335, 367] width 52 height 19
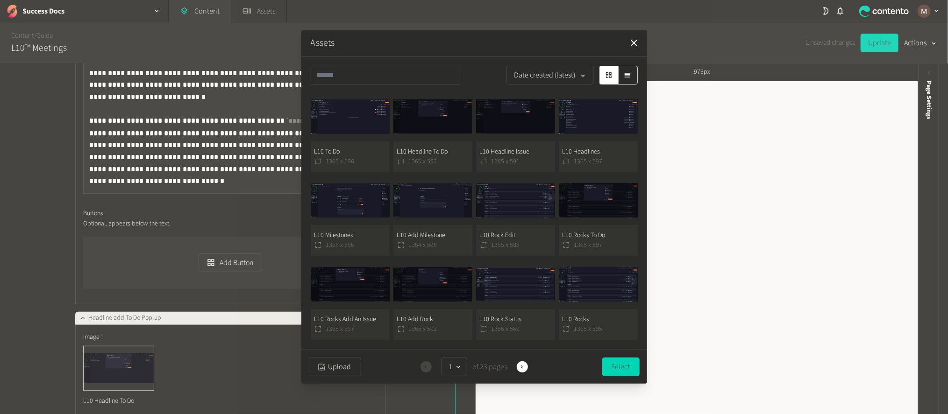
click at [360, 150] on button "L10 To Do 1363 x 596" at bounding box center [350, 132] width 79 height 80
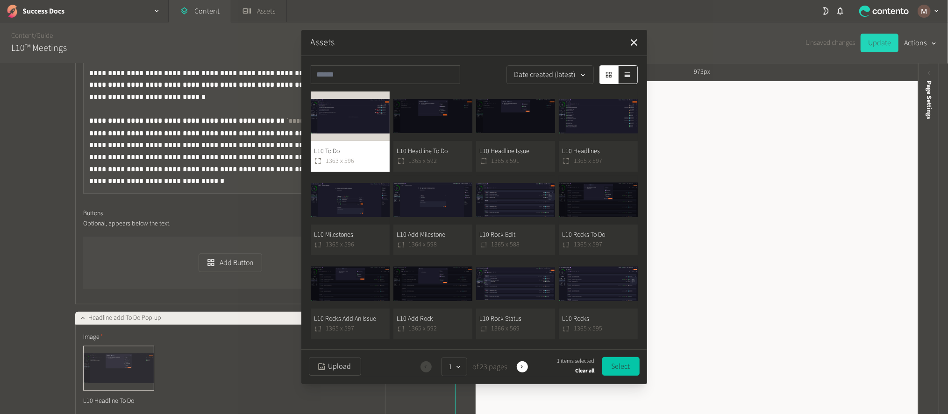
click at [628, 357] on button "Select" at bounding box center [620, 366] width 37 height 19
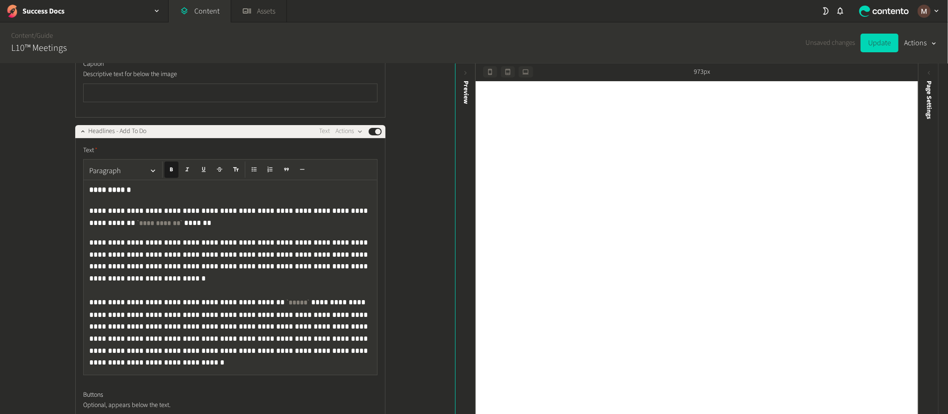
scroll to position [13254, 0]
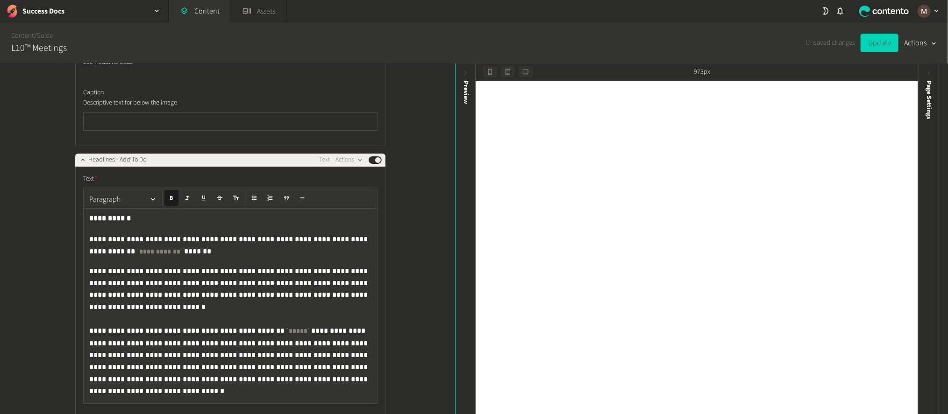
click at [414, 273] on div "**********" at bounding box center [227, 240] width 455 height 352
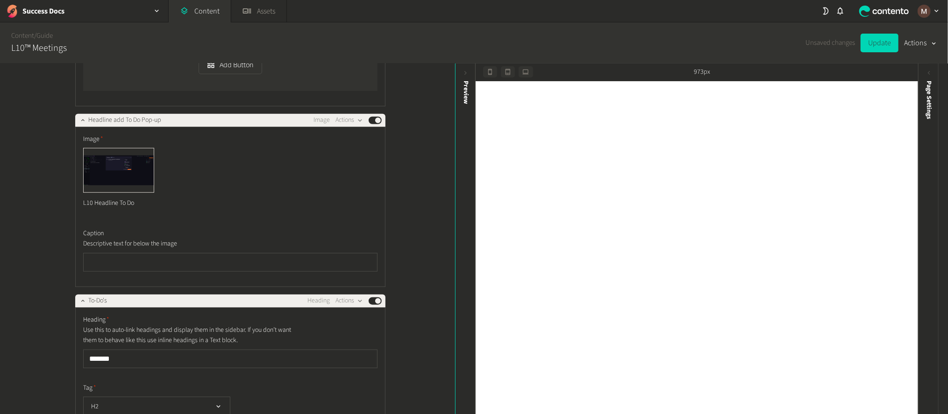
scroll to position [13674, 0]
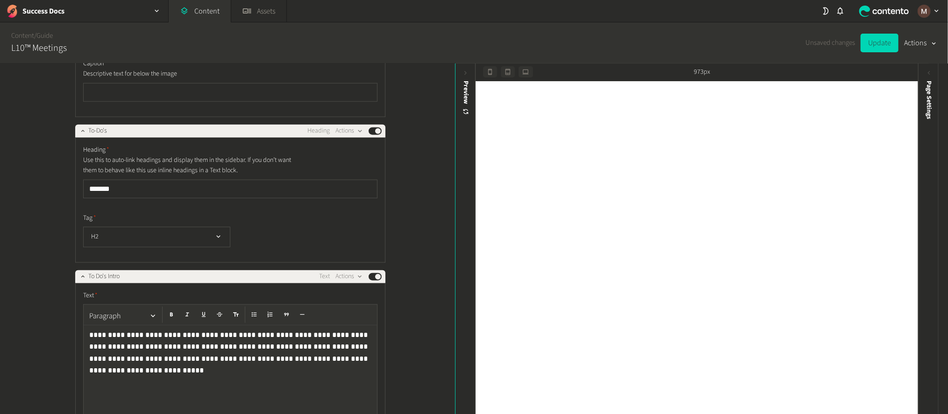
scroll to position [13884, 0]
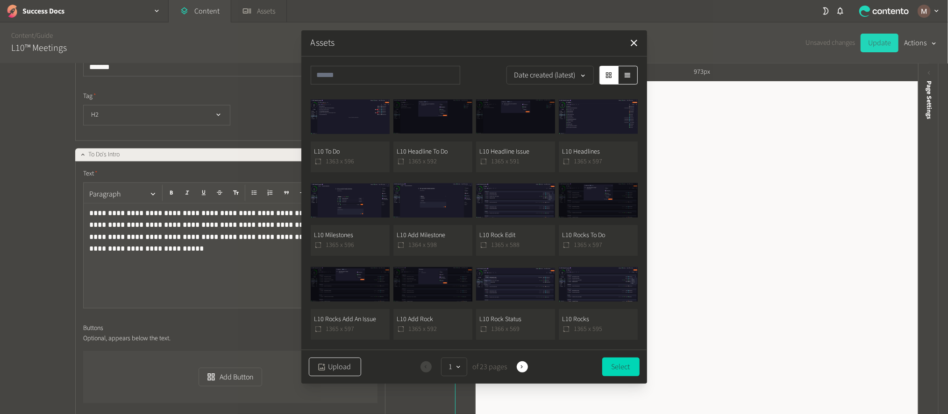
click at [334, 363] on button "Upload" at bounding box center [335, 367] width 52 height 19
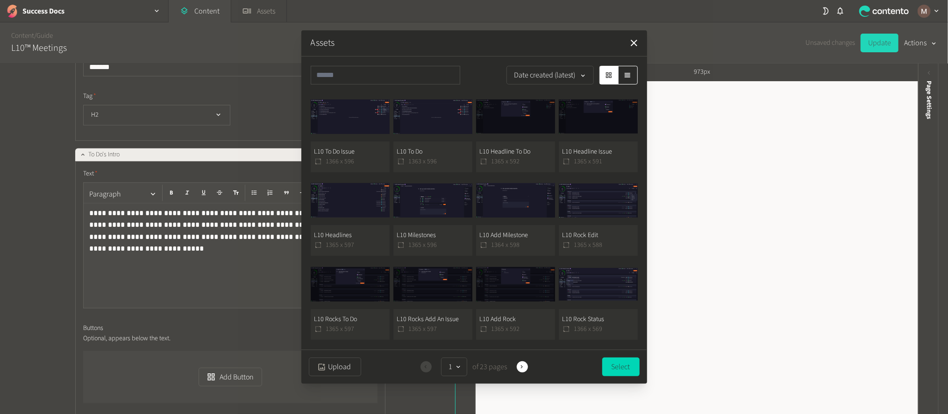
click at [344, 152] on button "L10 To Do Issue 1366 x 596" at bounding box center [350, 132] width 79 height 80
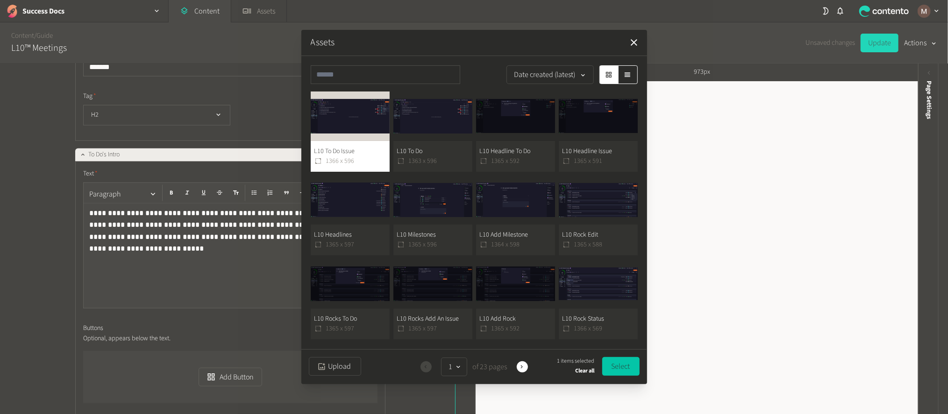
click at [616, 373] on button "Select" at bounding box center [620, 366] width 37 height 19
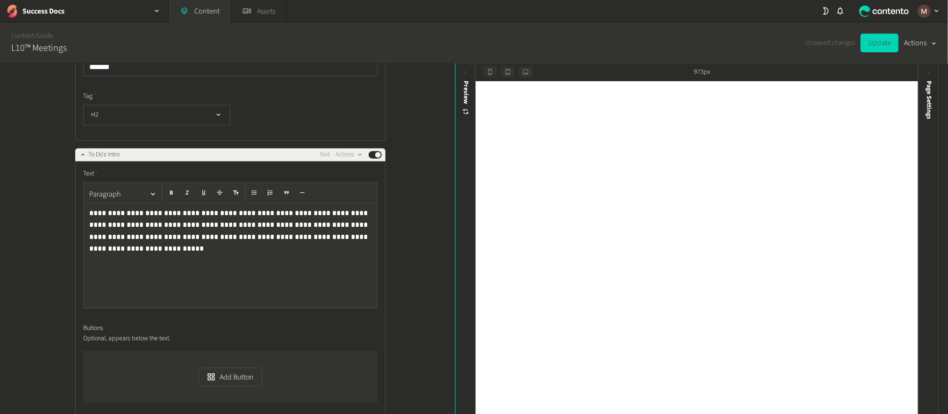
click at [394, 279] on div "**********" at bounding box center [227, 240] width 455 height 352
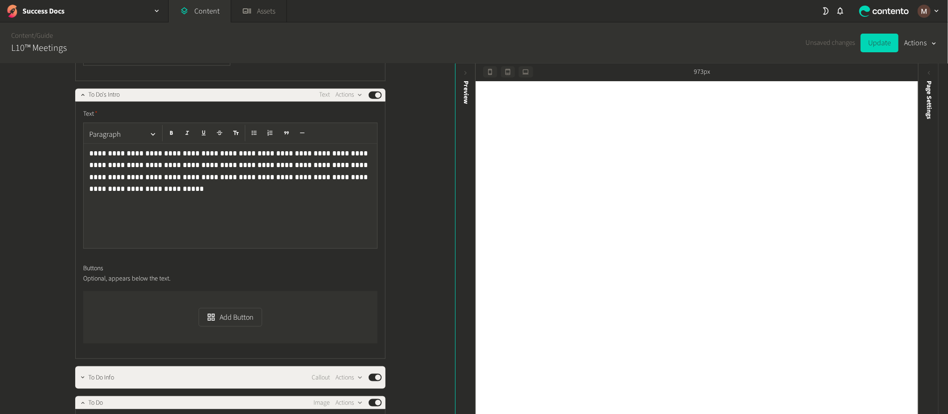
scroll to position [14094, 0]
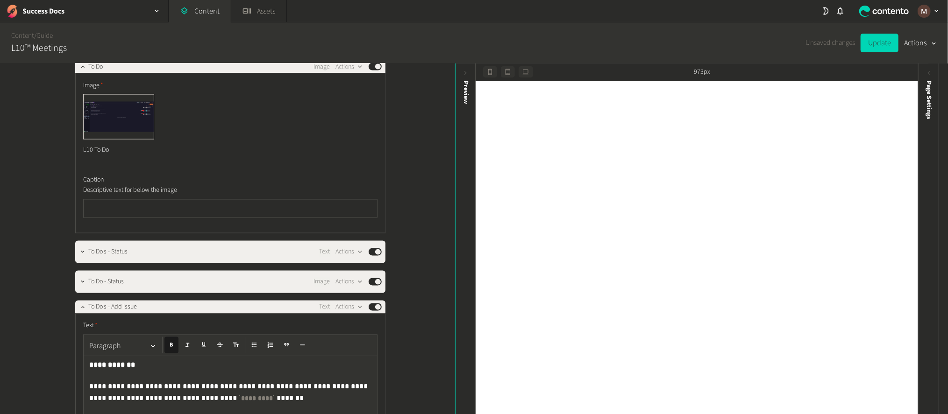
scroll to position [14376, 0]
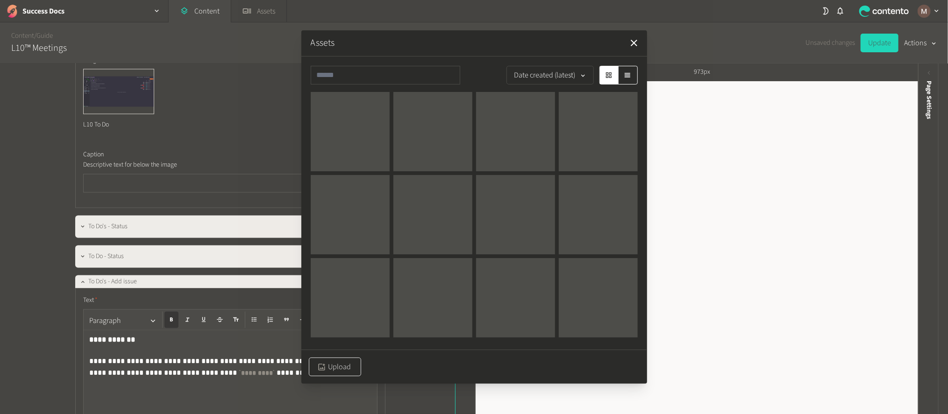
click at [343, 363] on button "Upload" at bounding box center [335, 367] width 52 height 19
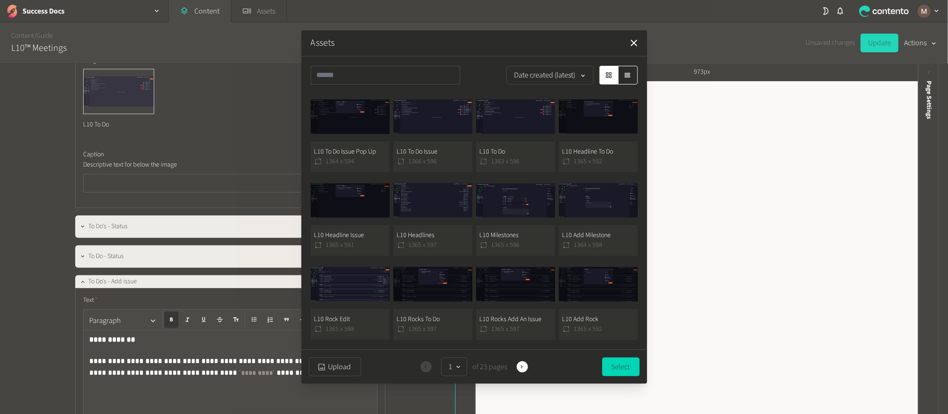
click at [351, 147] on button "L10 To Do Issue Pop Up 1364 x 594" at bounding box center [350, 132] width 79 height 80
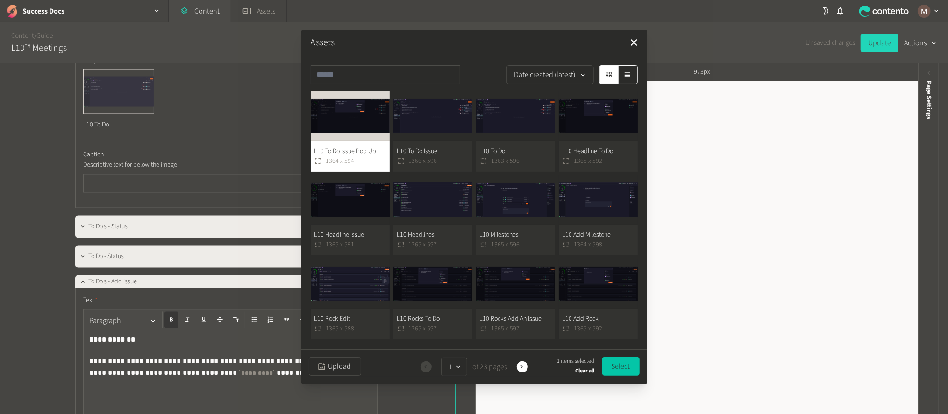
click at [609, 362] on button "Select" at bounding box center [620, 366] width 37 height 19
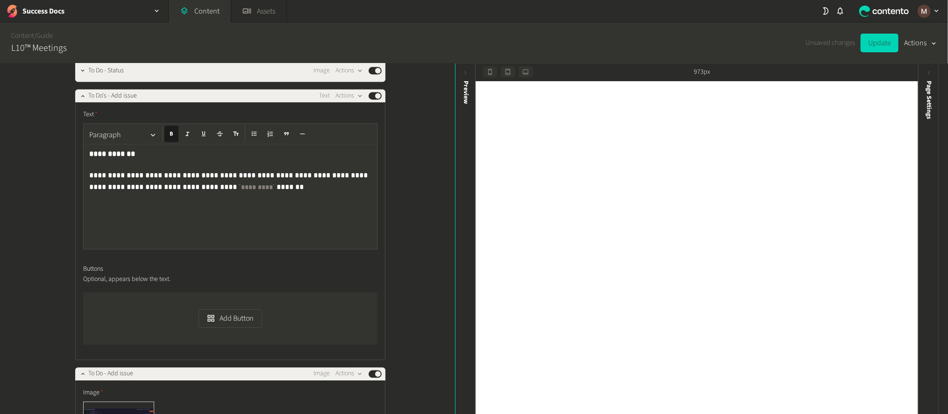
scroll to position [14585, 0]
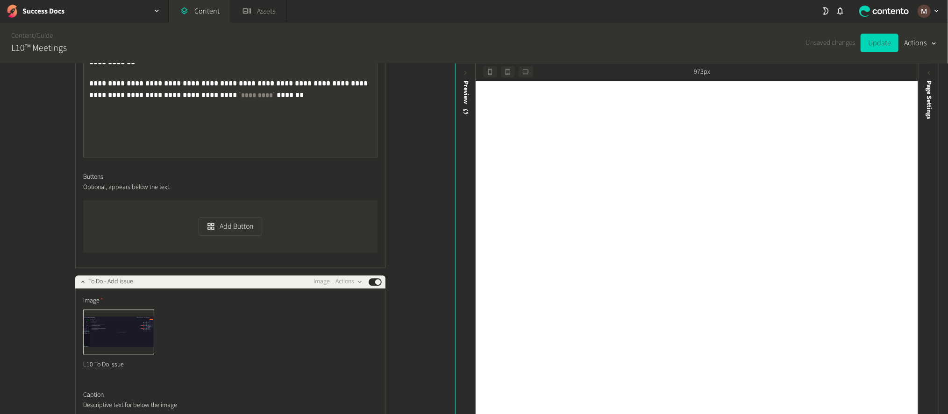
scroll to position [14656, 0]
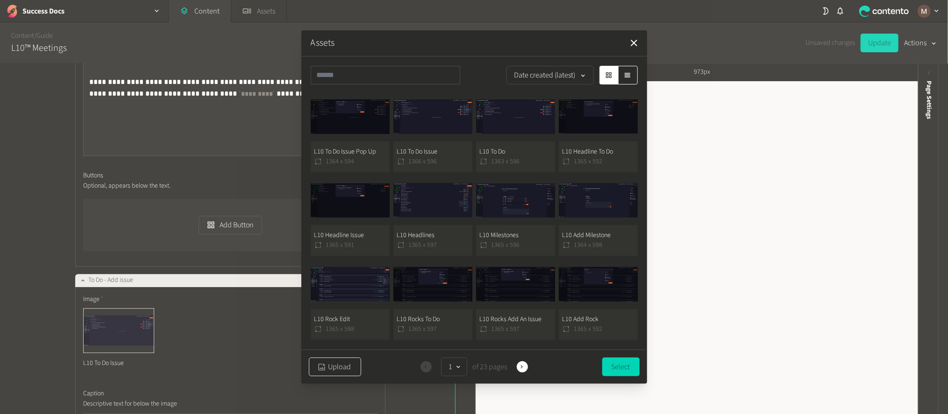
click at [339, 363] on button "Upload" at bounding box center [335, 367] width 52 height 19
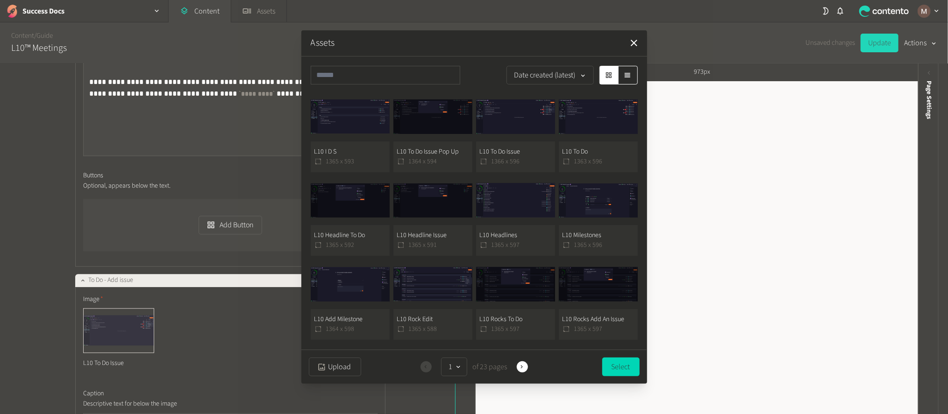
click at [360, 138] on button "L10 I D S 1365 x 593" at bounding box center [350, 132] width 79 height 80
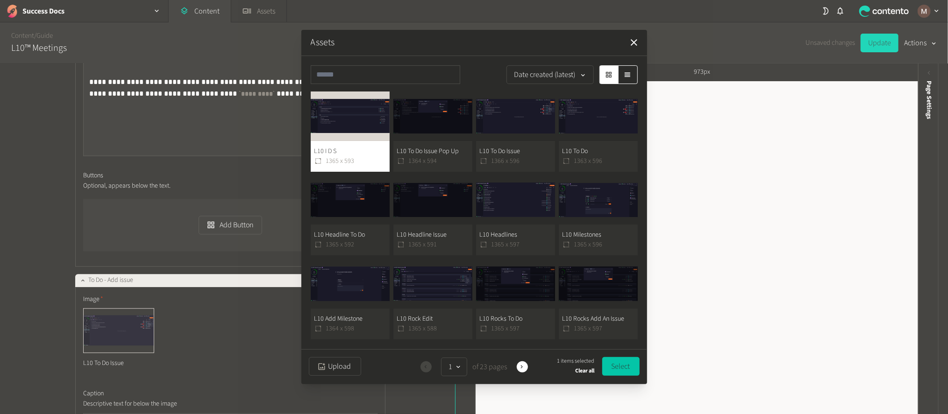
click at [621, 362] on button "Select" at bounding box center [620, 366] width 37 height 19
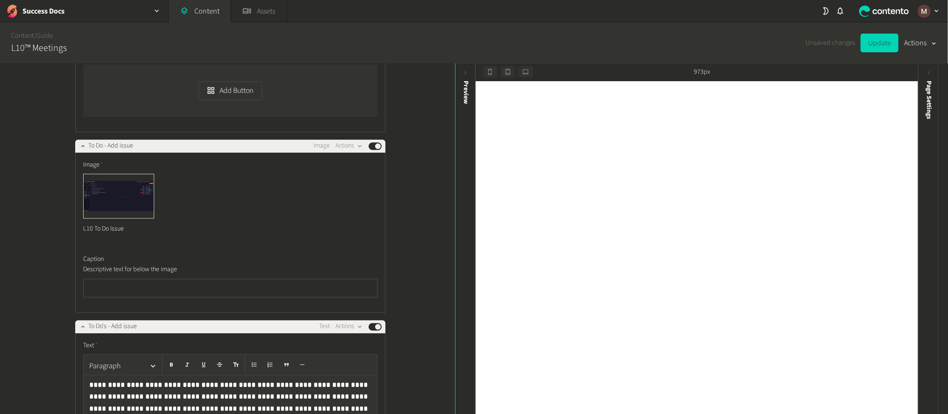
scroll to position [14796, 0]
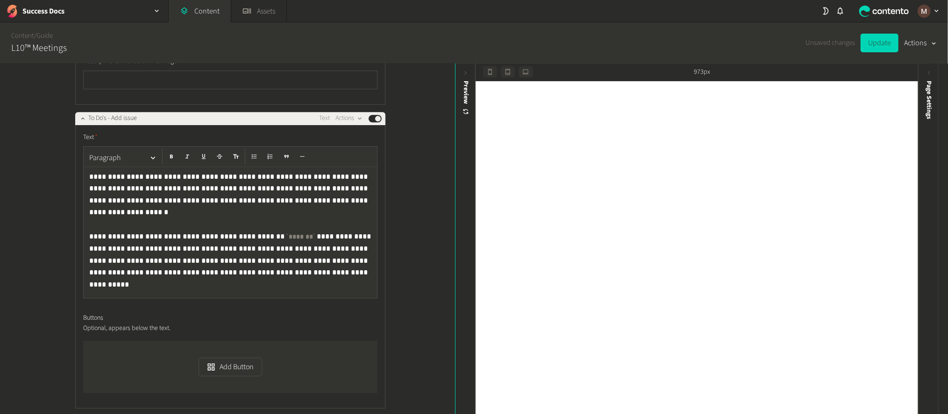
scroll to position [15076, 0]
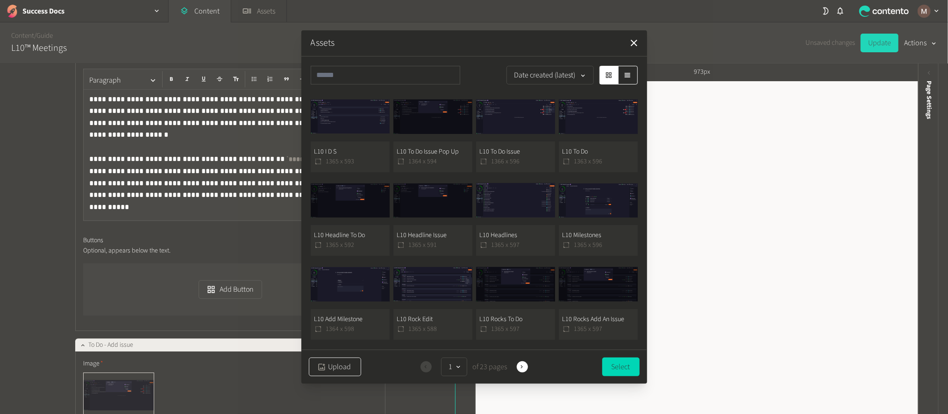
click at [330, 360] on button "Upload" at bounding box center [335, 367] width 52 height 19
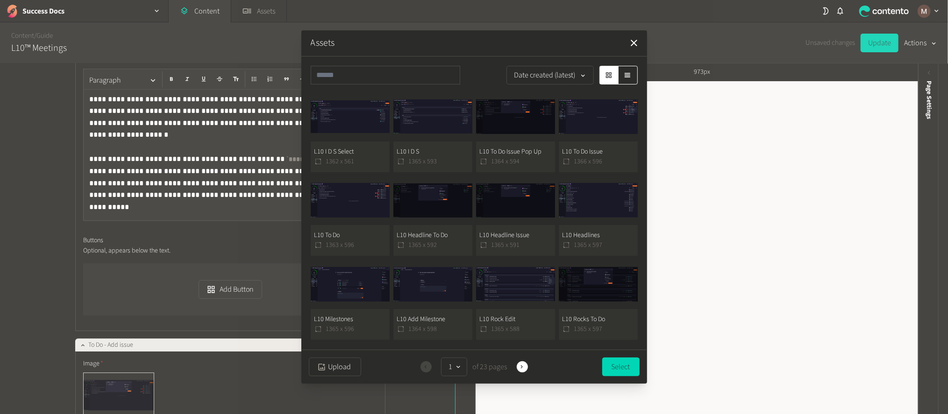
click at [367, 156] on button "L10 I D S Select 1362 x 561" at bounding box center [350, 132] width 79 height 80
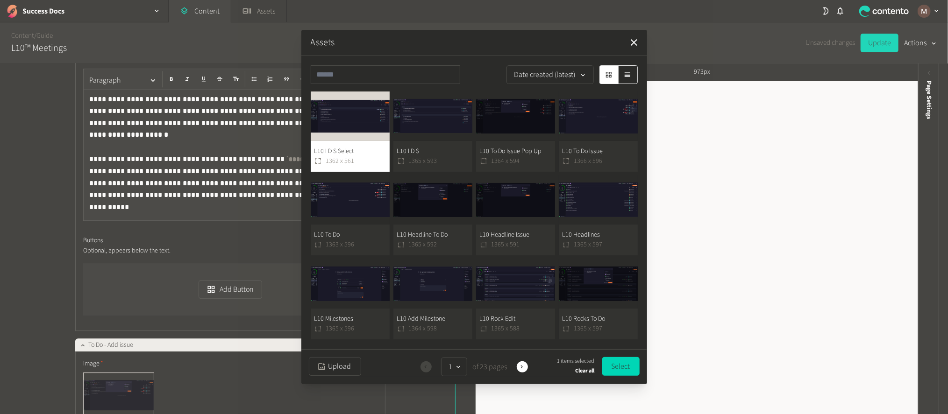
click at [632, 369] on button "Select" at bounding box center [620, 366] width 37 height 19
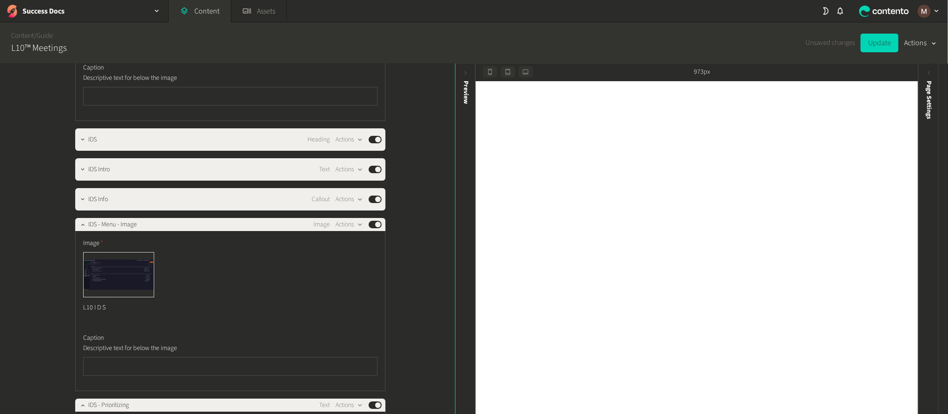
scroll to position [15497, 0]
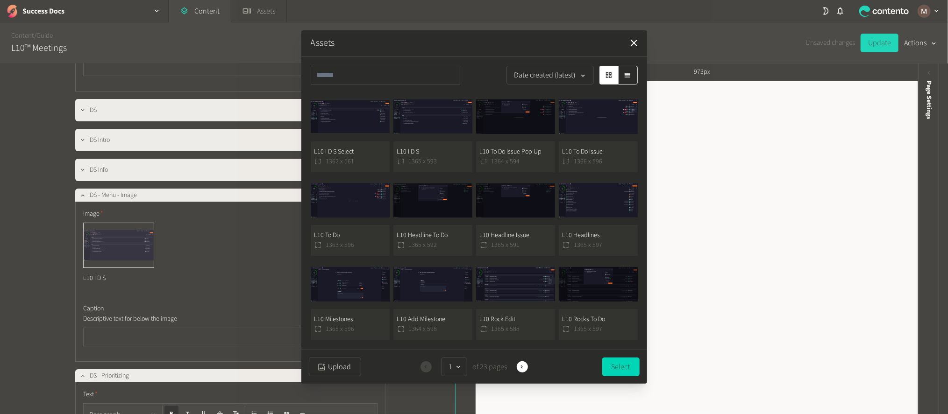
click at [437, 147] on button "L10 I D S 1365 x 593" at bounding box center [432, 132] width 79 height 80
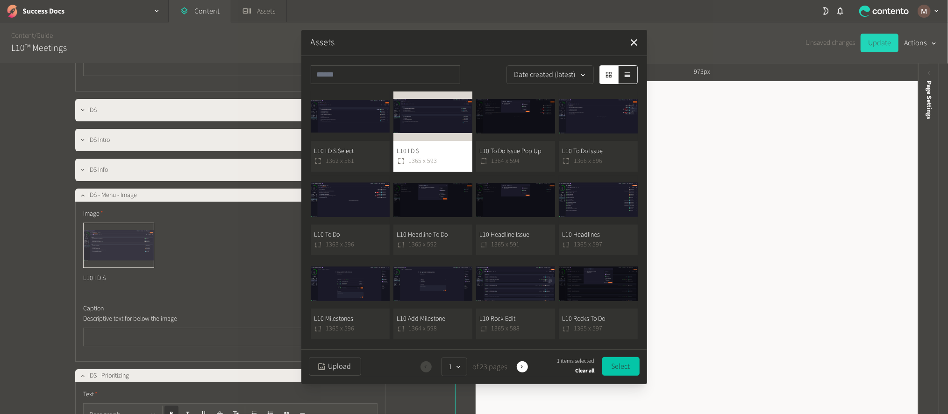
click at [619, 370] on button "Select" at bounding box center [620, 366] width 37 height 19
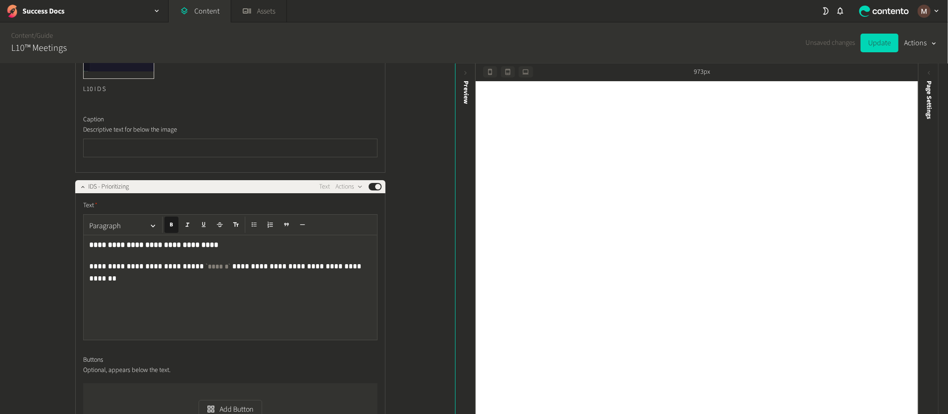
scroll to position [15706, 0]
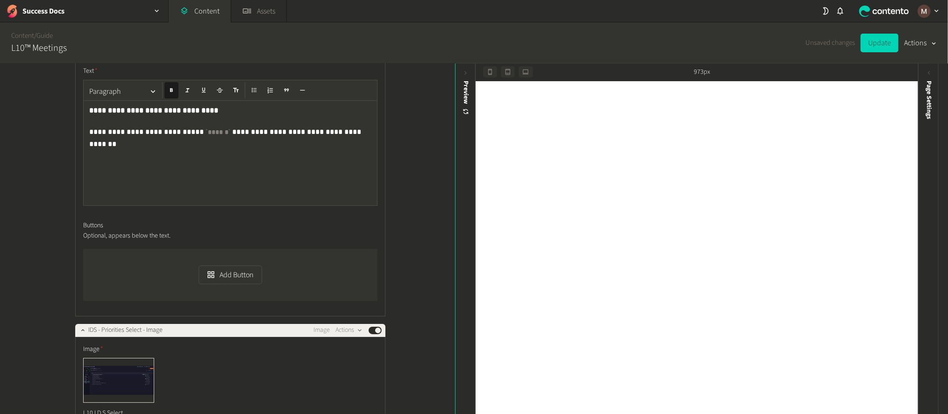
scroll to position [15917, 0]
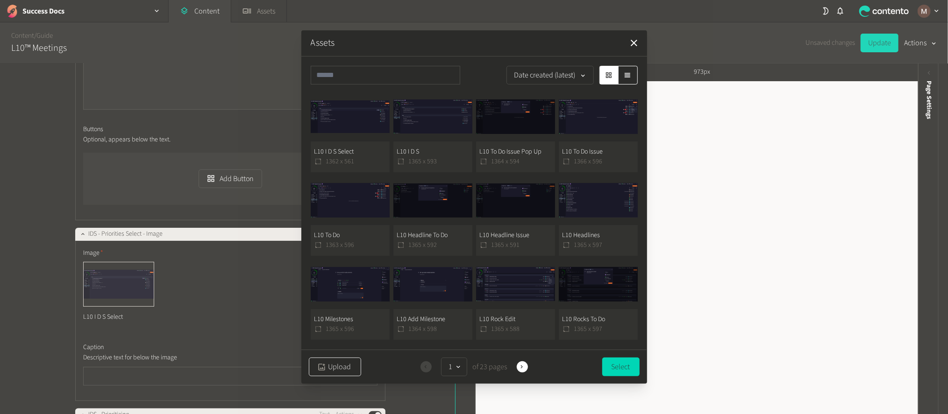
click at [330, 364] on button "Upload" at bounding box center [335, 367] width 52 height 19
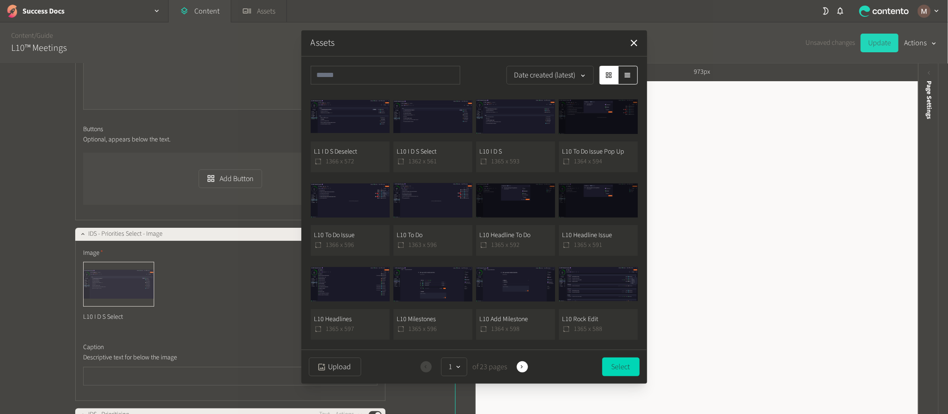
click at [344, 154] on button "L1 I D S Deselect 1366 x 572" at bounding box center [350, 132] width 79 height 80
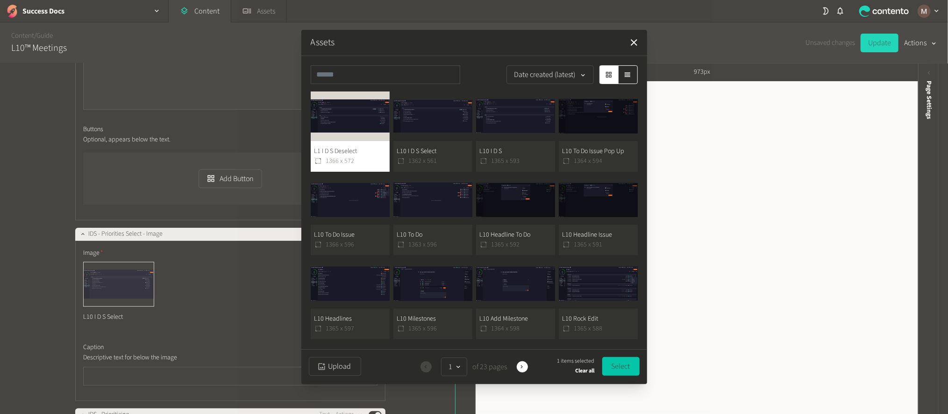
click at [624, 363] on button "Select" at bounding box center [620, 366] width 37 height 19
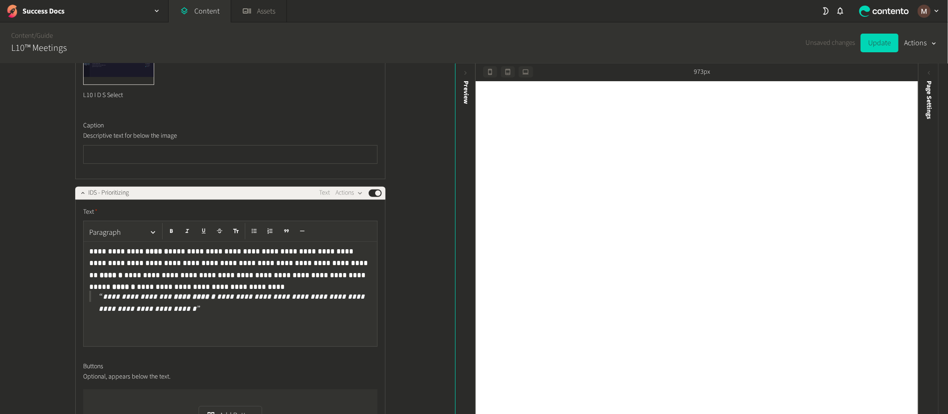
scroll to position [16198, 0]
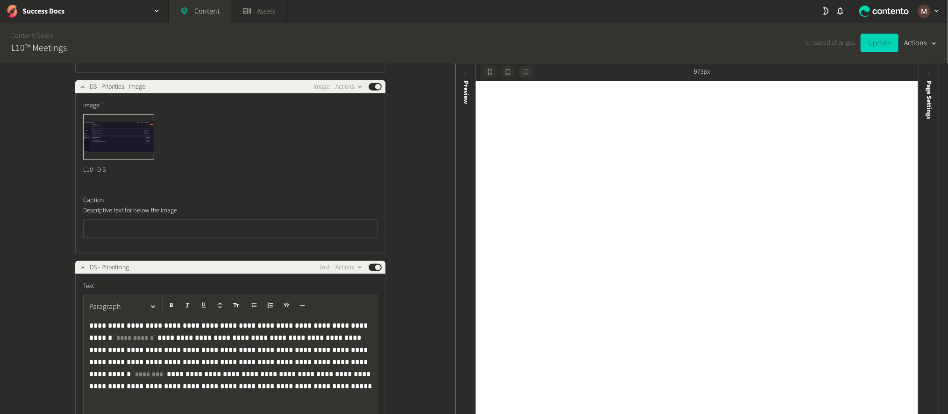
scroll to position [16548, 0]
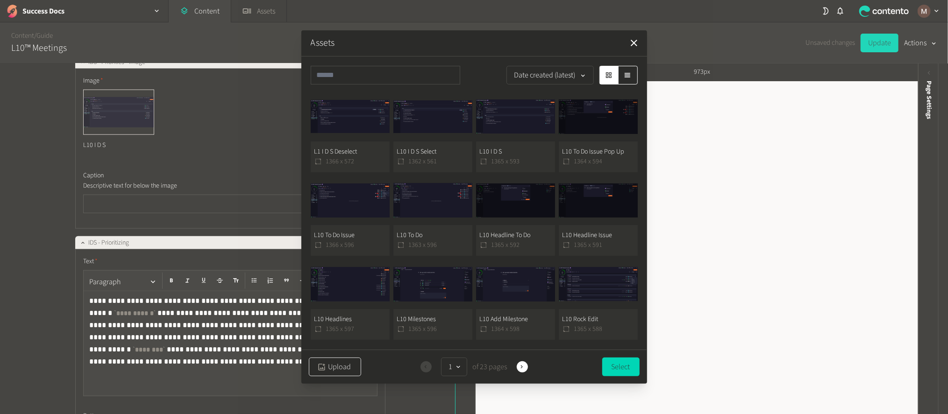
click at [331, 359] on button "Upload" at bounding box center [335, 367] width 52 height 19
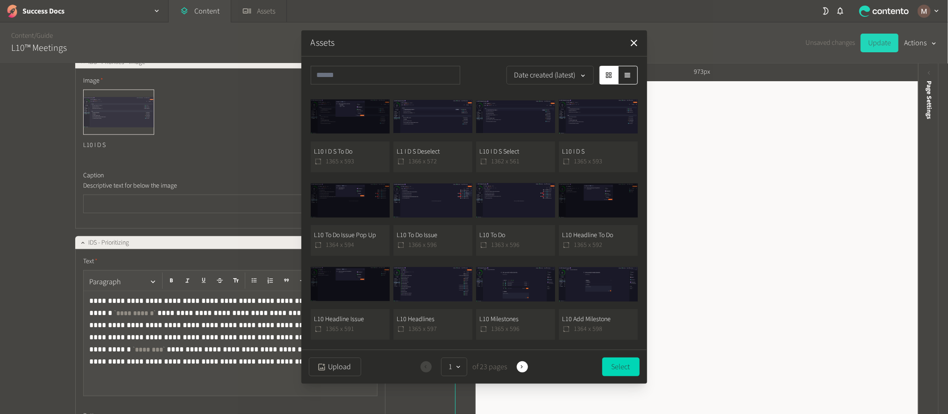
click at [354, 141] on button "L10 I D S To Do 1365 x 593" at bounding box center [350, 132] width 79 height 80
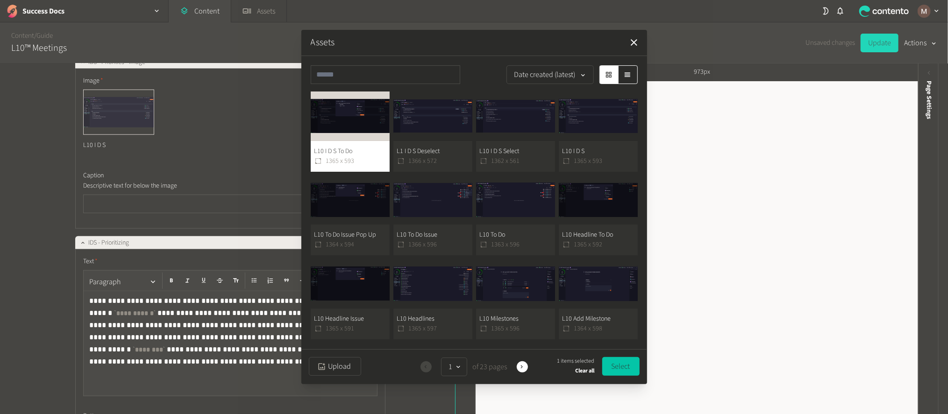
click at [625, 364] on button "Select" at bounding box center [620, 366] width 37 height 19
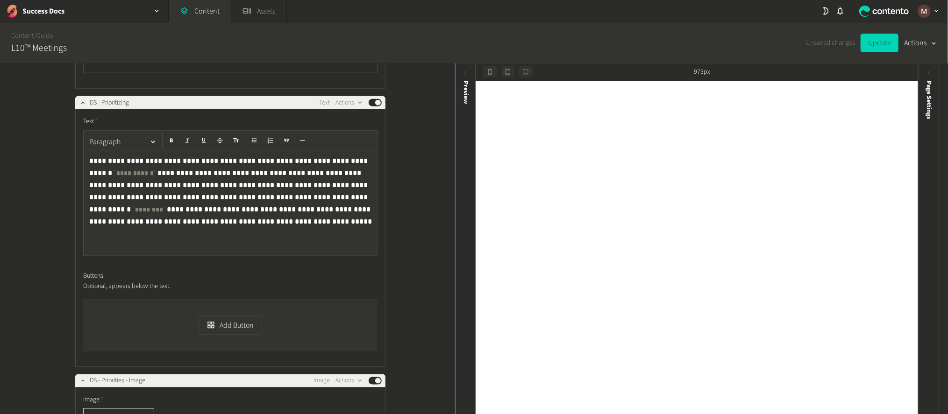
scroll to position [16758, 0]
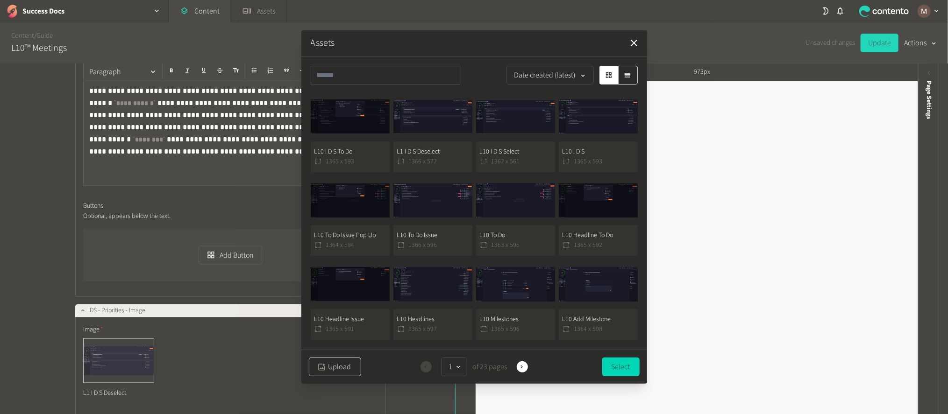
click at [334, 366] on button "Upload" at bounding box center [335, 367] width 52 height 19
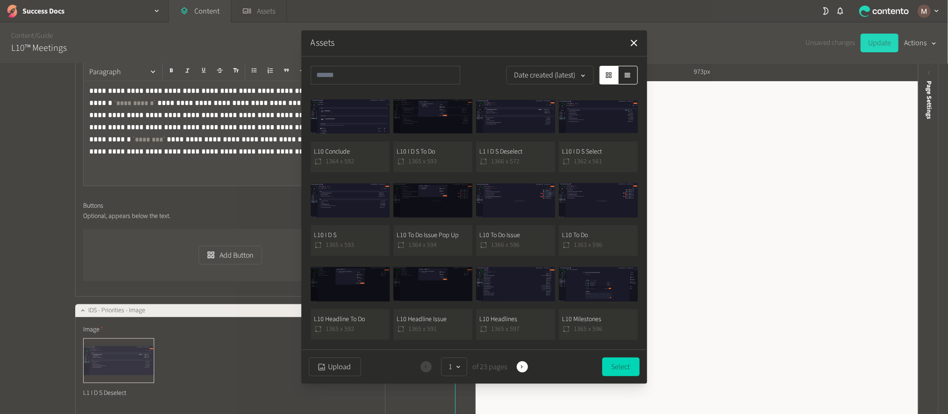
click at [343, 160] on button "L10 Conclude 1364 x 592" at bounding box center [350, 132] width 79 height 80
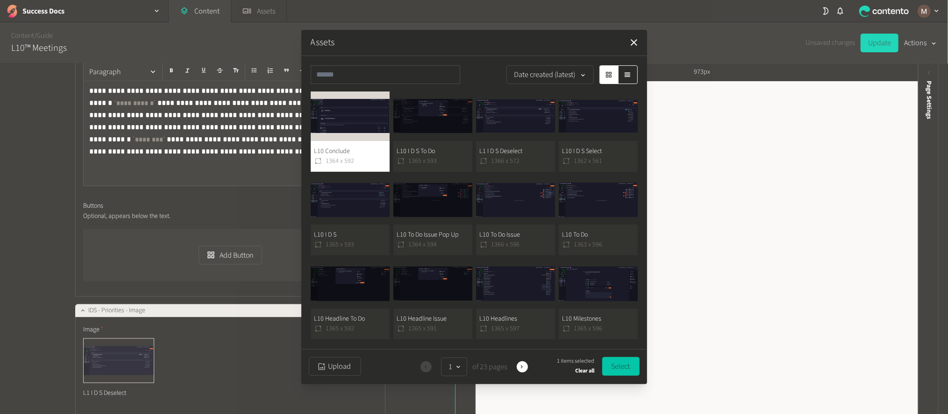
click at [613, 367] on button "Select" at bounding box center [620, 366] width 37 height 19
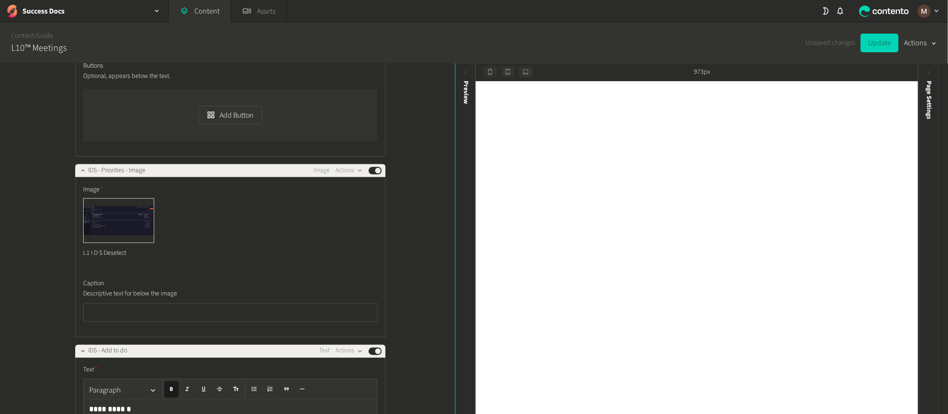
scroll to position [16969, 0]
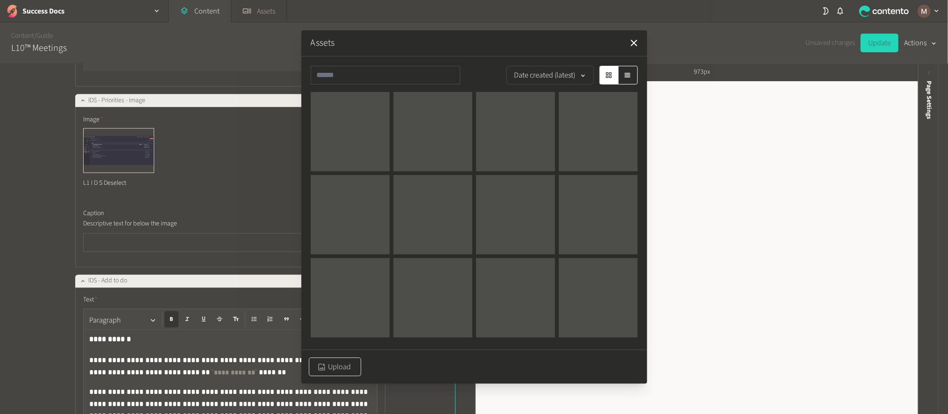
click at [336, 366] on button "Upload" at bounding box center [335, 367] width 52 height 19
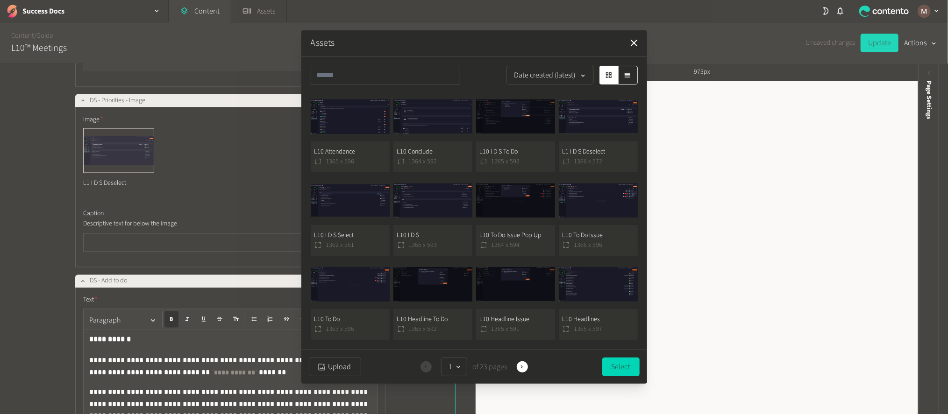
click at [347, 156] on button "L10 Attendance 1365 x 596" at bounding box center [350, 132] width 79 height 80
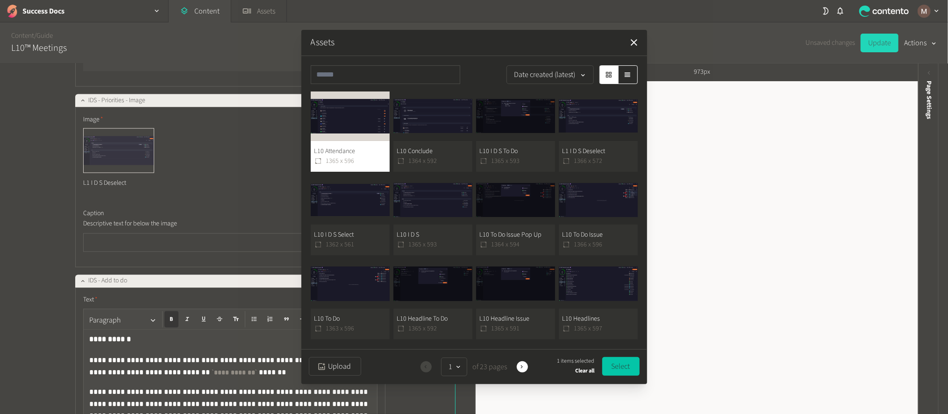
click at [617, 360] on button "Select" at bounding box center [620, 366] width 37 height 19
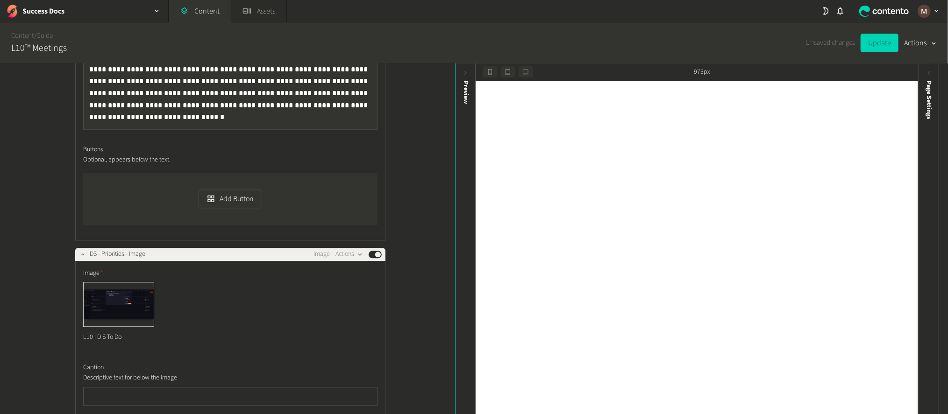
scroll to position [17389, 0]
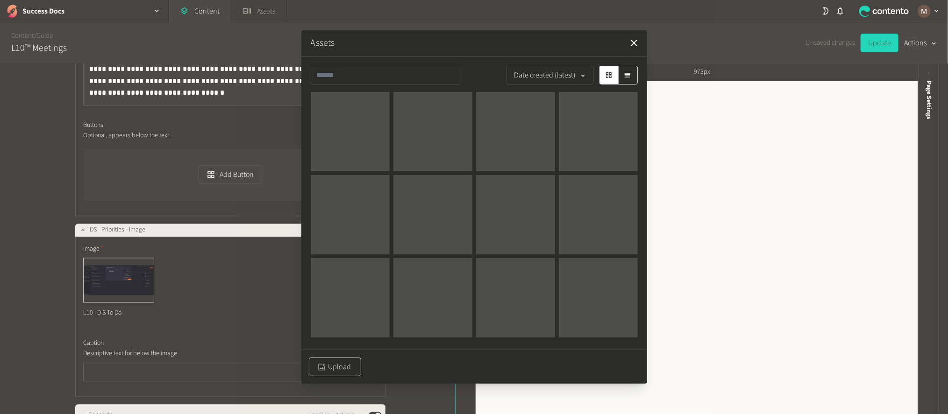
click at [317, 363] on icon "button" at bounding box center [321, 367] width 9 height 9
click at [351, 145] on div at bounding box center [350, 131] width 79 height 79
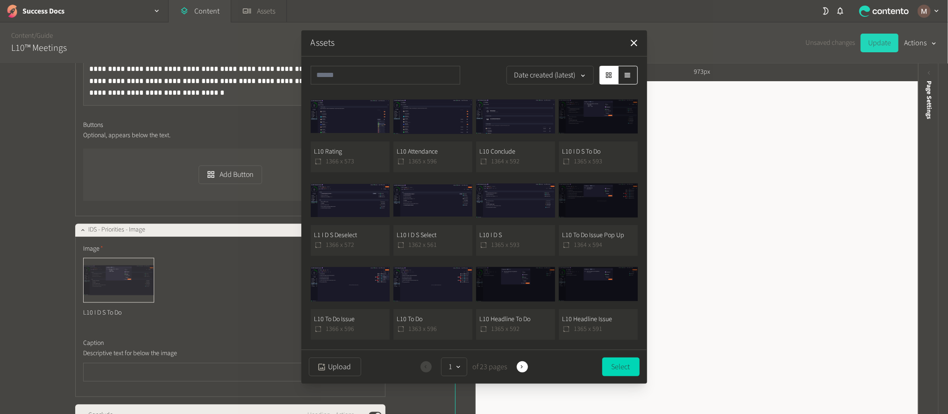
click at [351, 145] on button "L10 Rating 1366 x 573" at bounding box center [350, 132] width 79 height 80
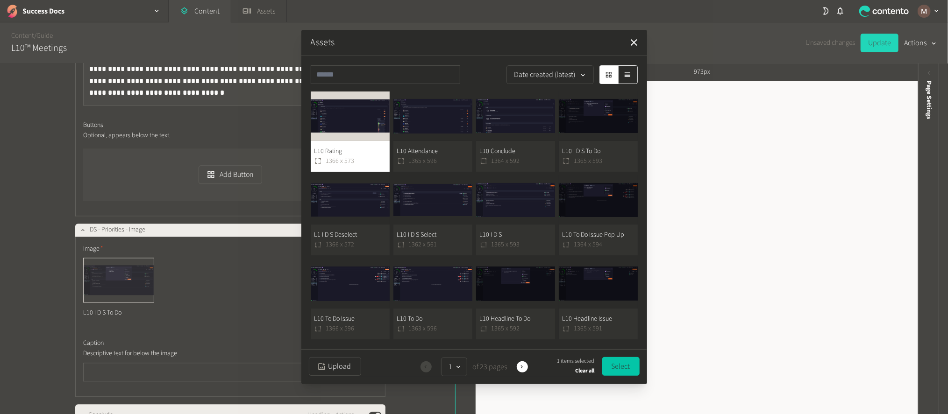
click at [619, 369] on button "Select" at bounding box center [620, 366] width 37 height 19
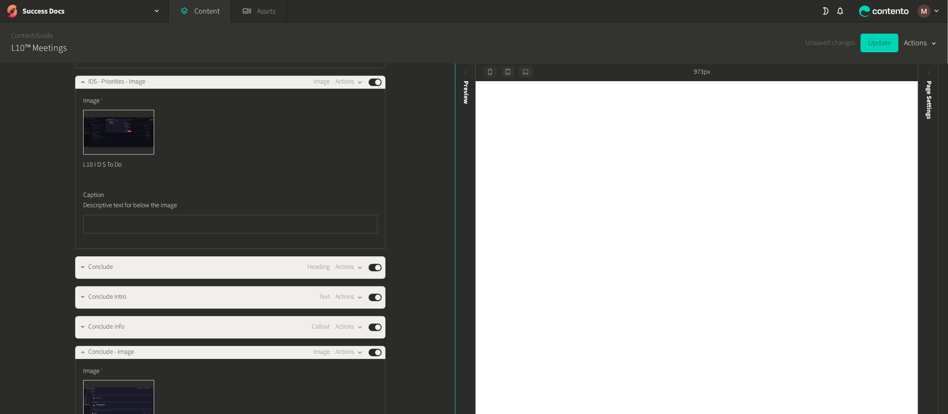
scroll to position [17669, 0]
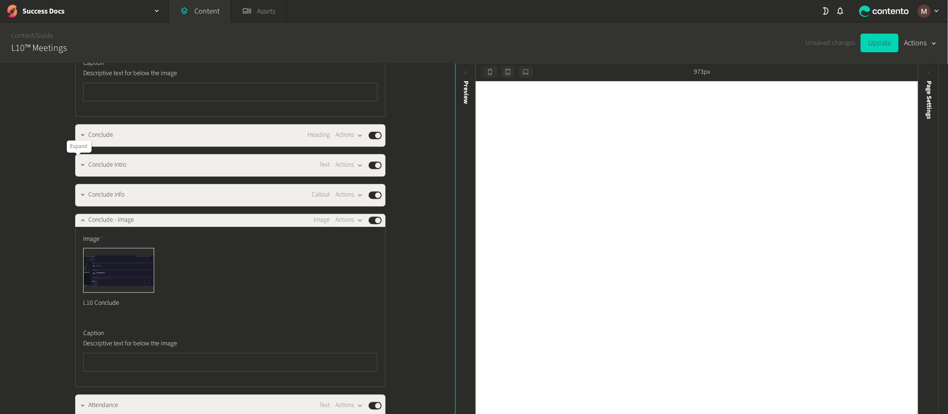
drag, startPoint x: 138, startPoint y: 233, endPoint x: 200, endPoint y: 233, distance: 62.1
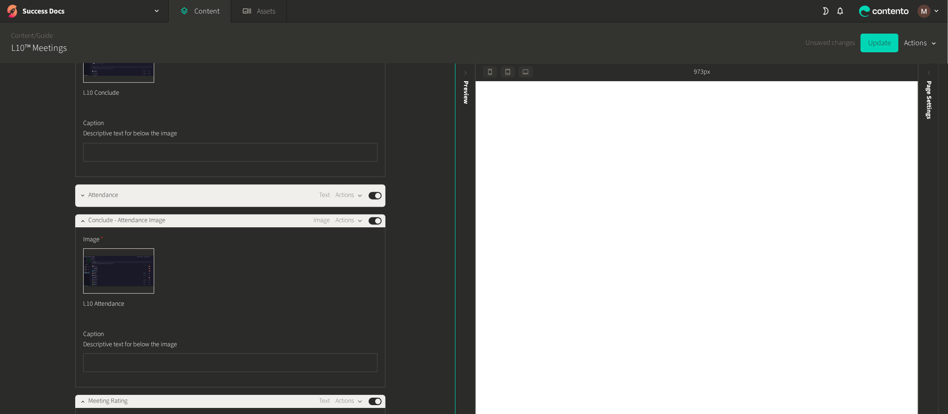
scroll to position [17985, 0]
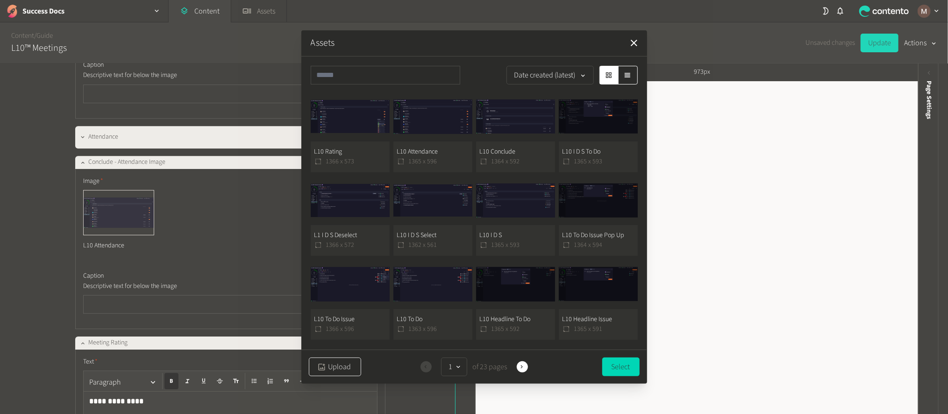
click at [314, 362] on button "Upload" at bounding box center [335, 367] width 52 height 19
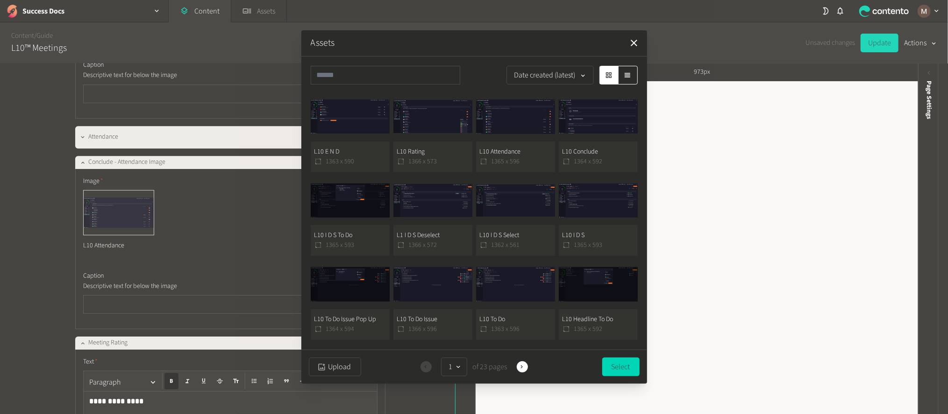
click at [360, 160] on button "L10 E N D 1363 x 590" at bounding box center [350, 132] width 79 height 80
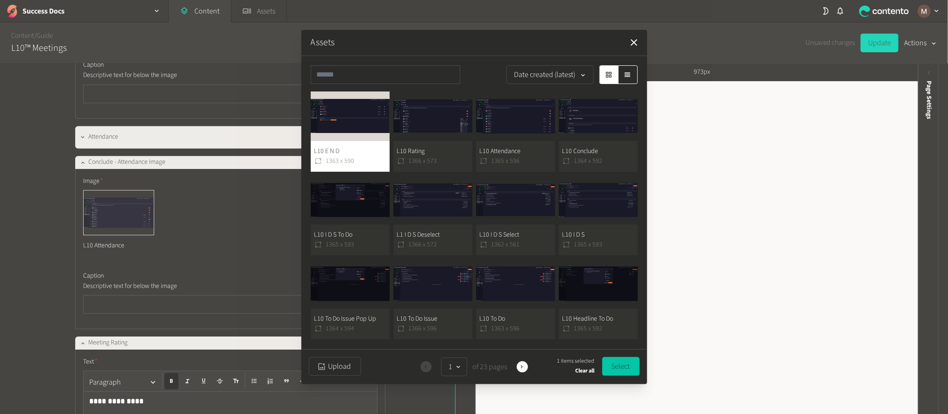
click at [613, 361] on button "Select" at bounding box center [620, 366] width 37 height 19
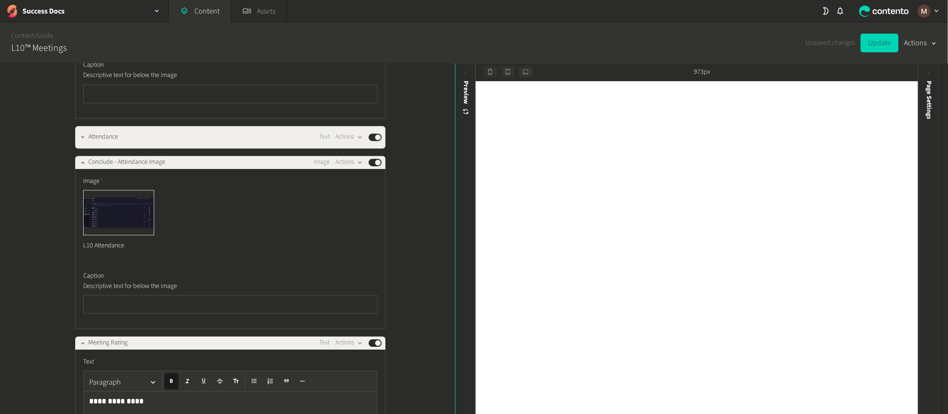
click at [425, 319] on div "**********" at bounding box center [227, 240] width 455 height 352
click at [874, 43] on button "Update" at bounding box center [880, 43] width 38 height 19
